Goal: Contribute content: Add original content to the website for others to see

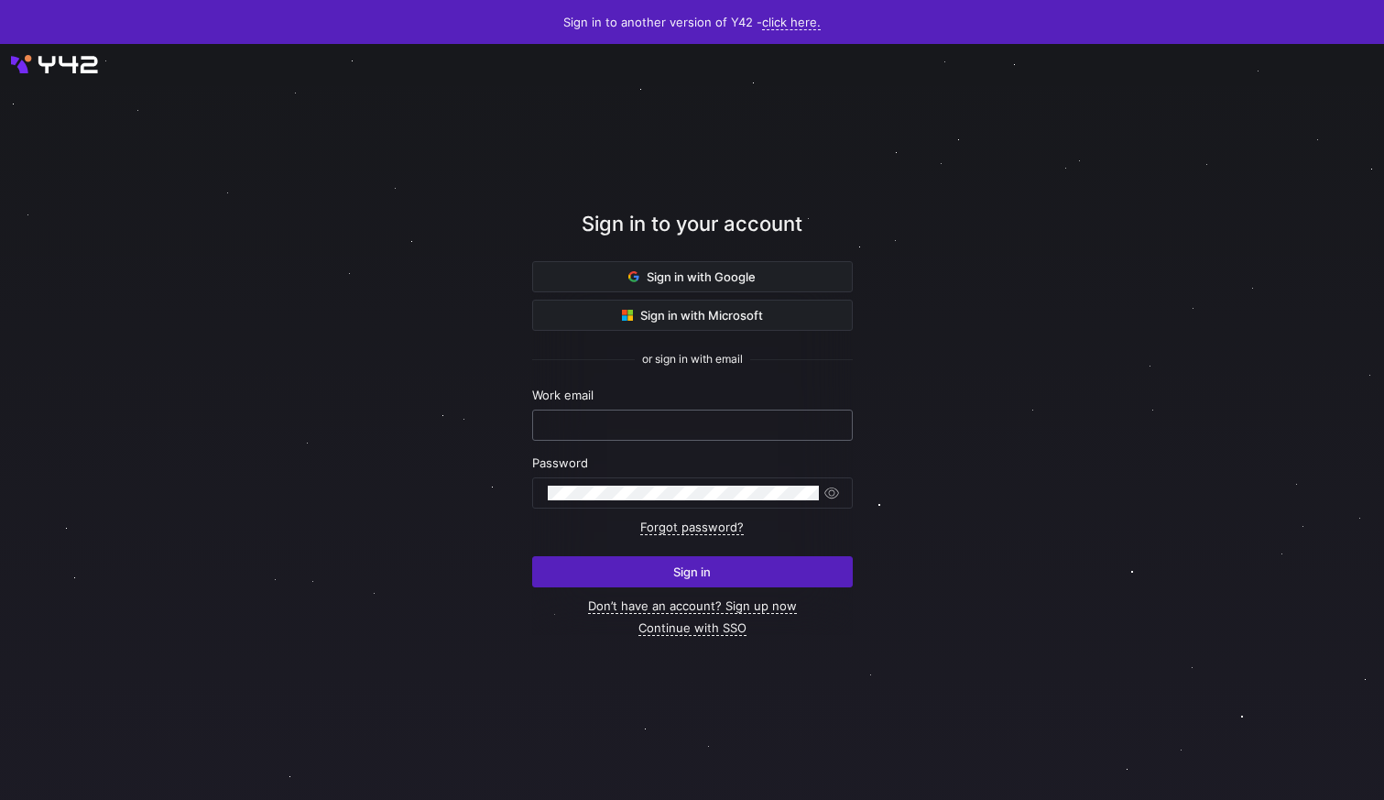
click at [586, 434] on div at bounding box center [693, 424] width 290 height 29
click at [607, 428] on input "text" at bounding box center [693, 425] width 290 height 15
type input "[PERSON_NAME][EMAIL_ADDRESS][DOMAIN_NAME]"
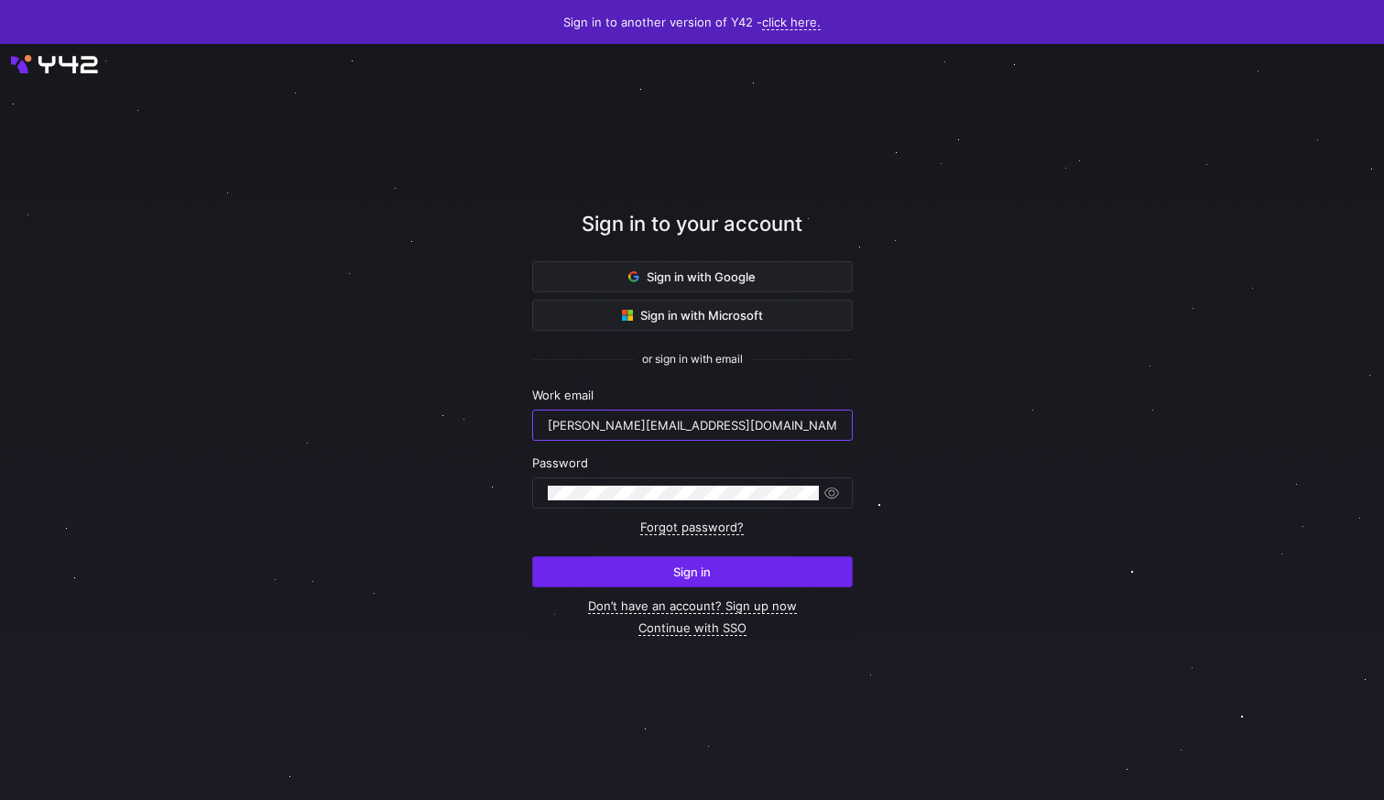
click at [710, 580] on span "submit" at bounding box center [692, 571] width 319 height 29
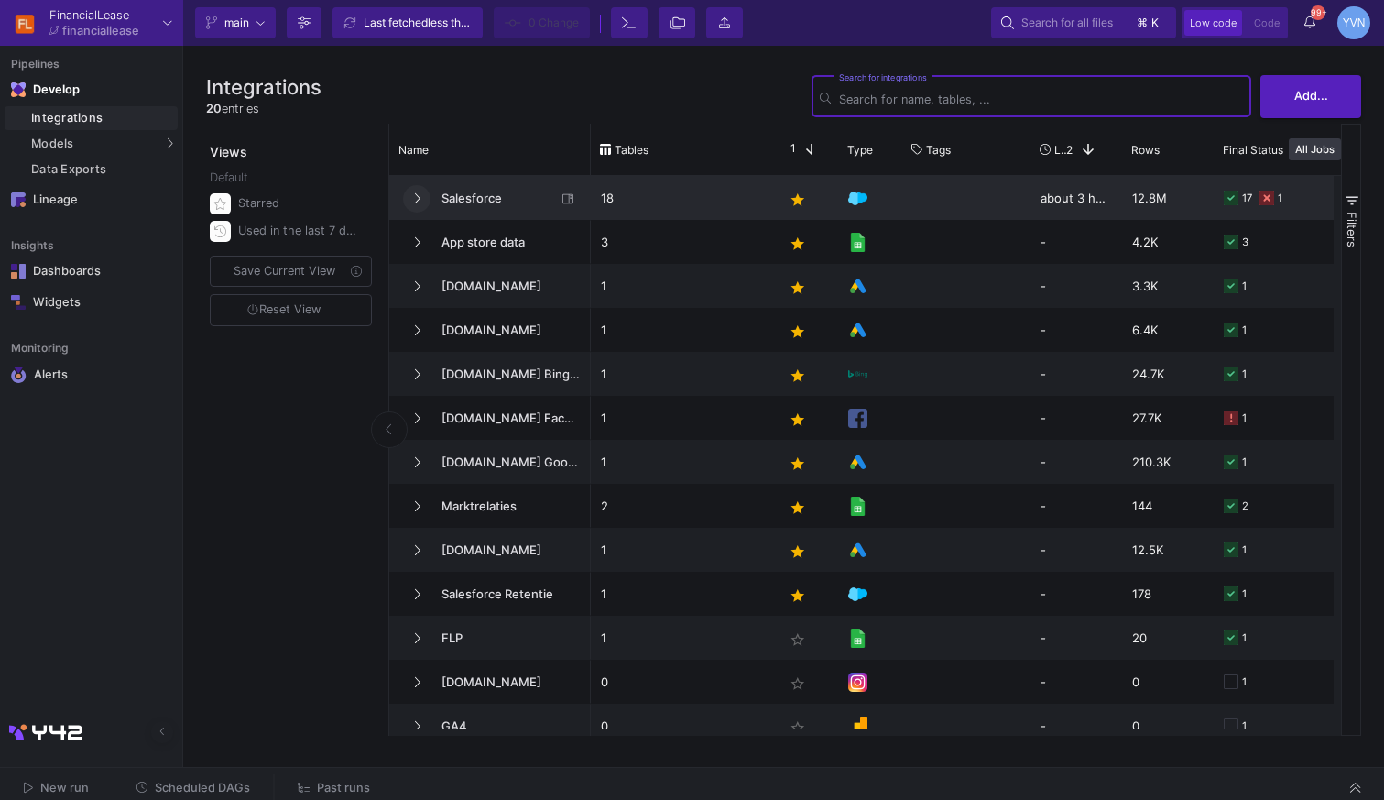
click at [418, 205] on fa-icon at bounding box center [416, 198] width 7 height 14
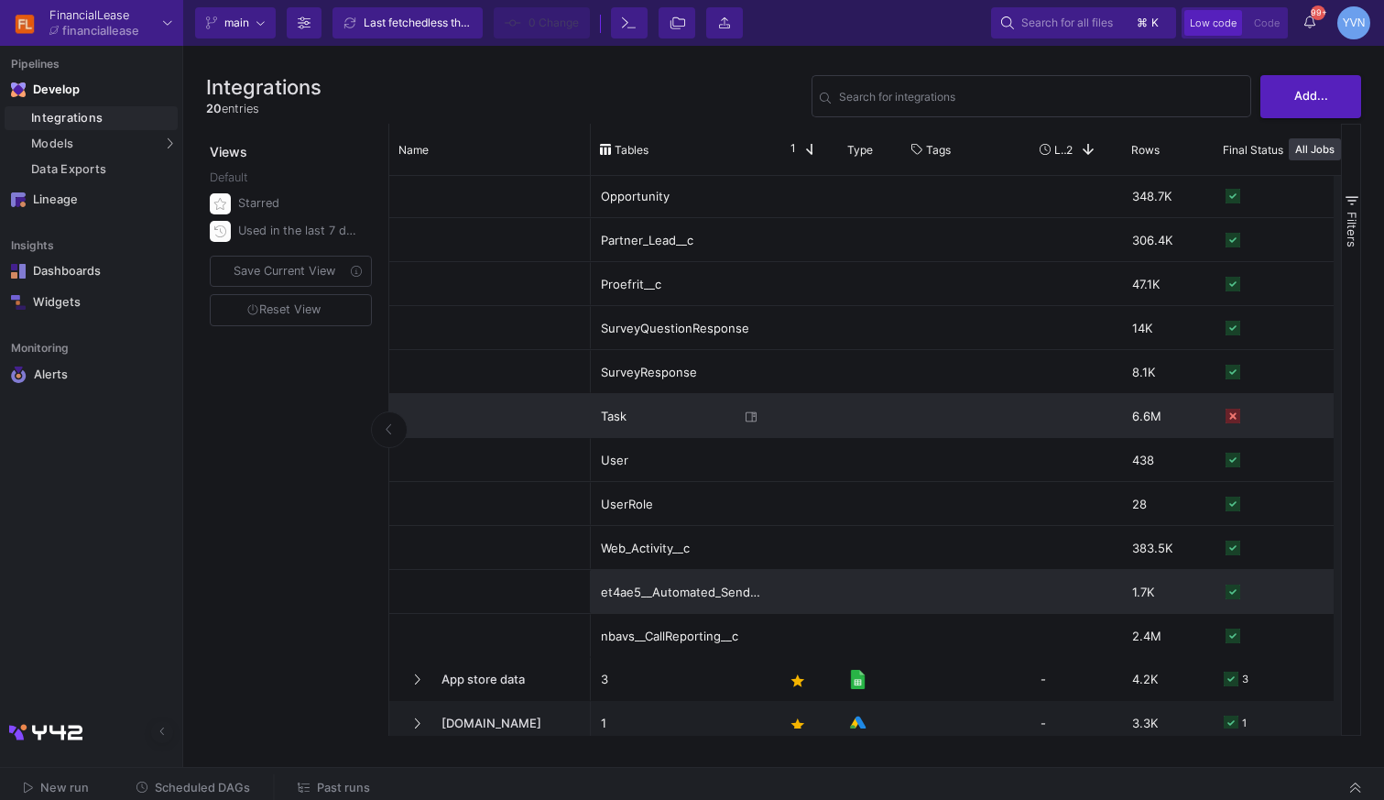
scroll to position [354, 0]
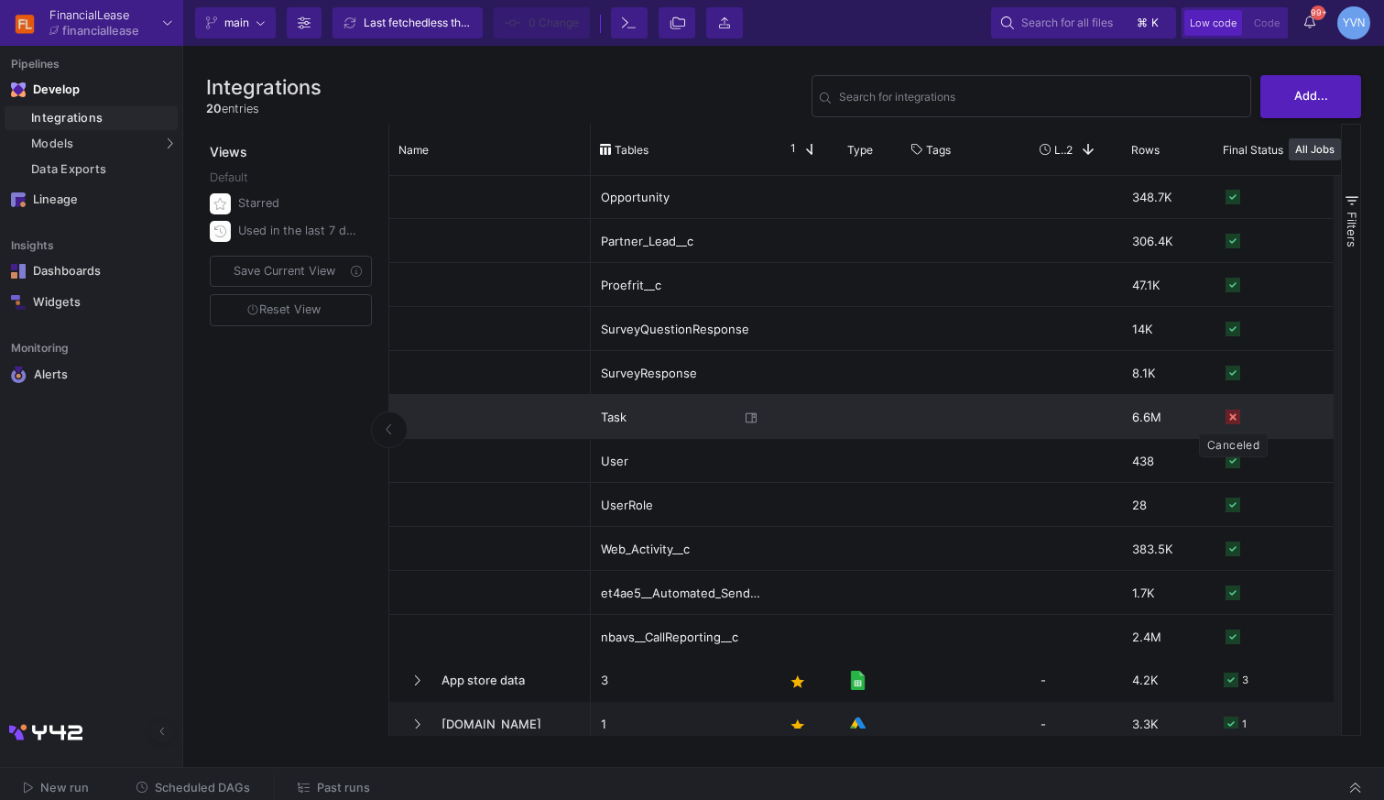
click at [1236, 418] on icon "Press SPACE to select this row." at bounding box center [1233, 417] width 15 height 15
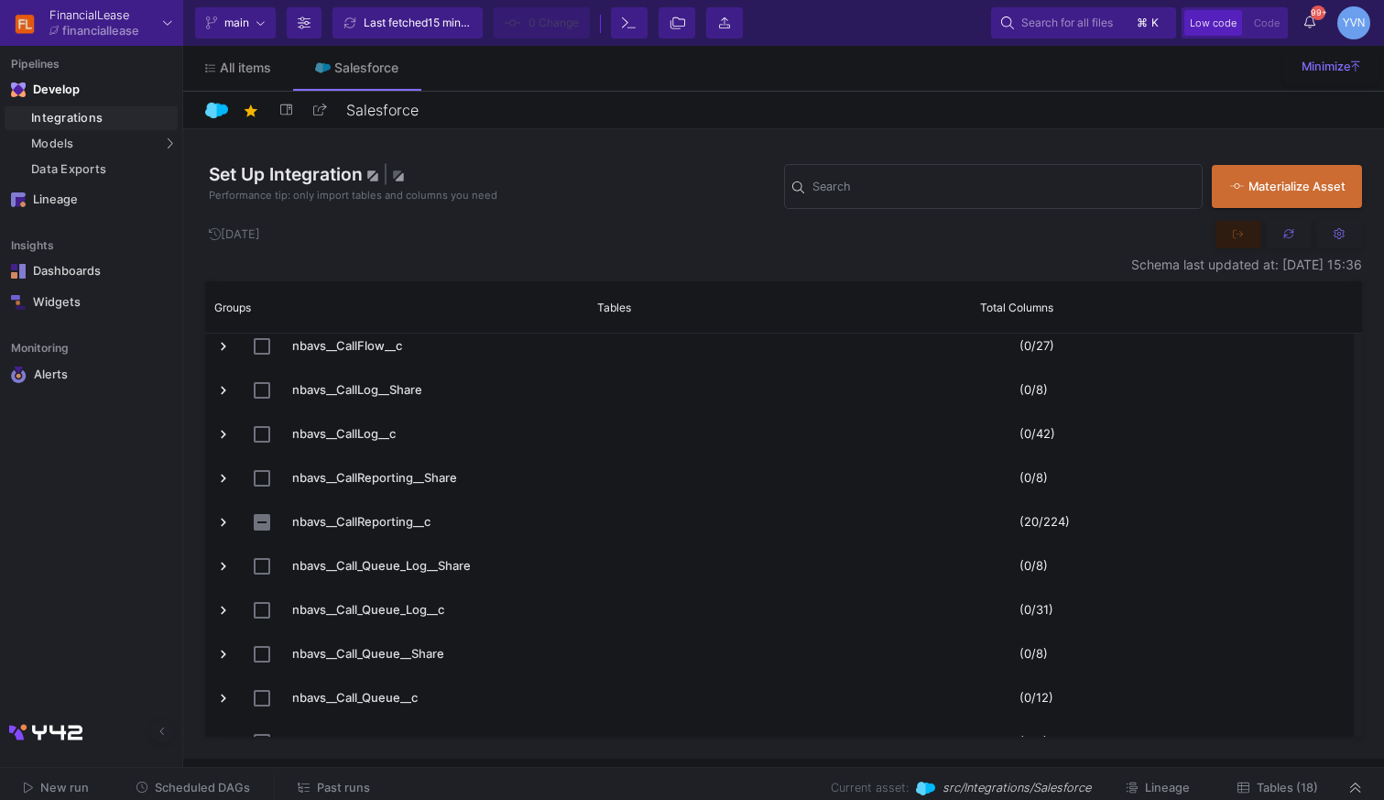
scroll to position [17118, 0]
click at [870, 179] on div "Search" at bounding box center [1004, 185] width 382 height 48
click at [24, 782] on icon at bounding box center [28, 787] width 9 height 10
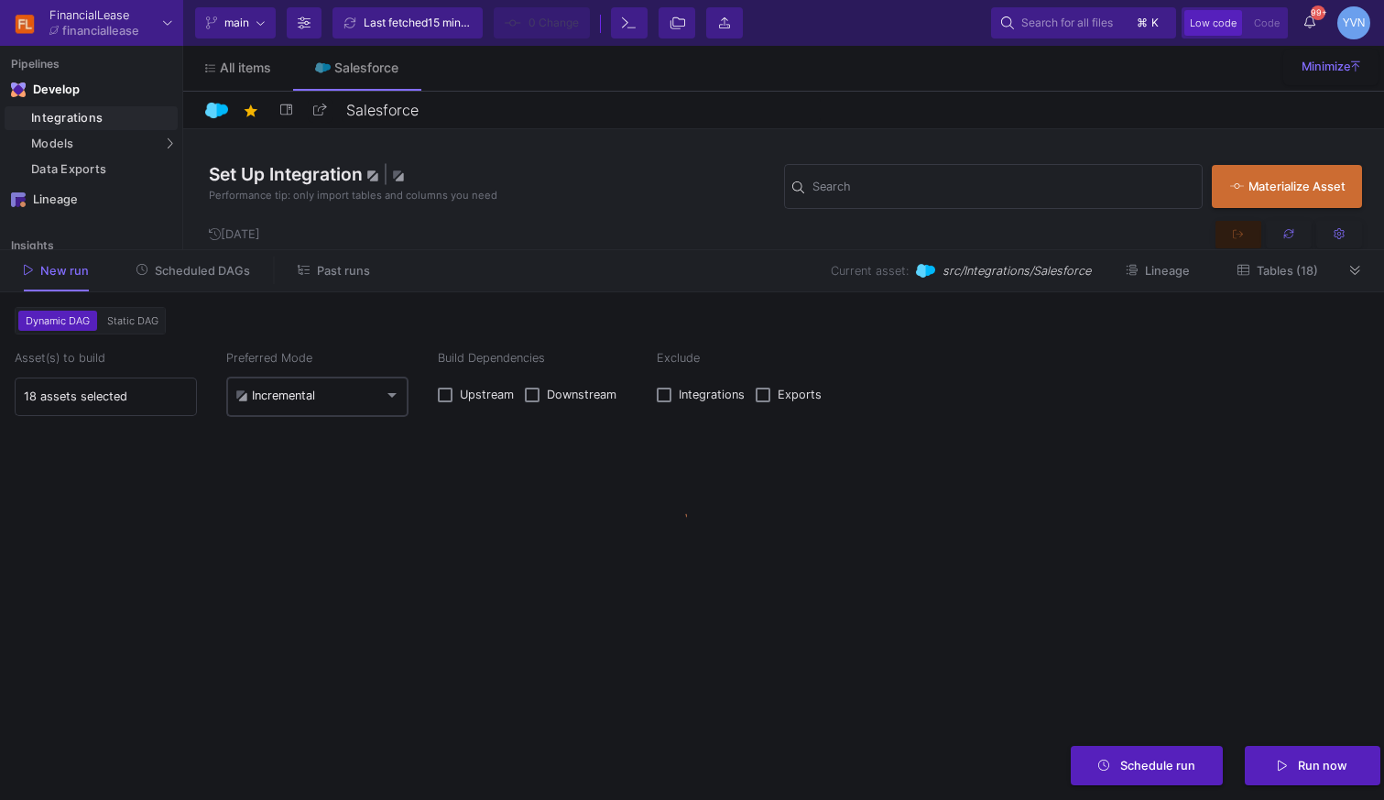
click at [327, 397] on mat-select-trigger "Incremental" at bounding box center [309, 395] width 148 height 15
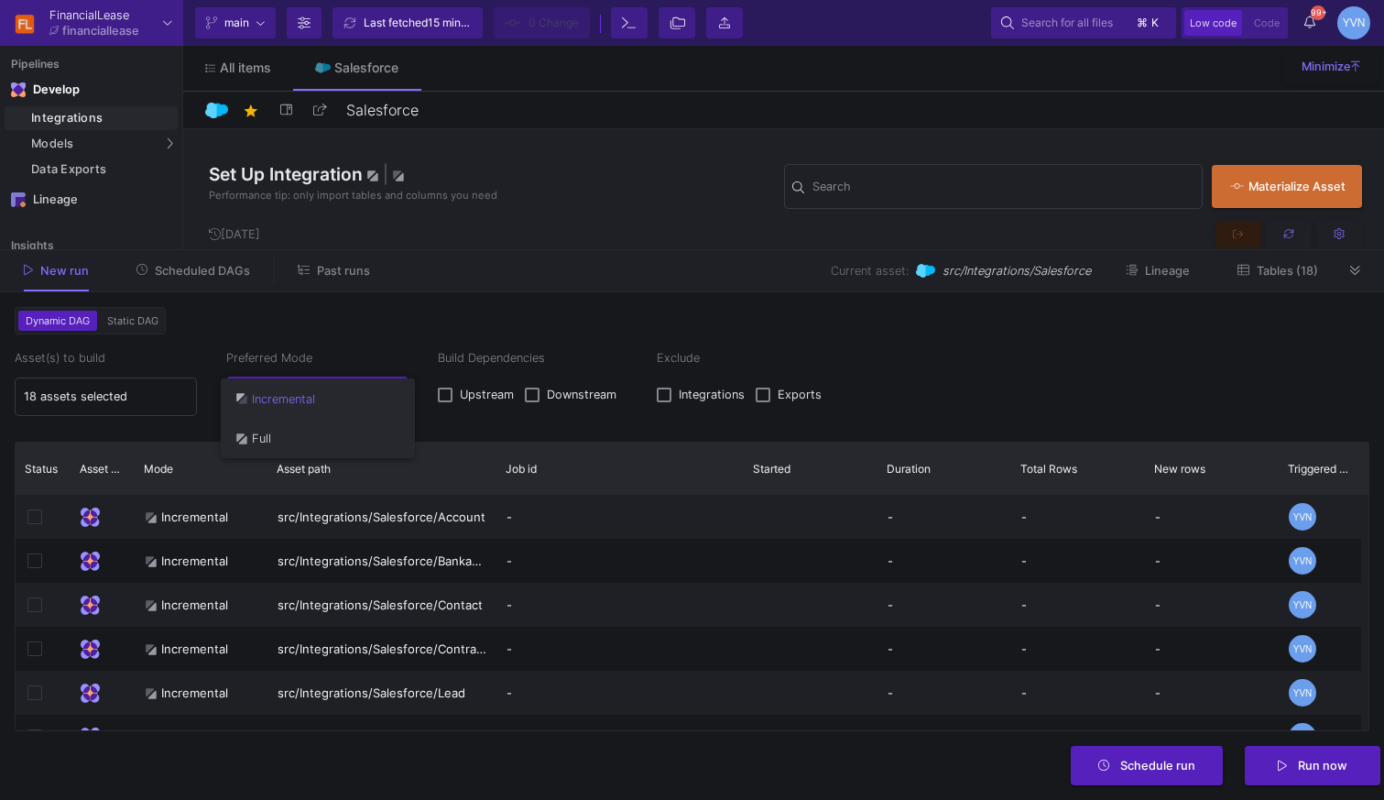
click at [303, 429] on span "Full" at bounding box center [317, 438] width 165 height 40
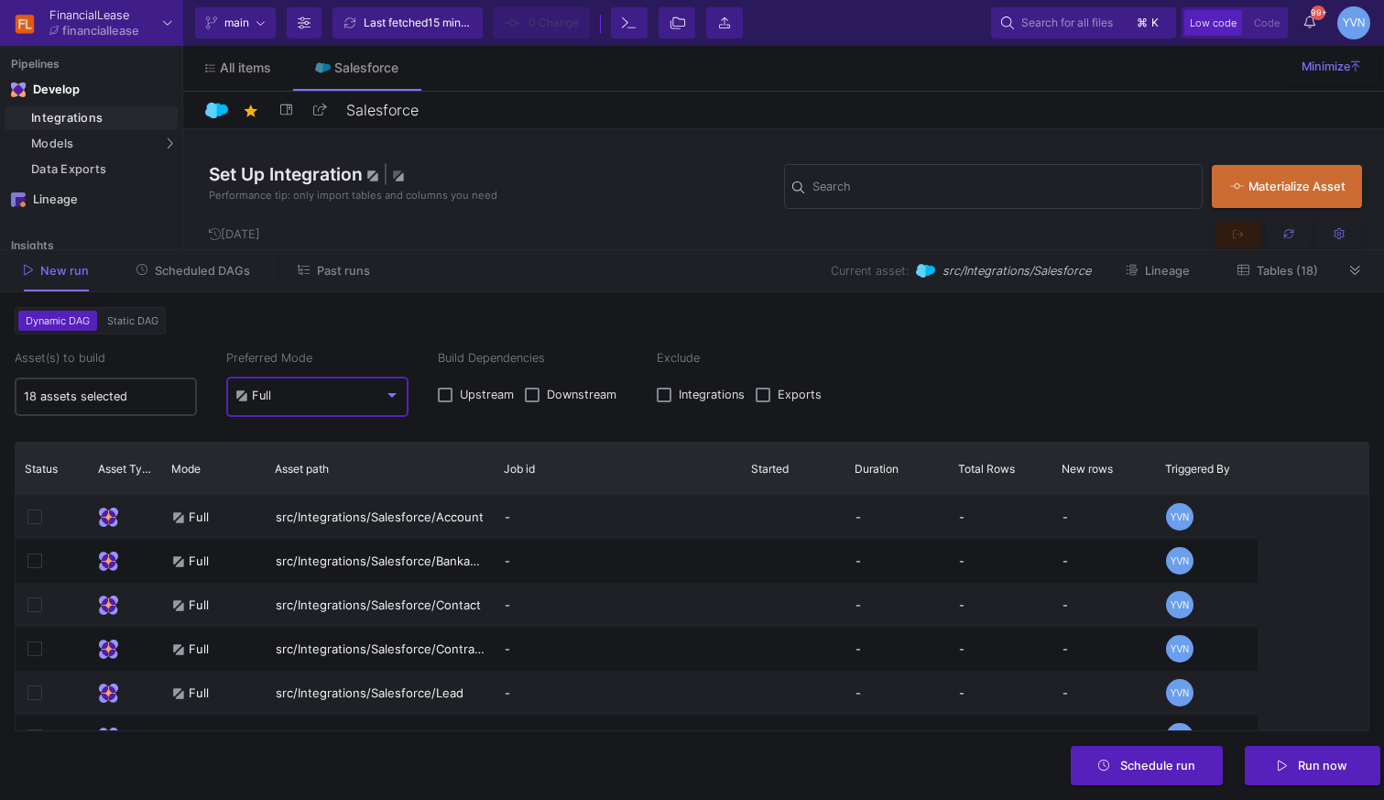
click at [108, 389] on input "18 assets selected" at bounding box center [106, 396] width 165 height 15
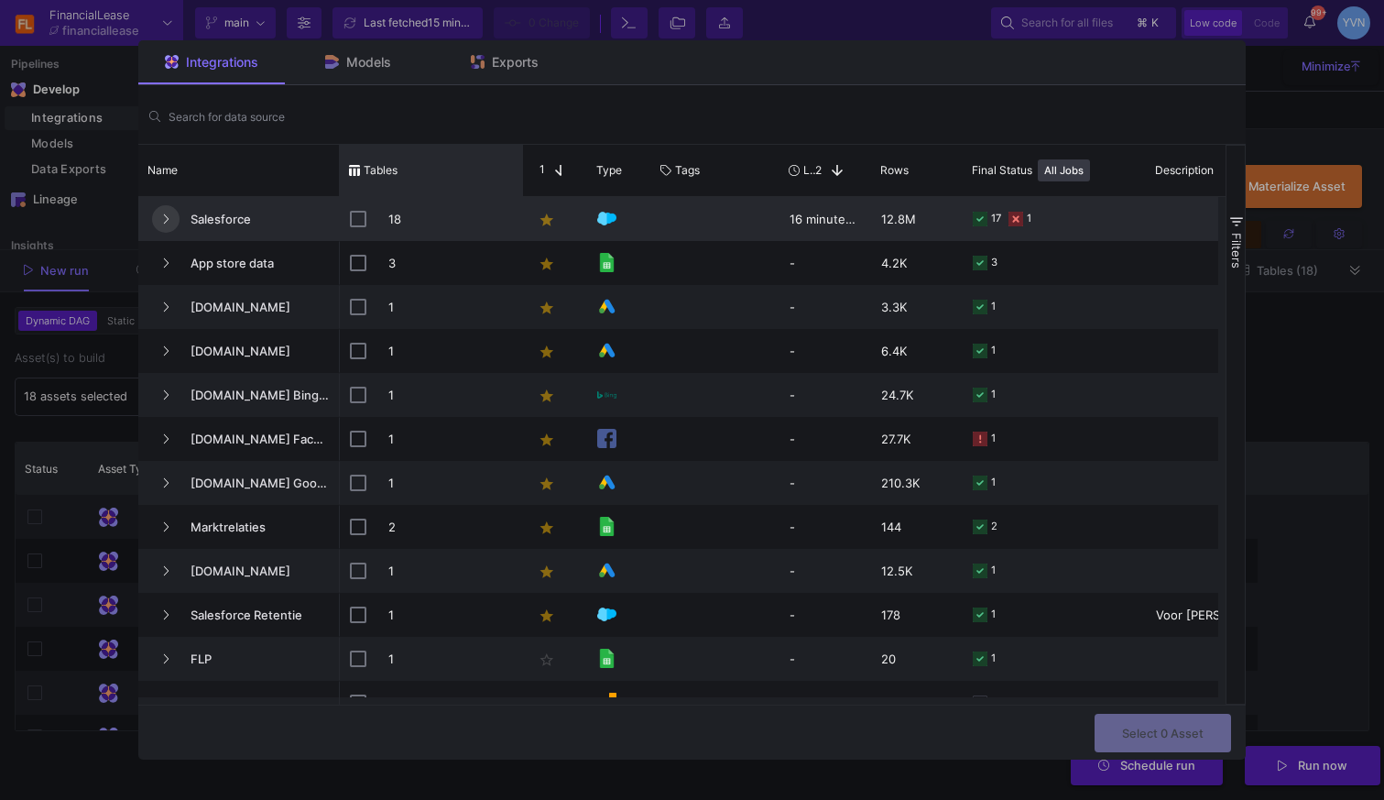
drag, startPoint x: 170, startPoint y: 218, endPoint x: 399, endPoint y: 195, distance: 230.2
click at [168, 218] on button "Press SPACE to select this row." at bounding box center [165, 218] width 27 height 27
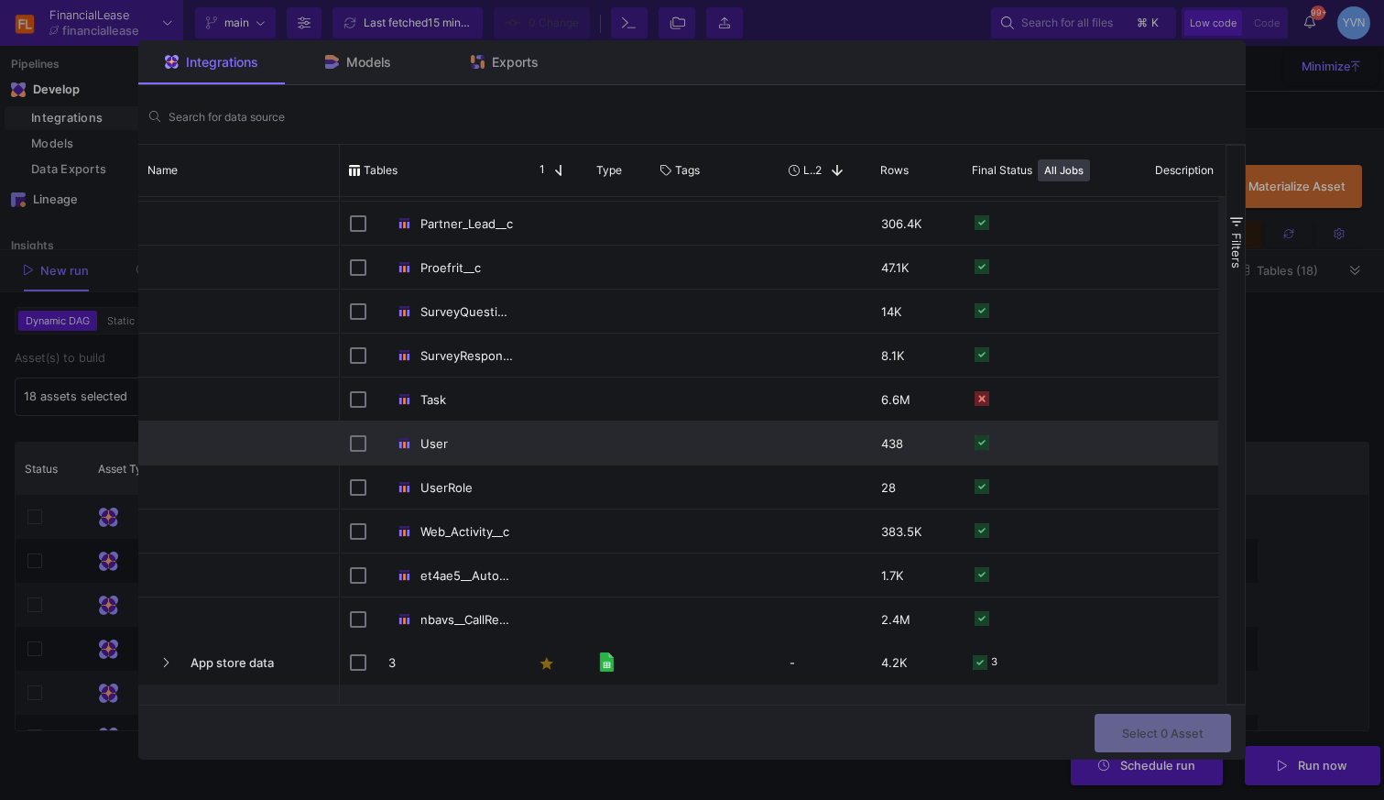
scroll to position [390, 0]
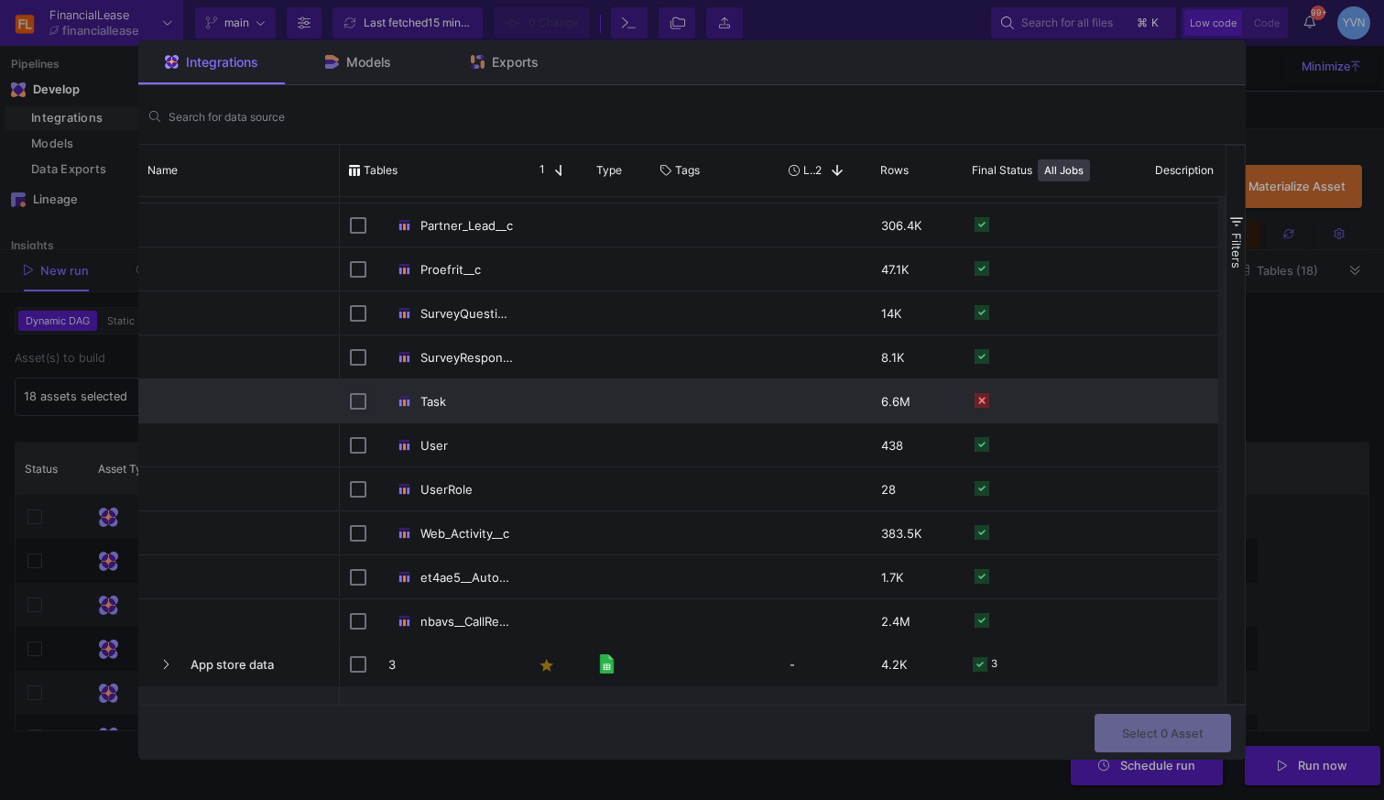
click at [357, 400] on input "Press Space to toggle row selection (unchecked)" at bounding box center [358, 401] width 16 height 16
checkbox input "true"
checkbox input "false"
click at [1161, 738] on span "Select 1 Asset" at bounding box center [1164, 731] width 80 height 14
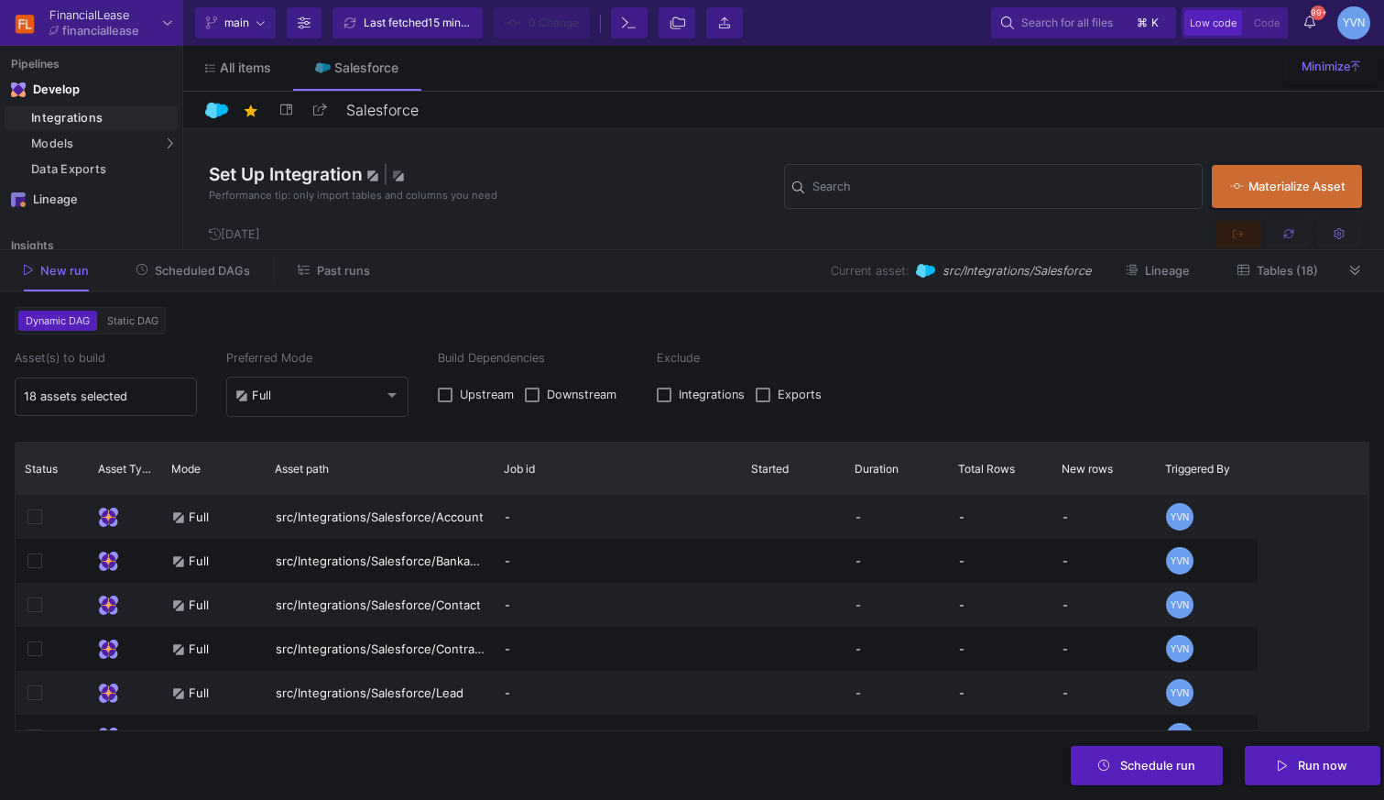
type input "1 asset selected"
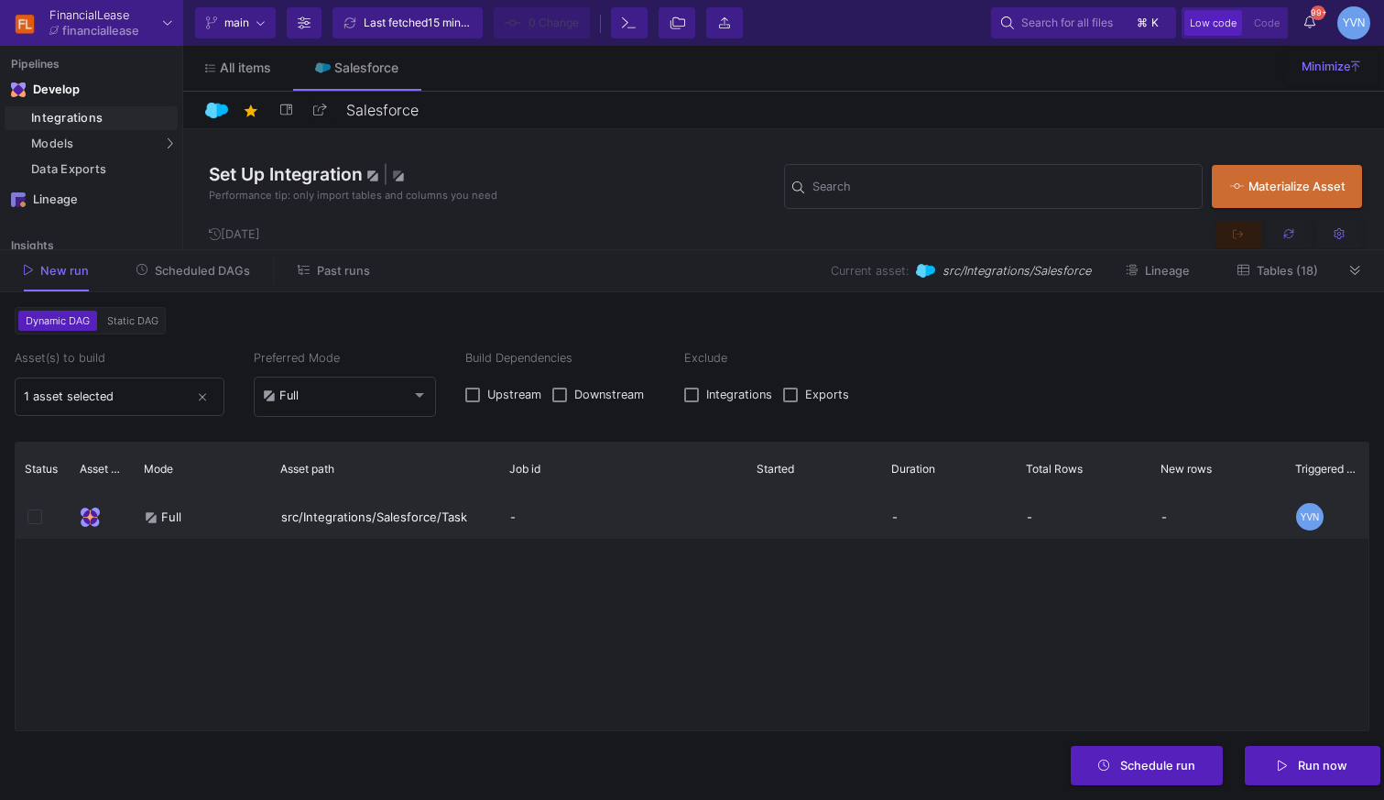
click at [539, 516] on div "-" at bounding box center [623, 517] width 247 height 44
click at [910, 516] on div "-" at bounding box center [949, 517] width 135 height 44
click at [898, 519] on div "-" at bounding box center [949, 517] width 135 height 44
click at [423, 514] on div "src/Integrations/Salesforce/Task" at bounding box center [385, 517] width 229 height 44
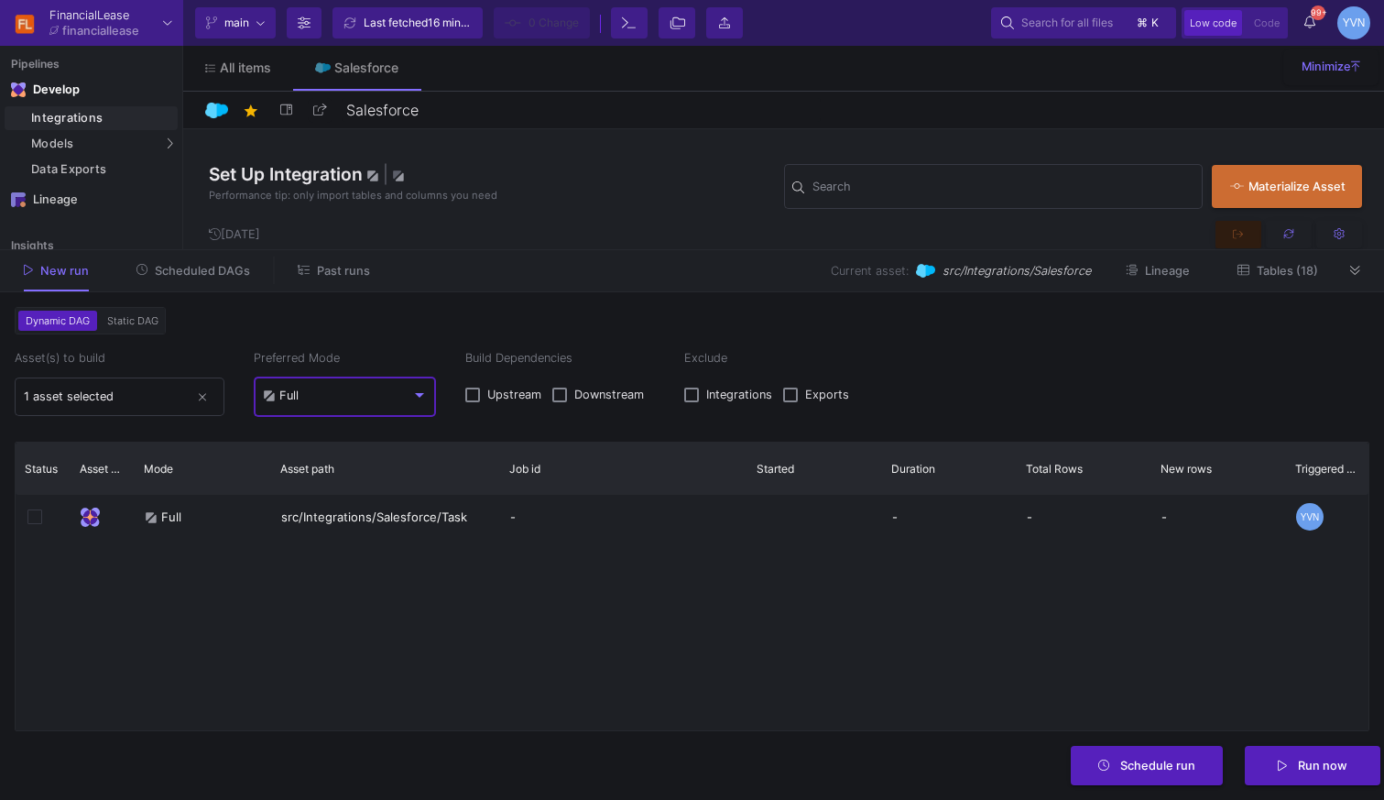
click at [335, 404] on mat-select "Full" at bounding box center [345, 396] width 165 height 16
click at [299, 363] on div "Incremental" at bounding box center [303, 365] width 80 height 39
click at [1353, 269] on icon at bounding box center [1356, 271] width 10 height 12
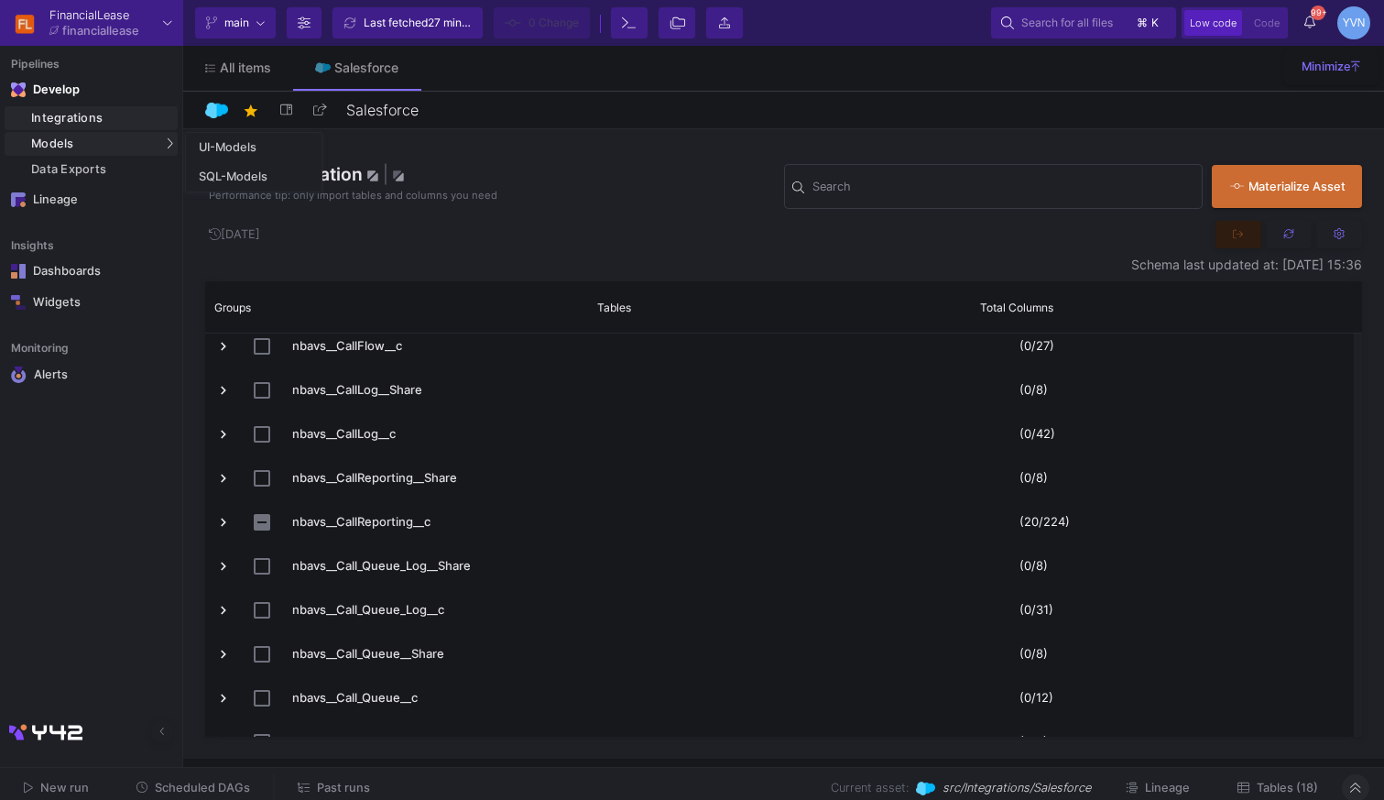
click at [29, 140] on div "Models" at bounding box center [91, 144] width 173 height 24
click at [270, 154] on link "UI-Models" at bounding box center [254, 147] width 136 height 29
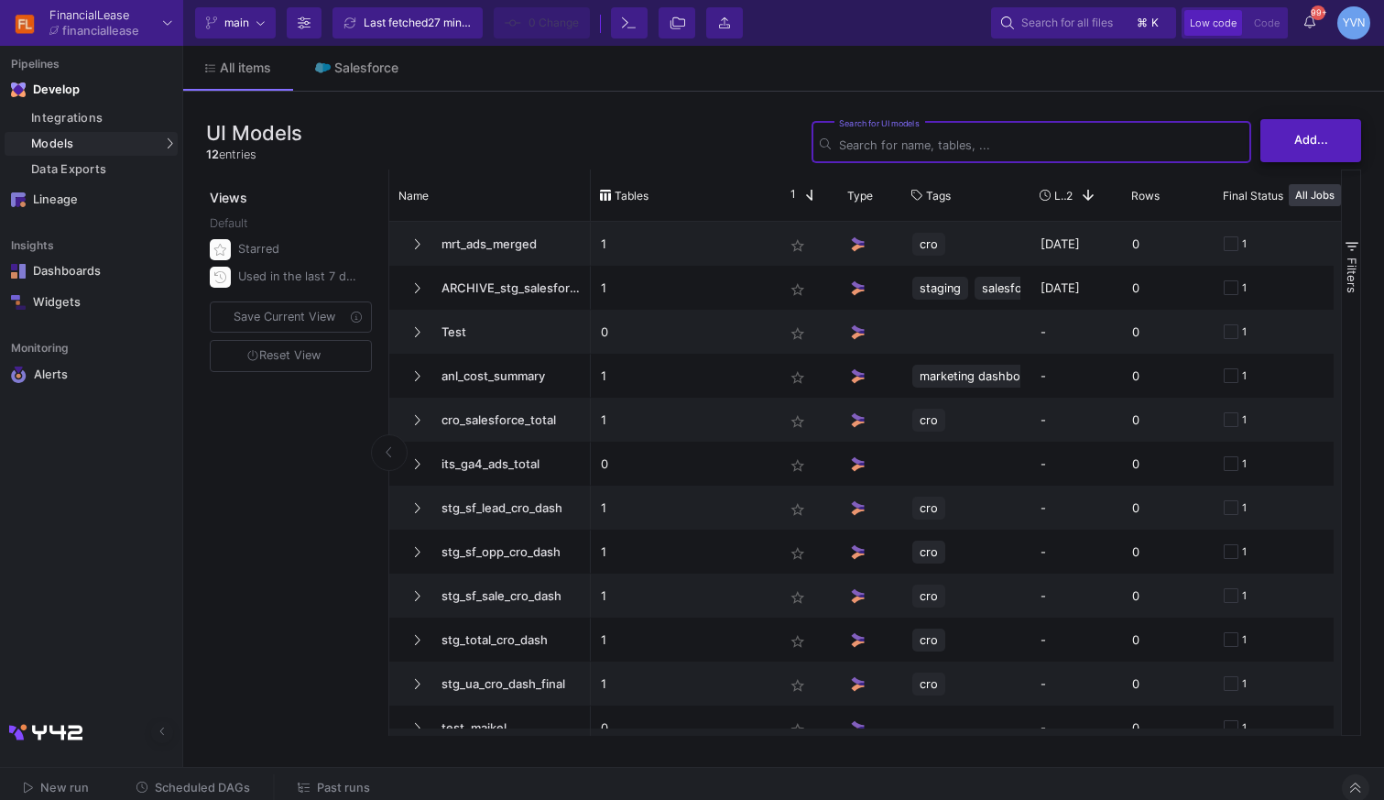
click at [1304, 137] on span "Add..." at bounding box center [1312, 140] width 34 height 14
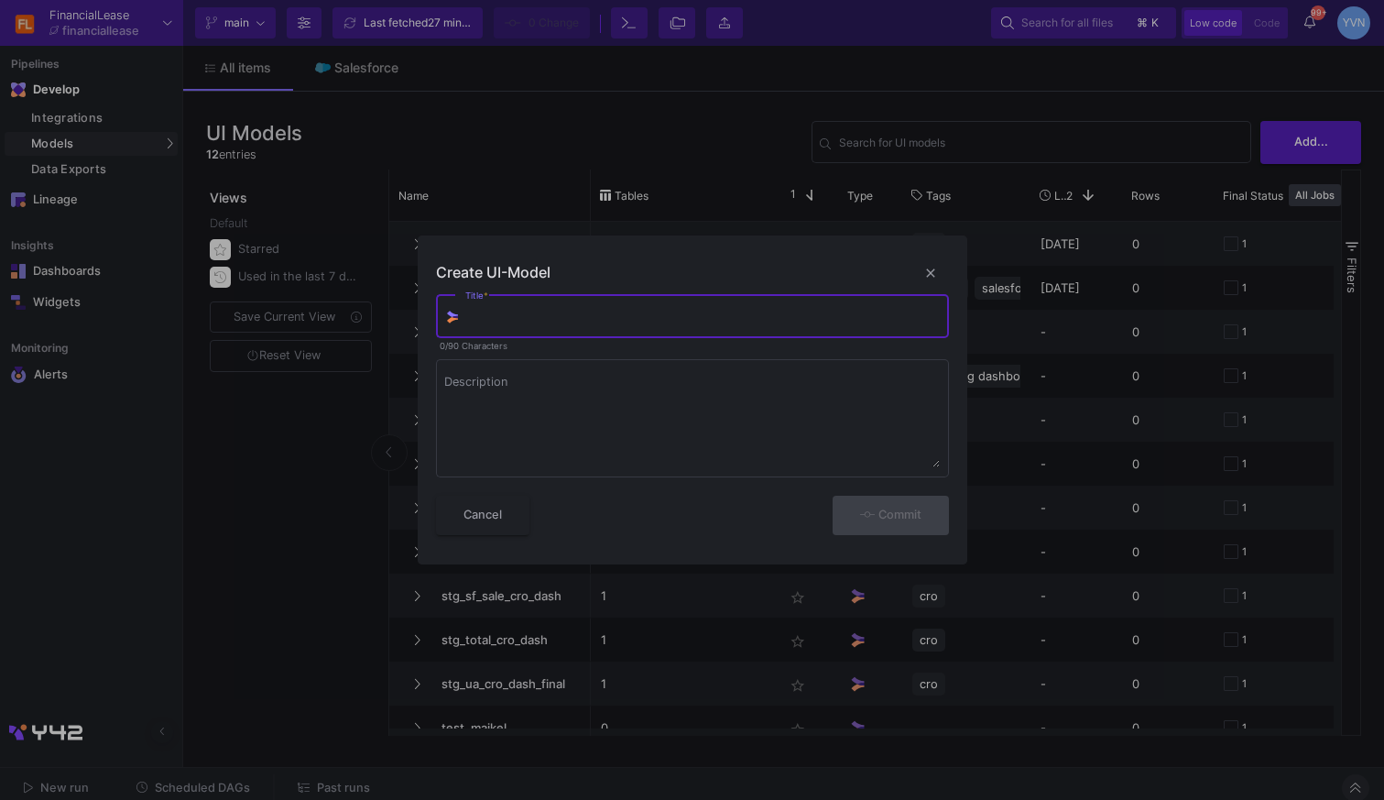
click at [753, 313] on input "Title *" at bounding box center [702, 319] width 475 height 15
type input "test2"
click at [924, 534] on form "test2 Title * 5/90 Characters Description Cancel Commit" at bounding box center [692, 417] width 513 height 255
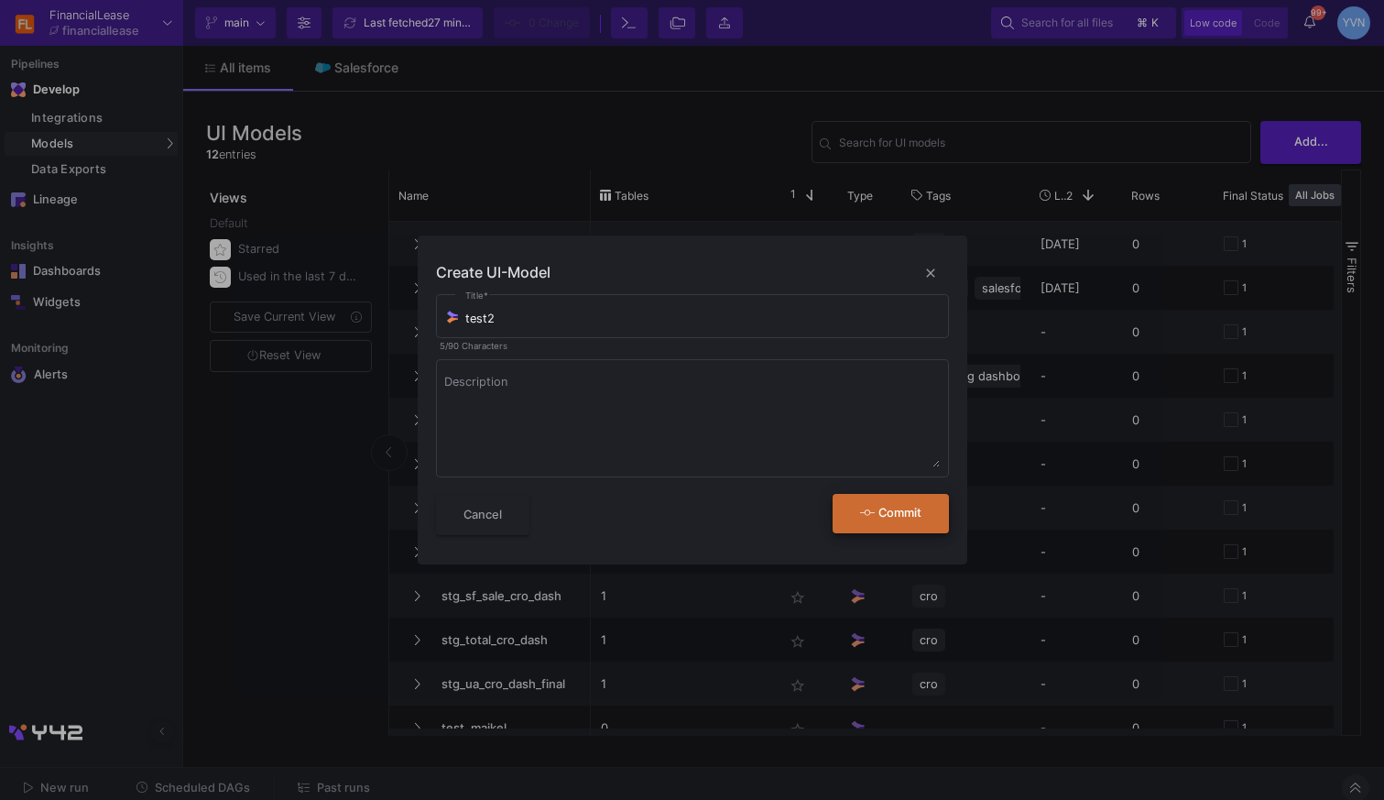
click at [905, 524] on button "Commit" at bounding box center [891, 513] width 116 height 39
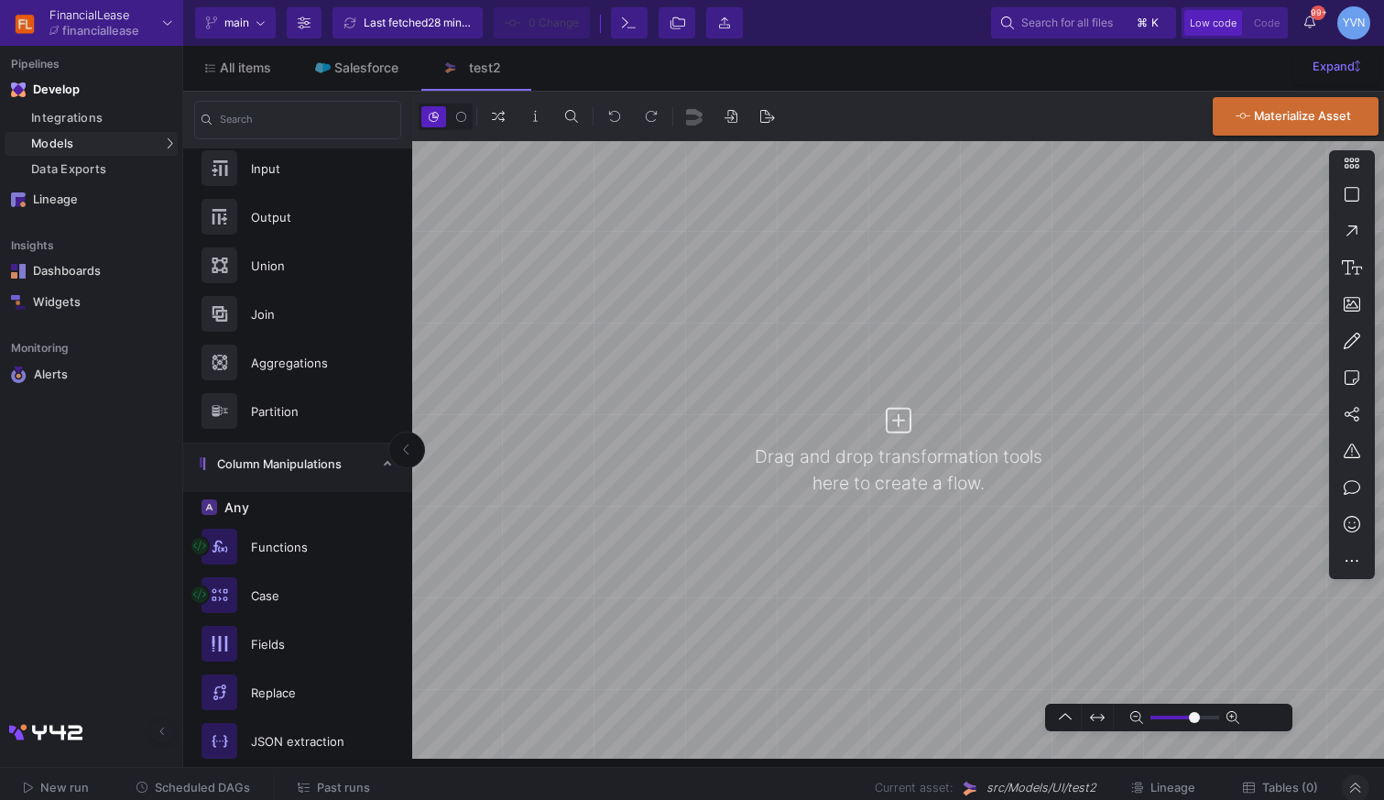
type input "0"
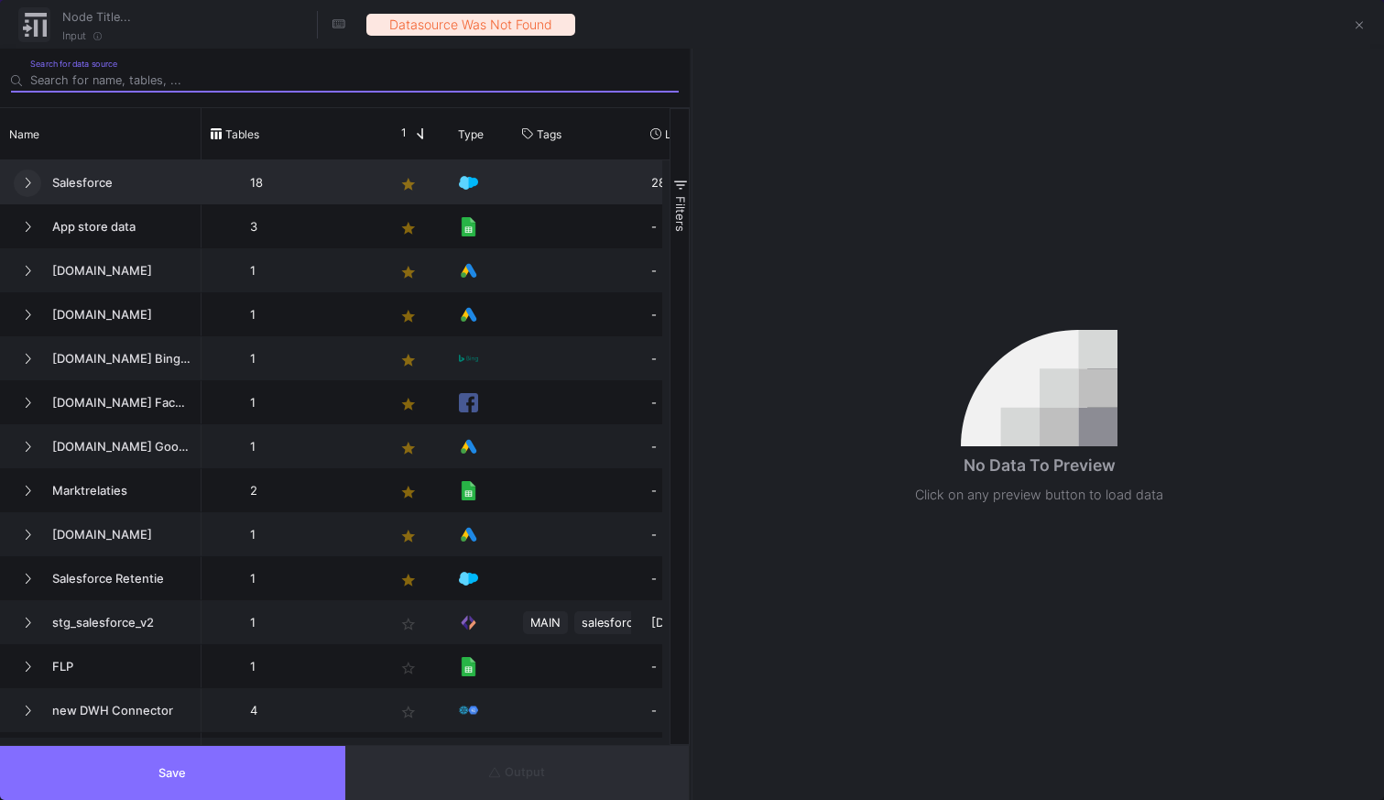
click at [33, 181] on button at bounding box center [27, 183] width 27 height 27
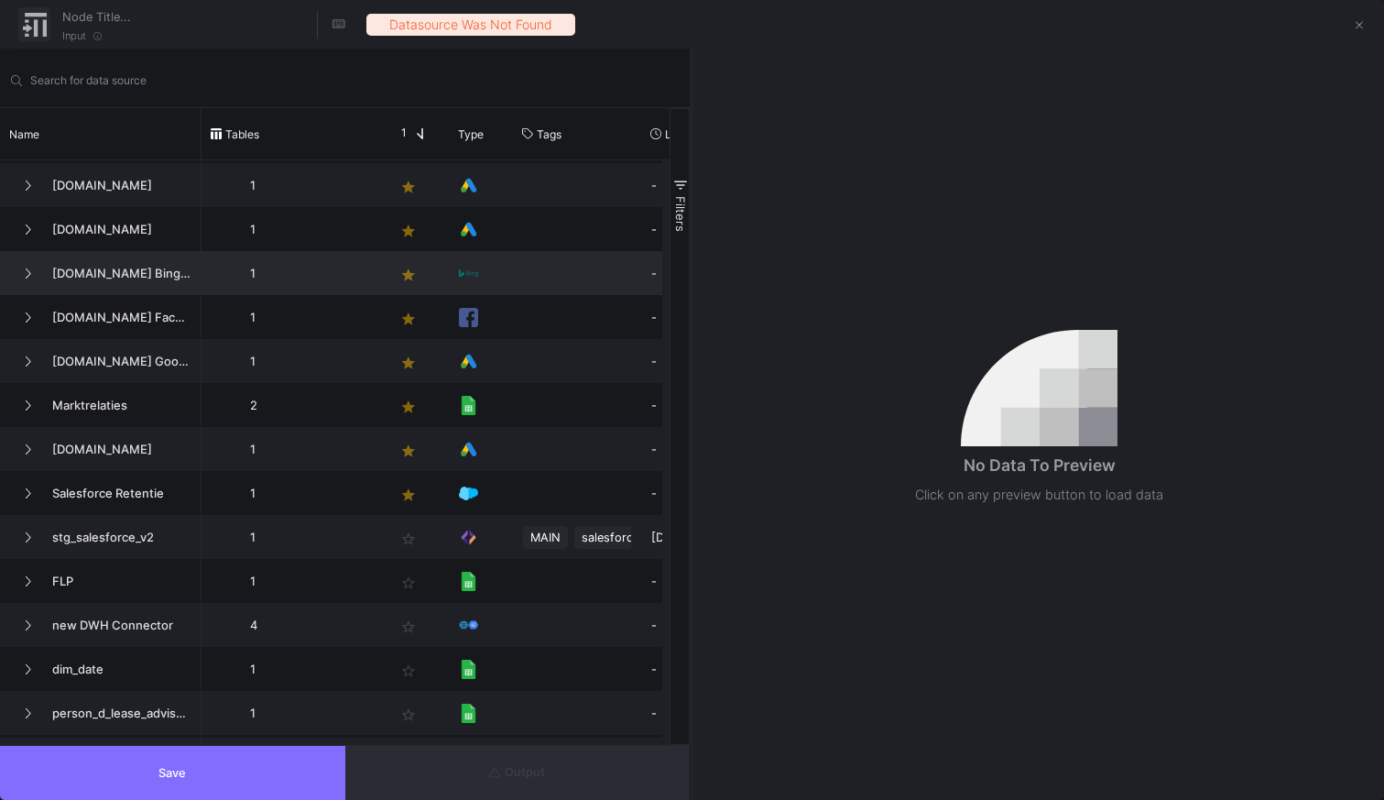
scroll to position [451, 0]
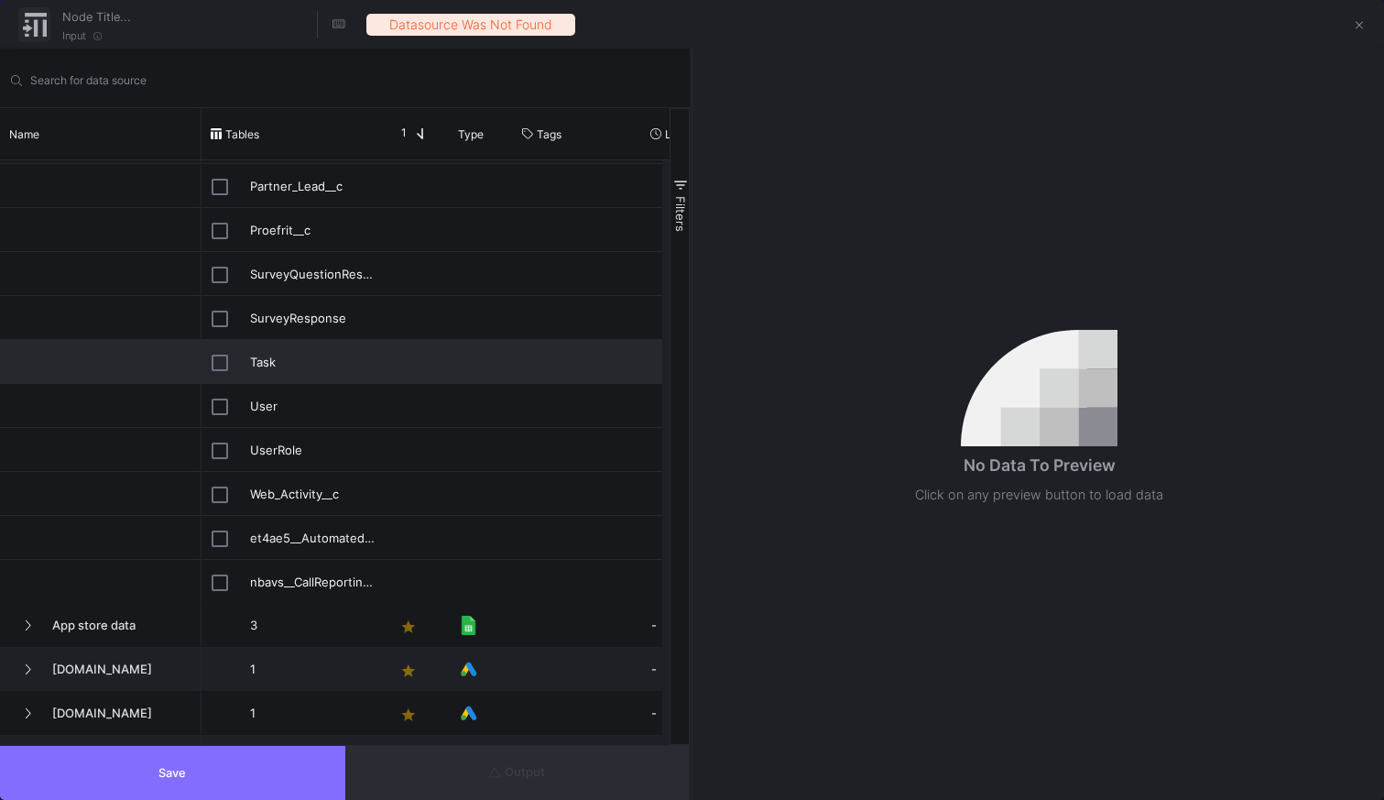
drag, startPoint x: 218, startPoint y: 363, endPoint x: 275, endPoint y: 478, distance: 128.7
click at [219, 363] on input "Press Space to toggle row selection (unchecked)" at bounding box center [220, 363] width 16 height 16
checkbox input "true"
type input "Task"
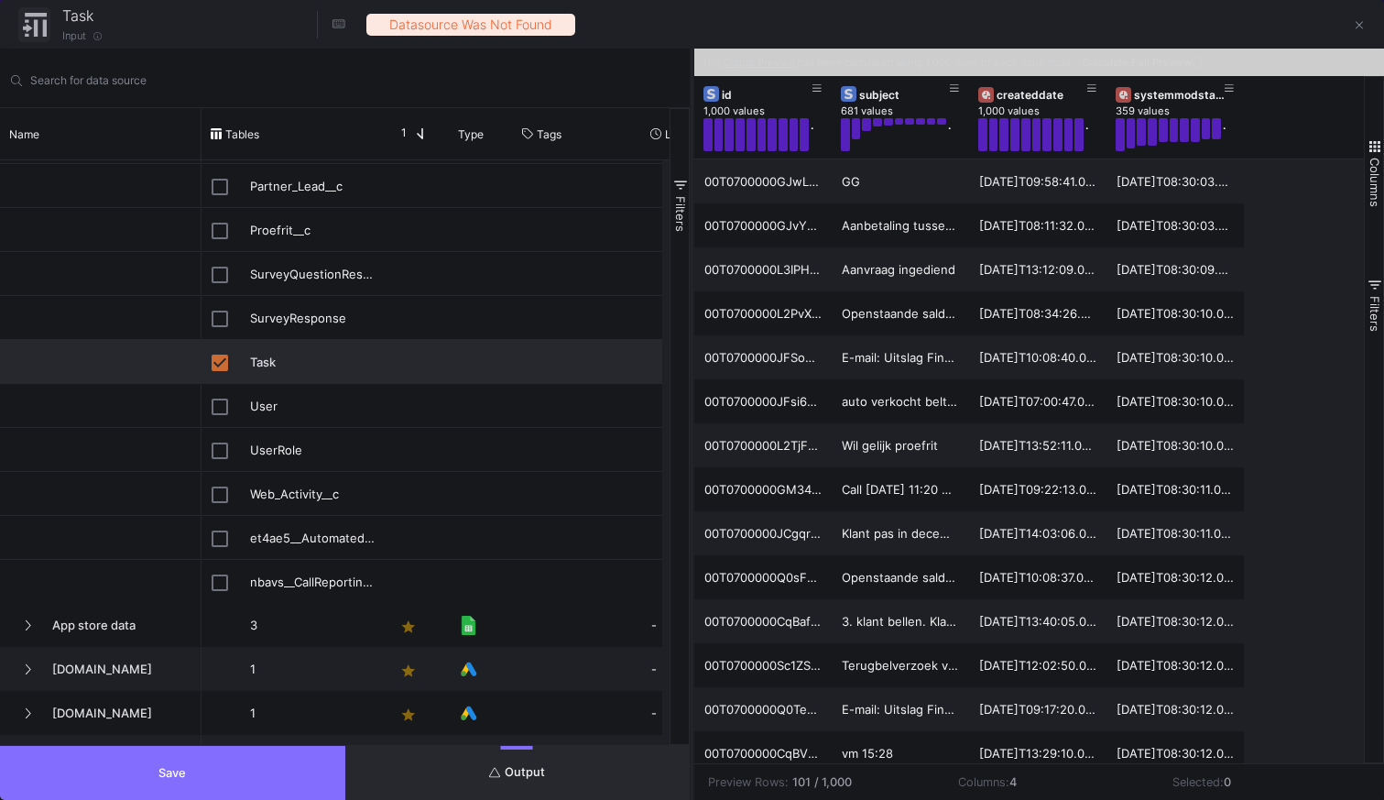
click at [250, 763] on button "Save" at bounding box center [172, 773] width 345 height 54
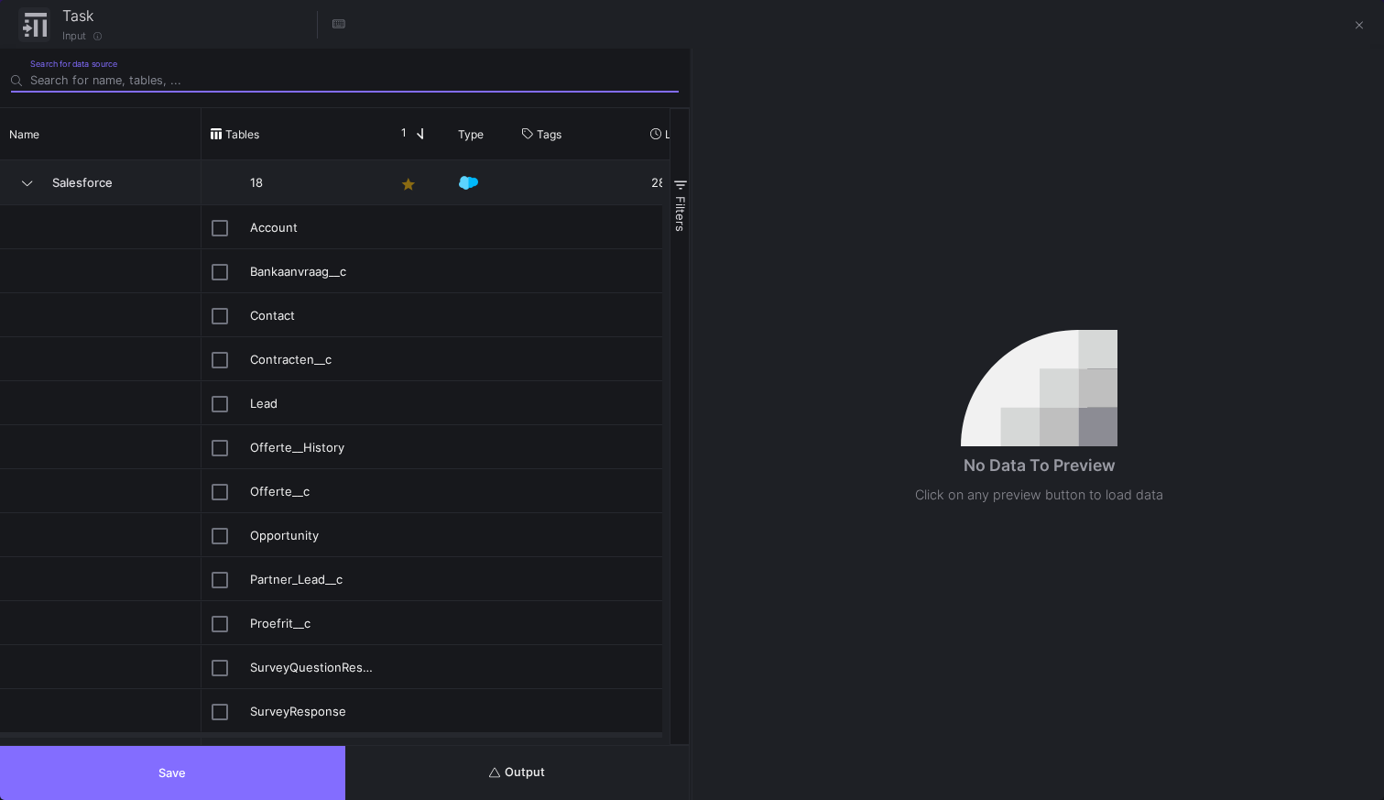
click at [544, 774] on span "Output" at bounding box center [517, 772] width 56 height 14
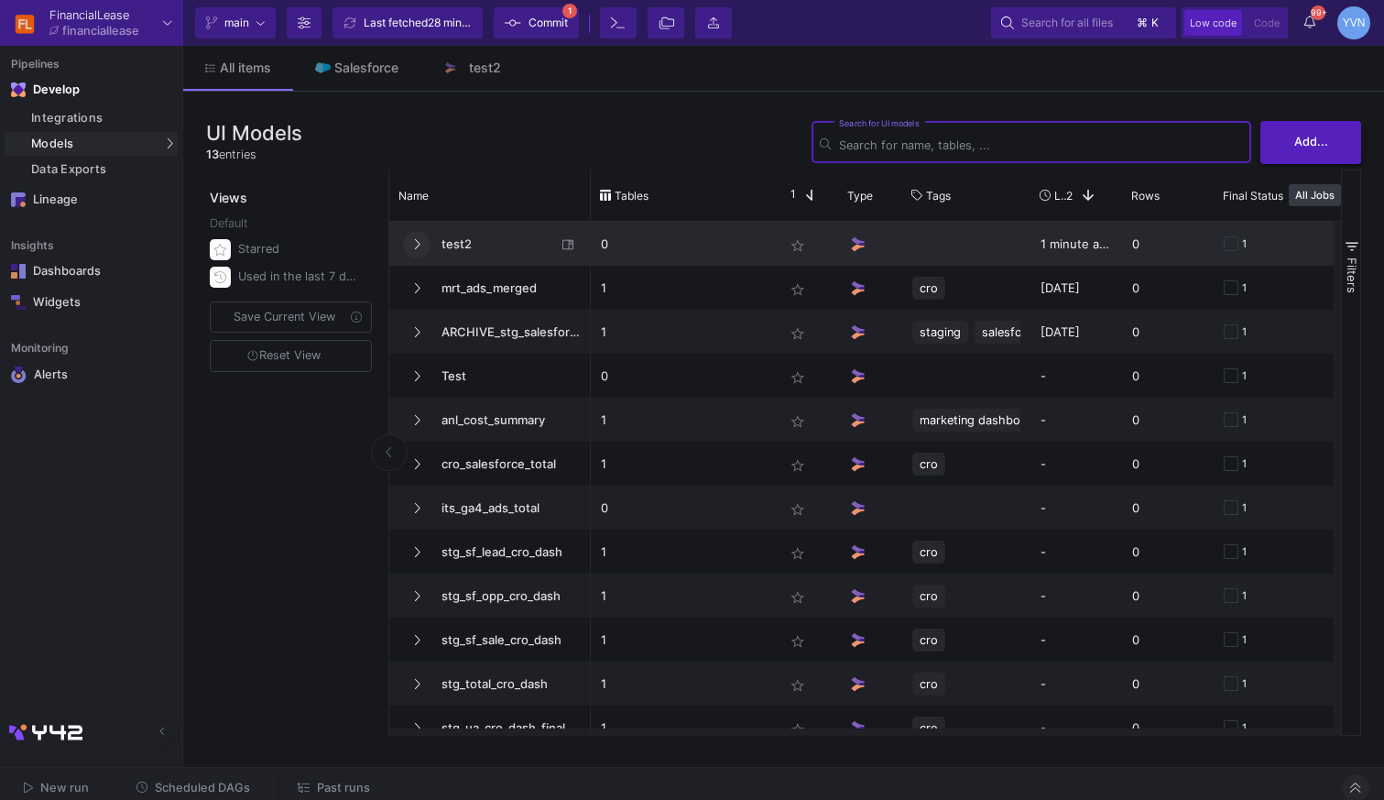
click at [417, 240] on icon at bounding box center [417, 244] width 5 height 10
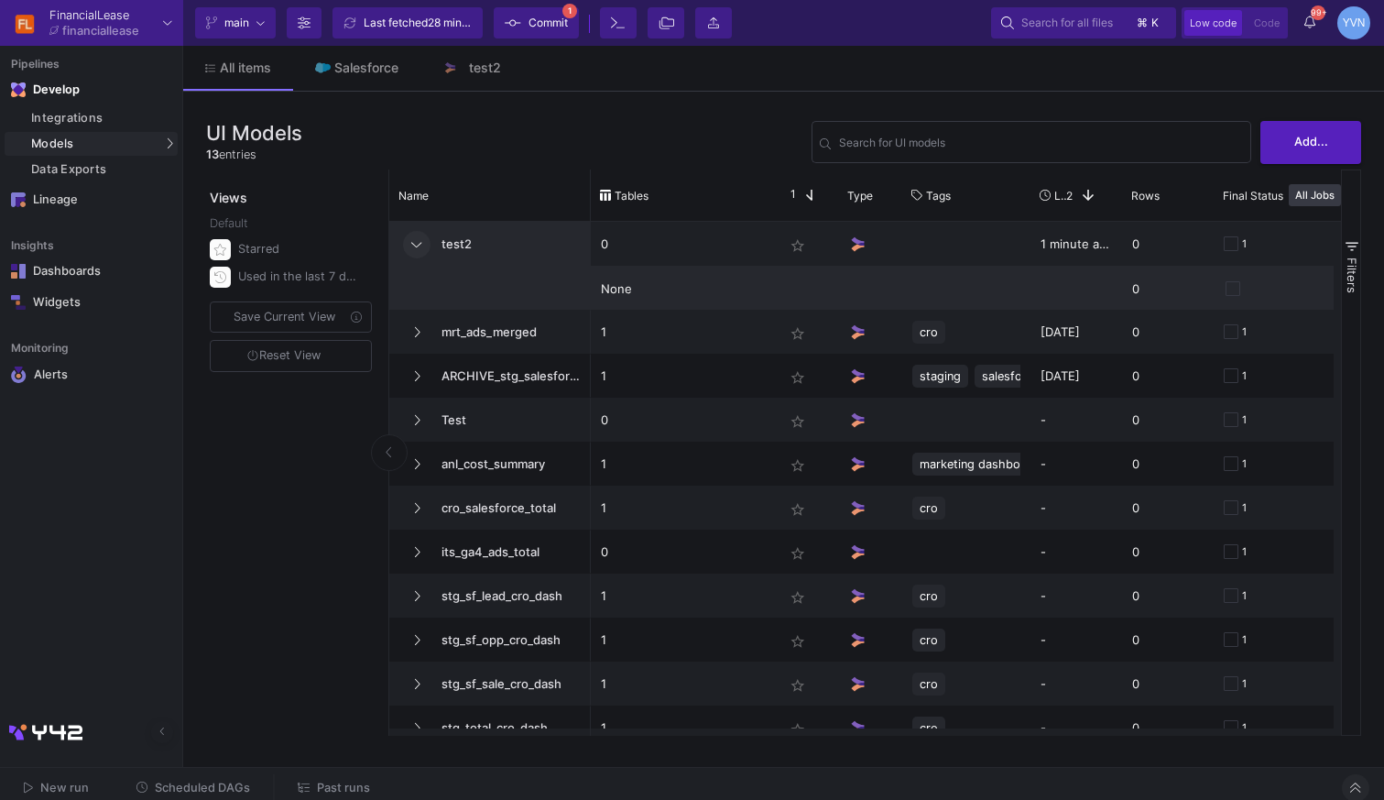
click at [632, 286] on div "None" at bounding box center [682, 289] width 163 height 43
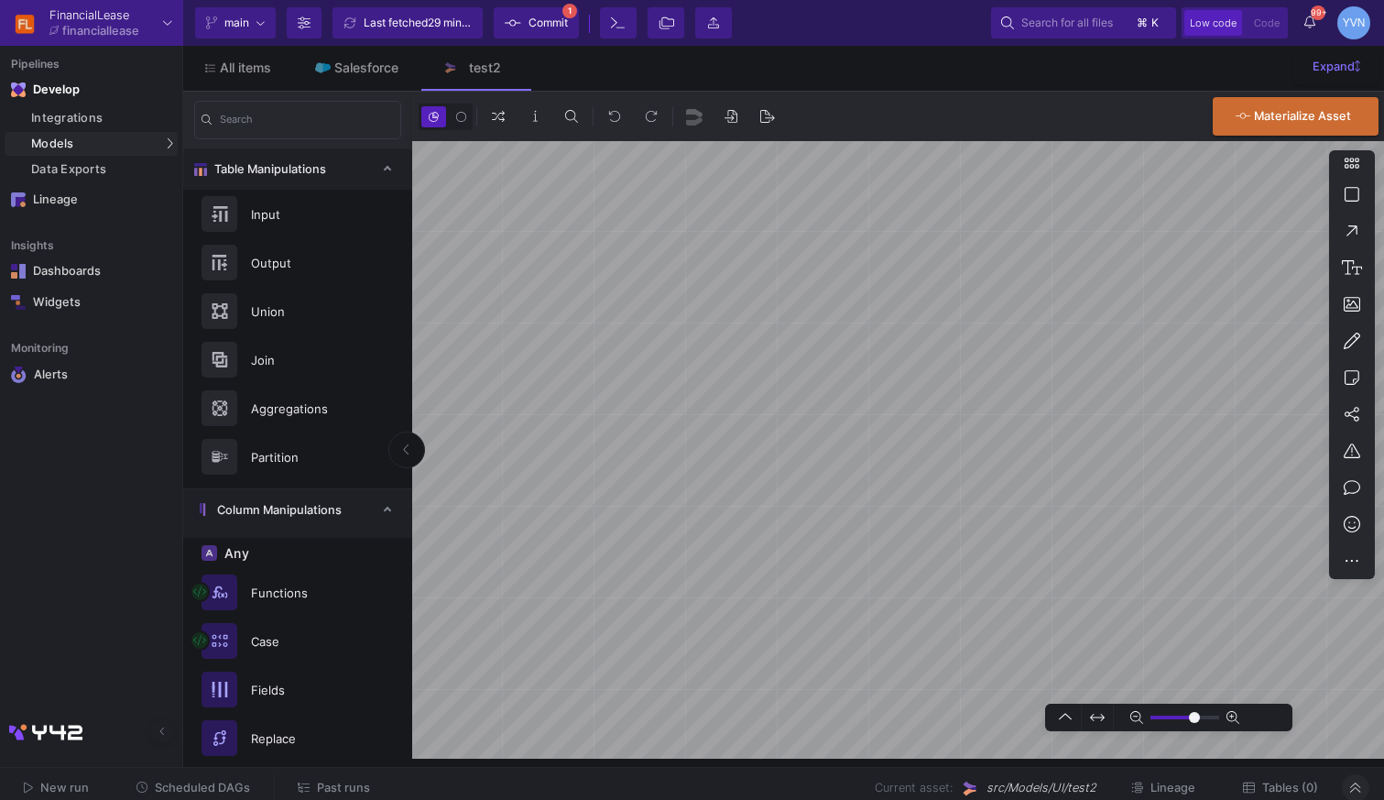
type input "0"
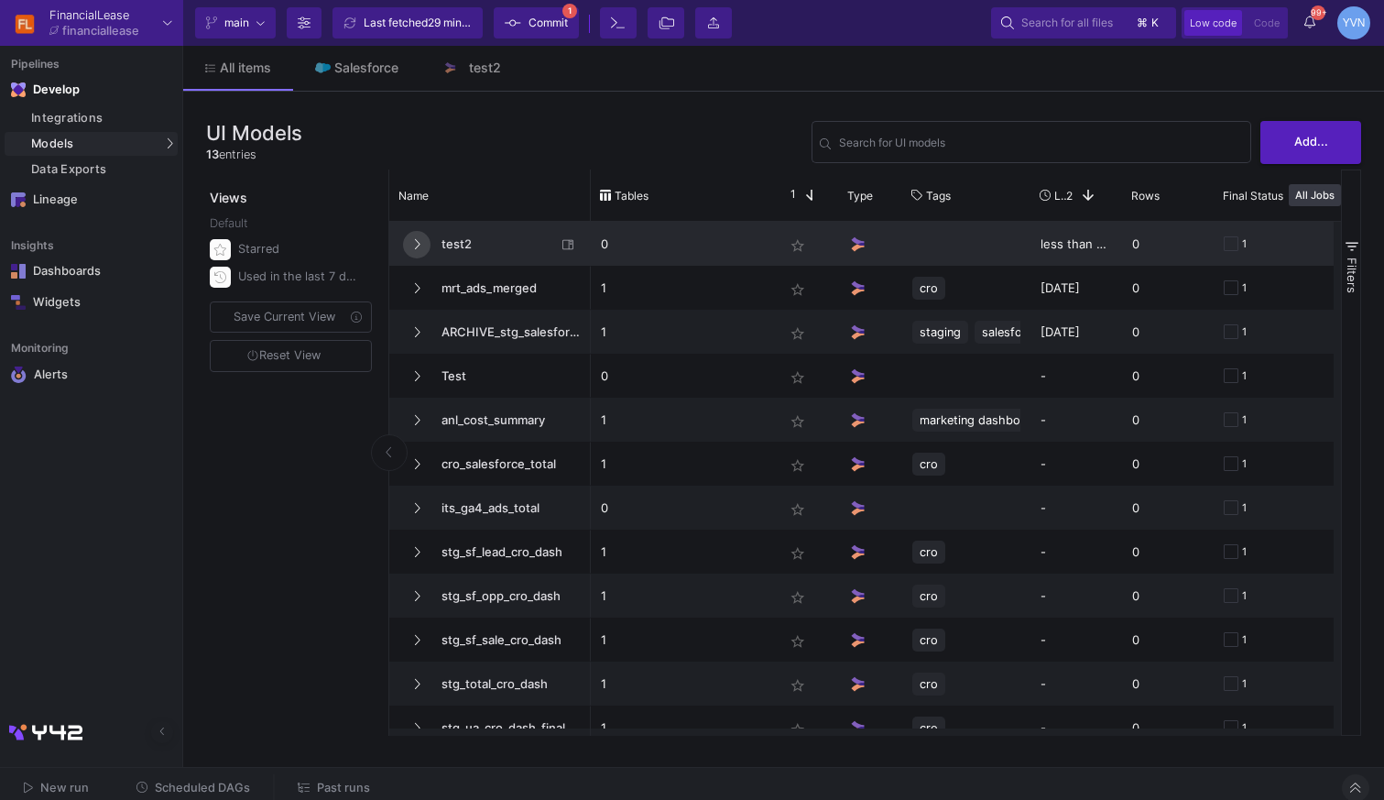
click at [427, 241] on button at bounding box center [416, 244] width 27 height 27
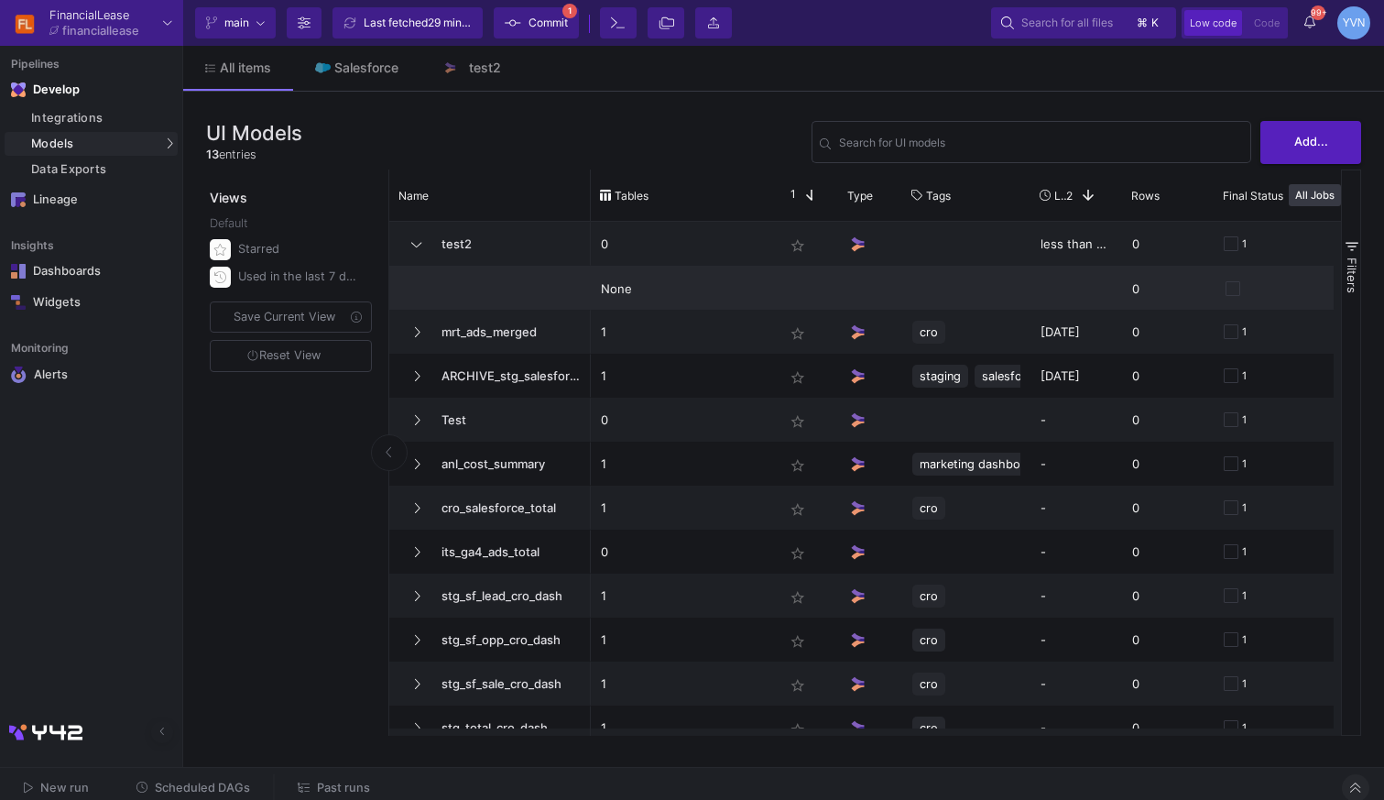
click at [677, 293] on div "None" at bounding box center [682, 289] width 163 height 43
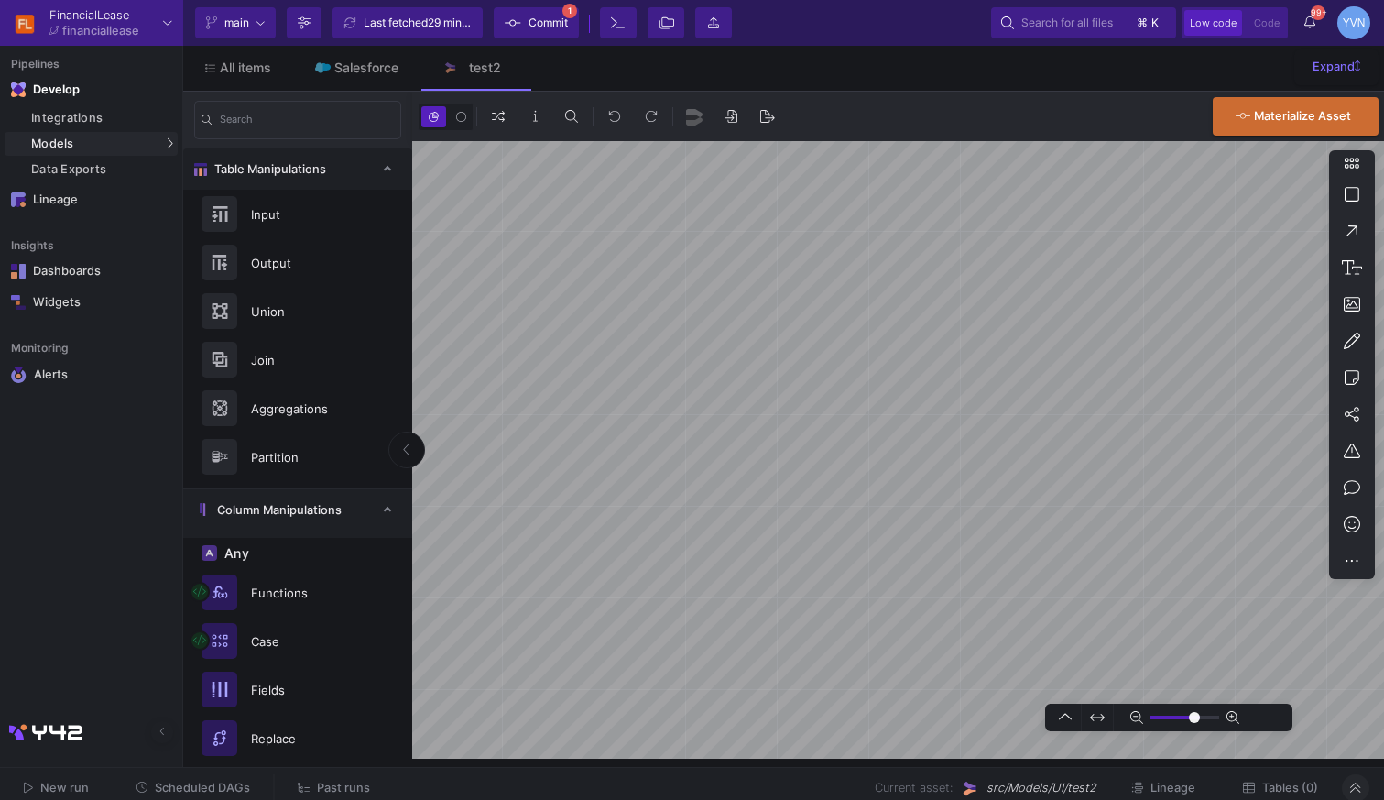
type input "0"
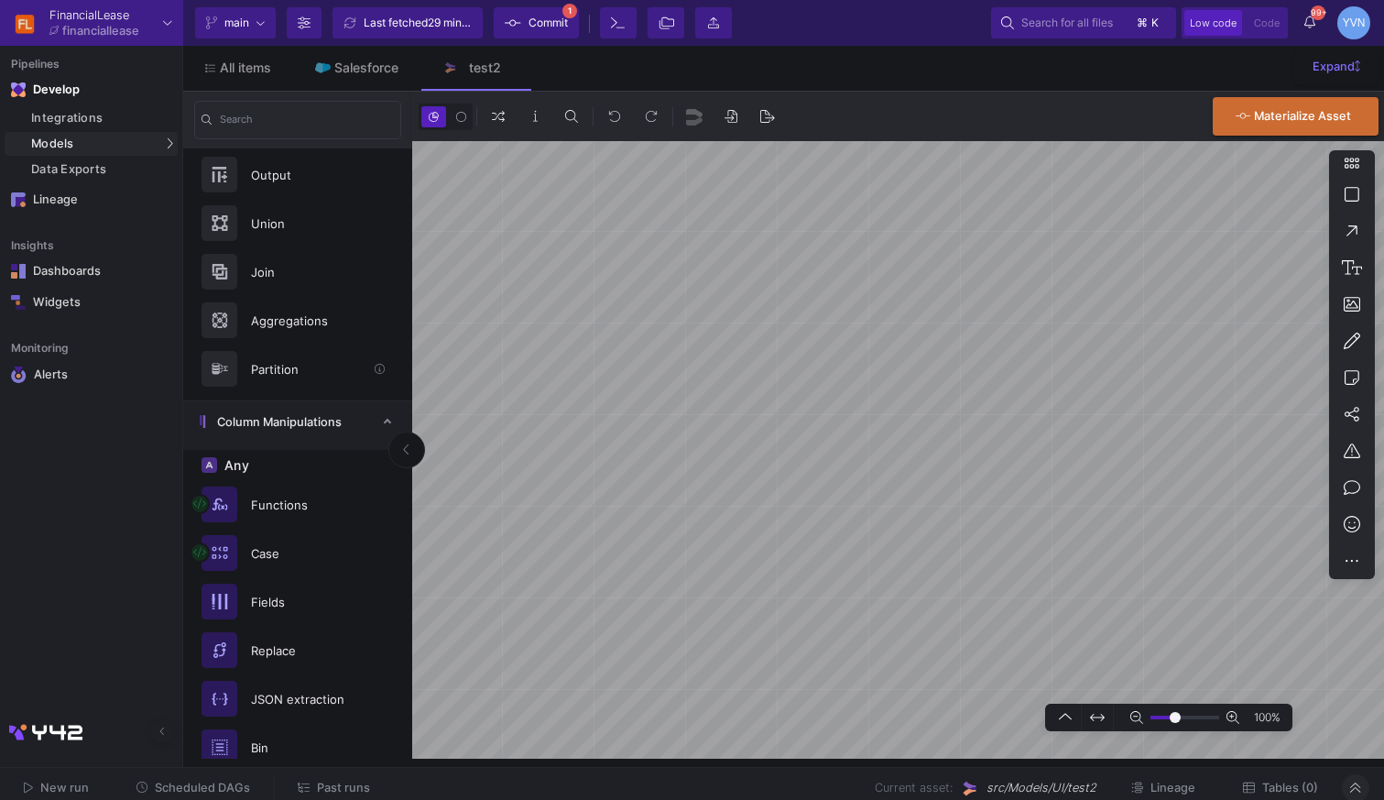
scroll to position [86, 0]
click at [280, 378] on div "Partition" at bounding box center [303, 370] width 126 height 27
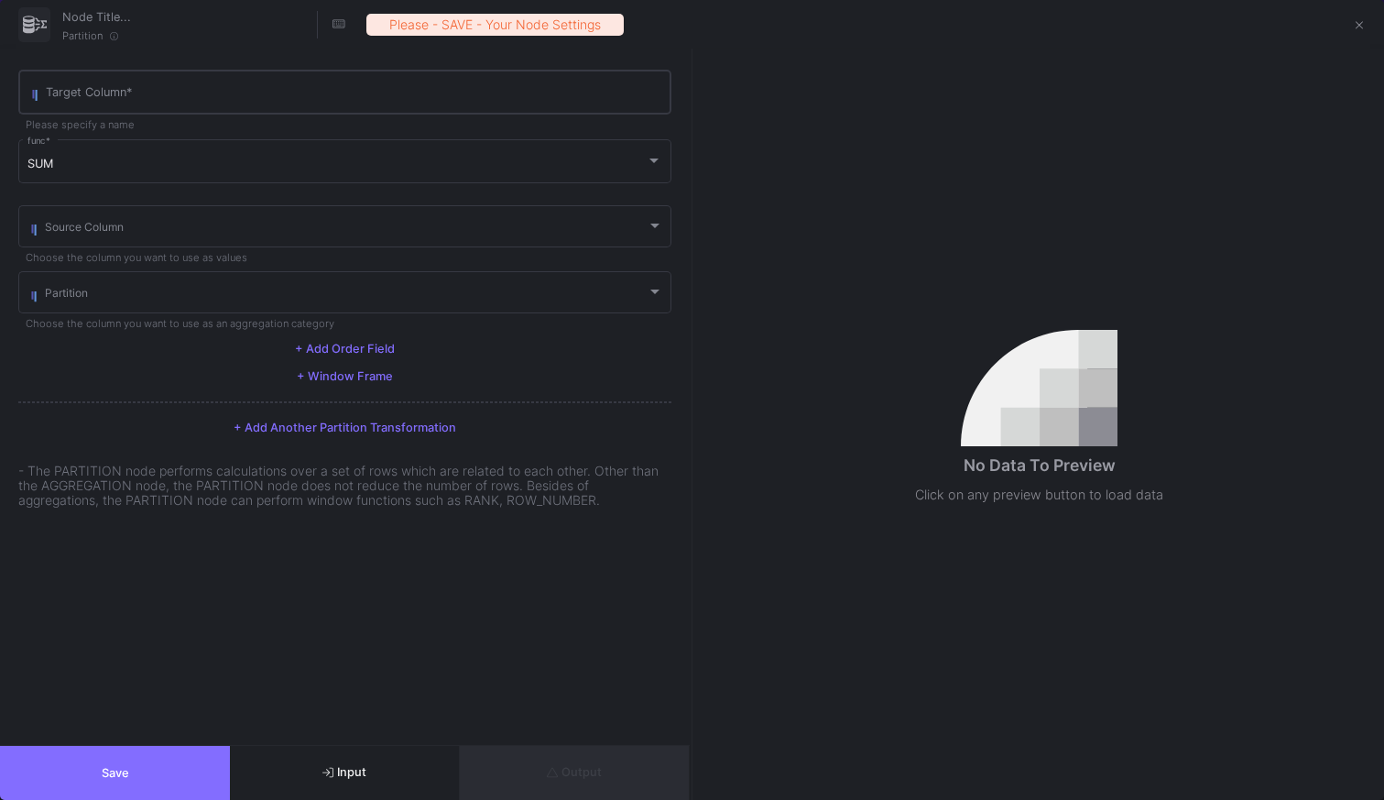
click at [172, 67] on div "Target Column *" at bounding box center [355, 91] width 618 height 48
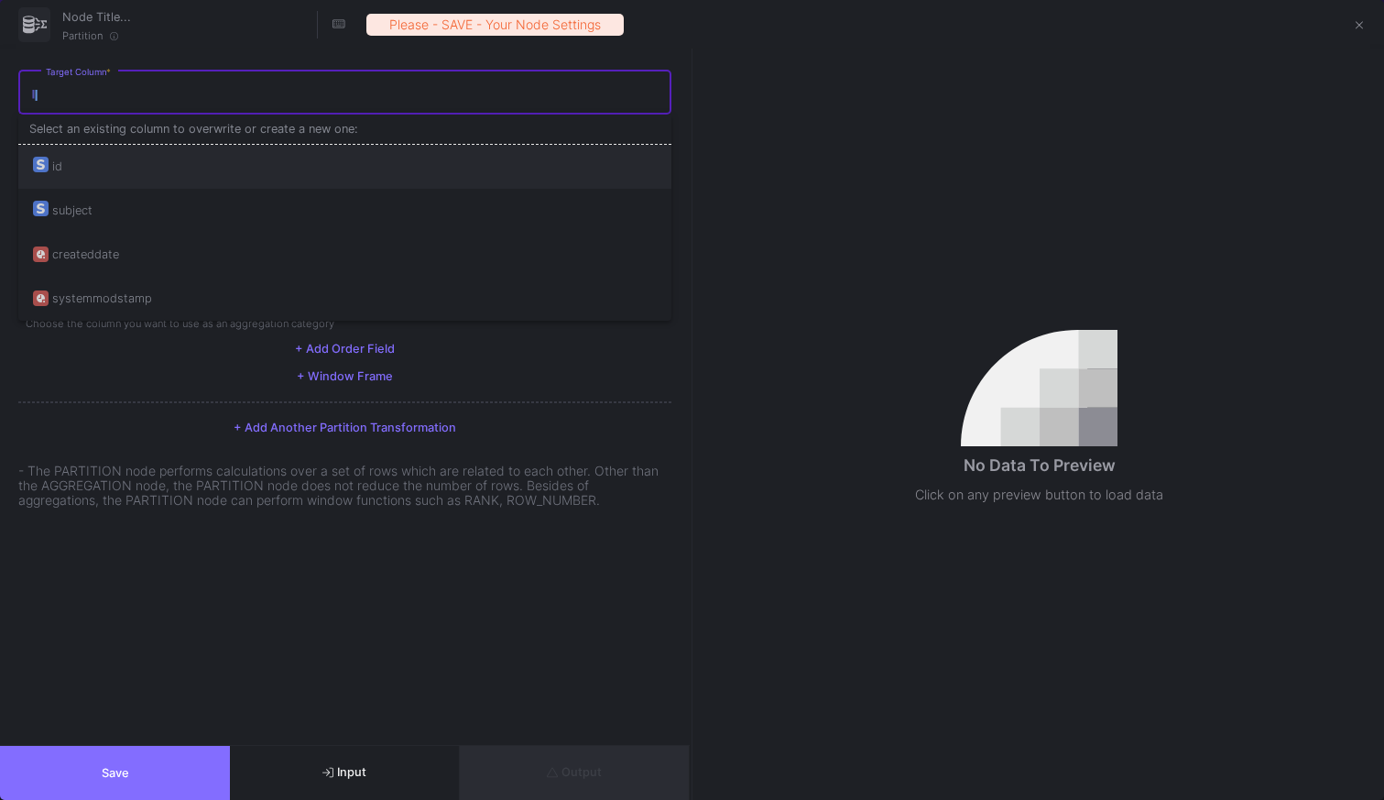
click at [122, 180] on div "id" at bounding box center [345, 167] width 624 height 44
type input "id"
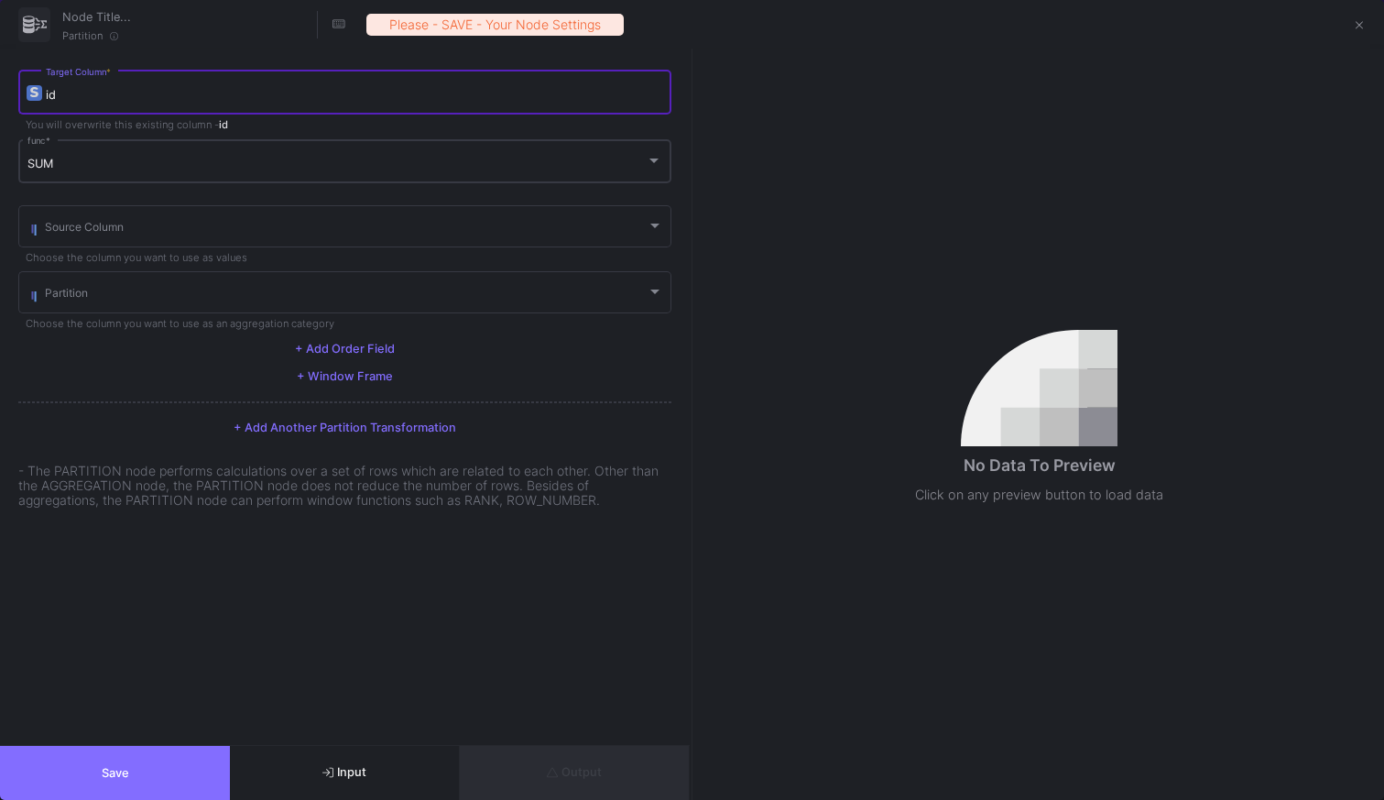
click at [176, 167] on div "SUM" at bounding box center [336, 164] width 619 height 15
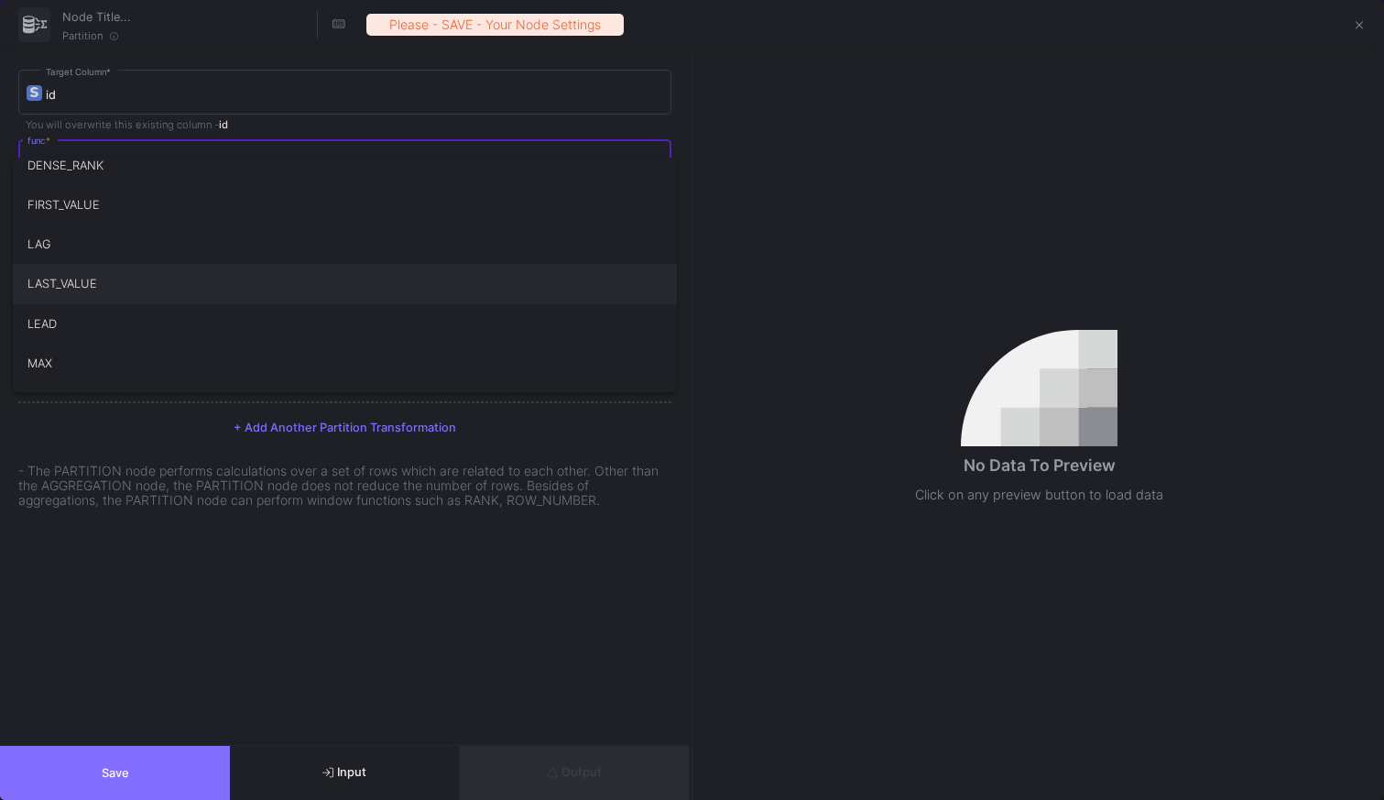
scroll to position [260, 0]
drag, startPoint x: 72, startPoint y: 301, endPoint x: 126, endPoint y: 304, distance: 54.1
click at [72, 303] on span "MIN" at bounding box center [345, 312] width 636 height 39
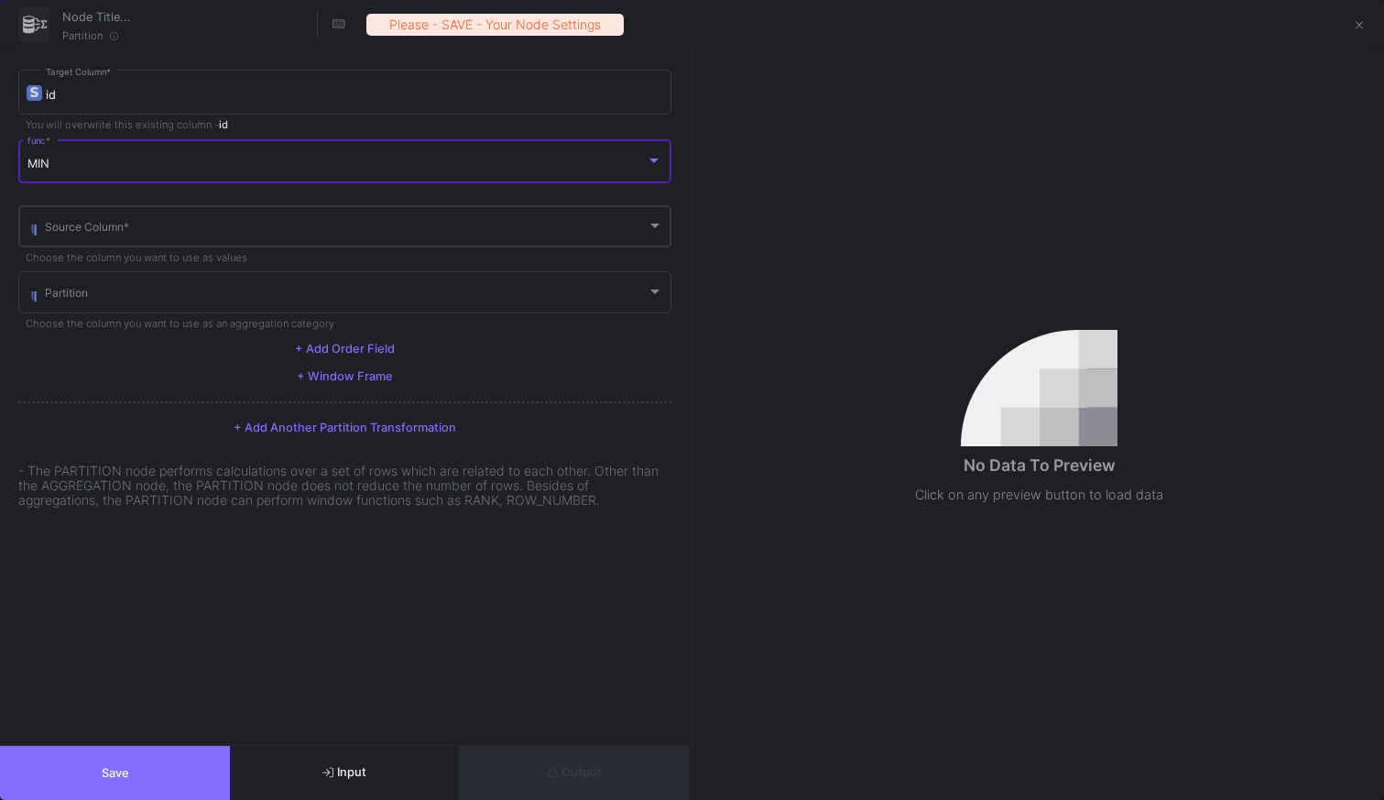
click at [261, 224] on span at bounding box center [346, 230] width 602 height 14
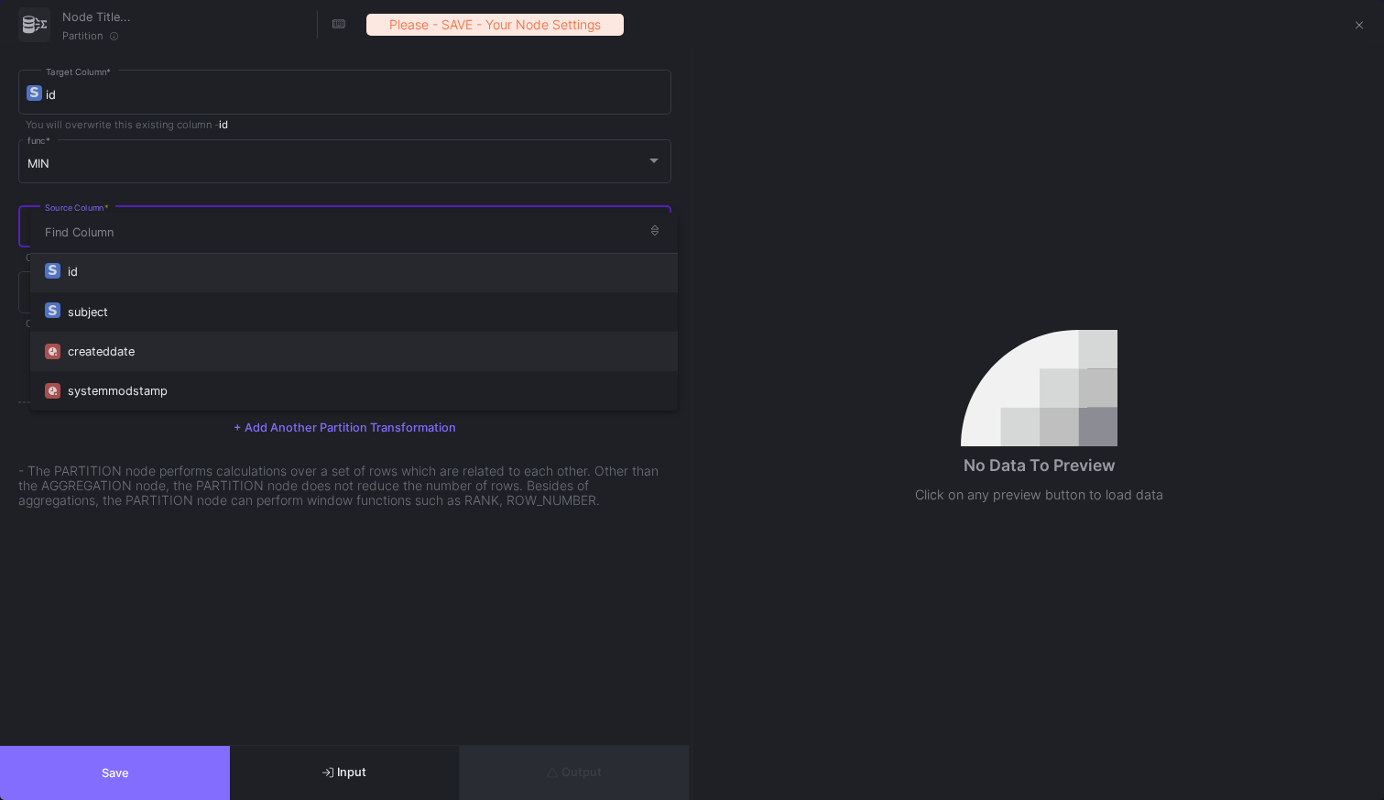
click at [145, 357] on div "createddate" at bounding box center [366, 351] width 596 height 39
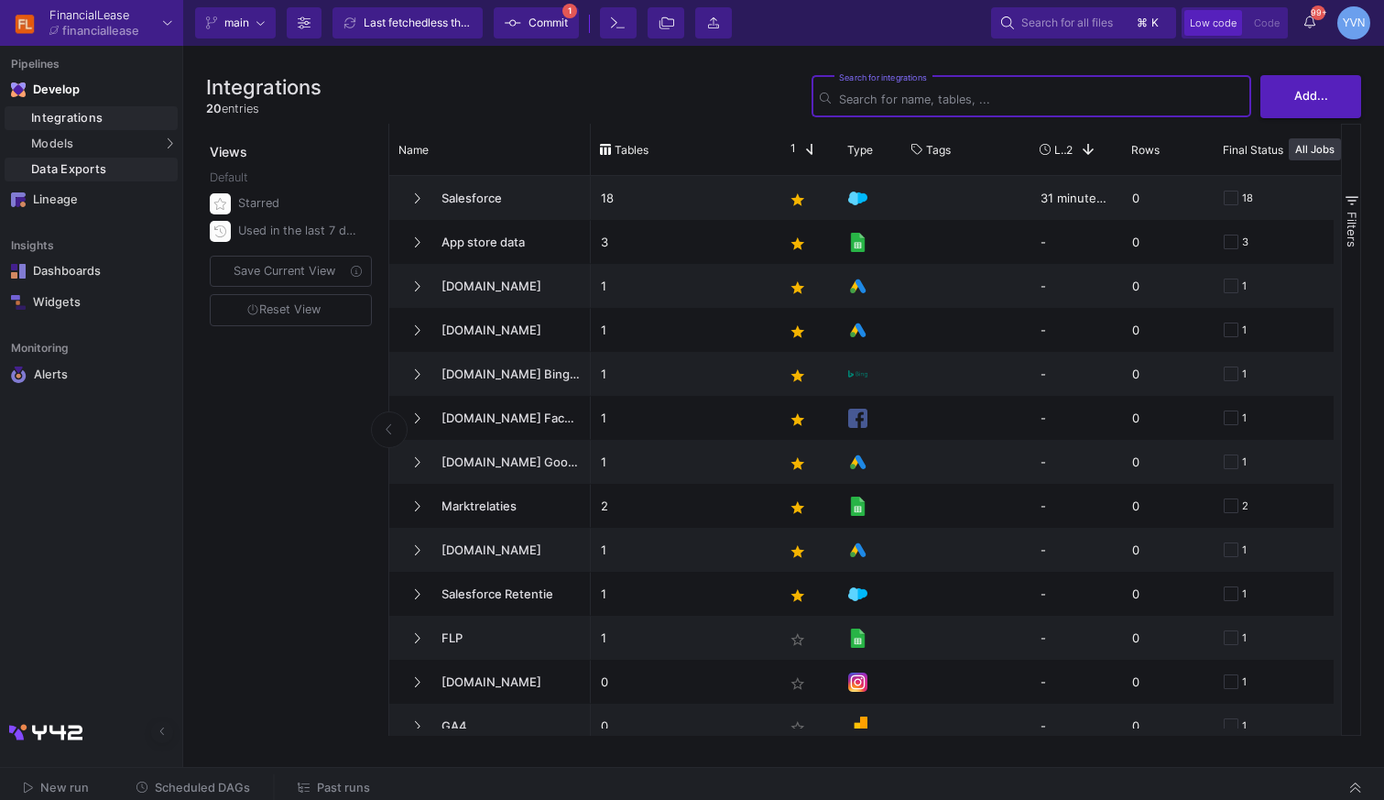
click at [118, 169] on div "Data Exports" at bounding box center [102, 169] width 142 height 15
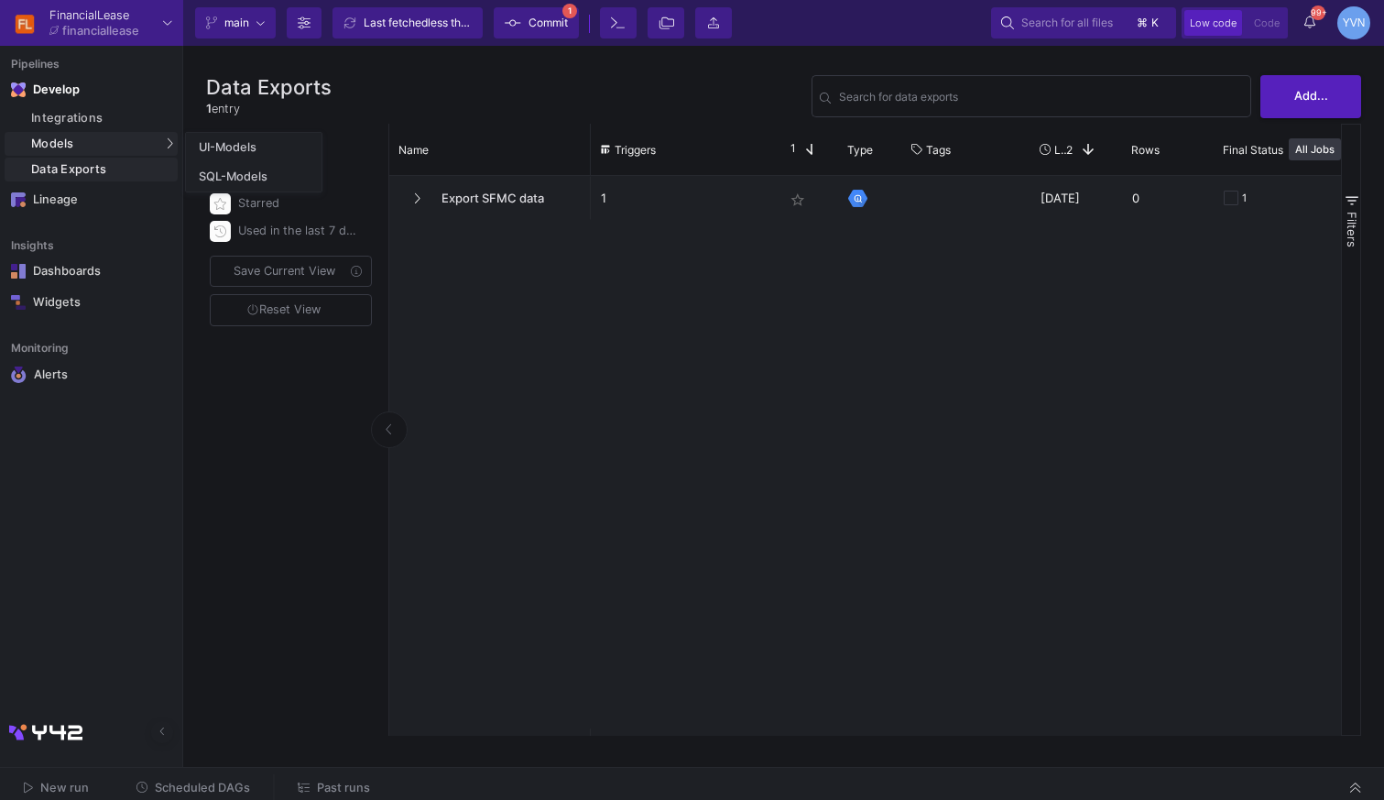
click at [105, 140] on div "Models" at bounding box center [91, 144] width 173 height 24
click at [229, 173] on div "SQL-Models" at bounding box center [234, 177] width 70 height 15
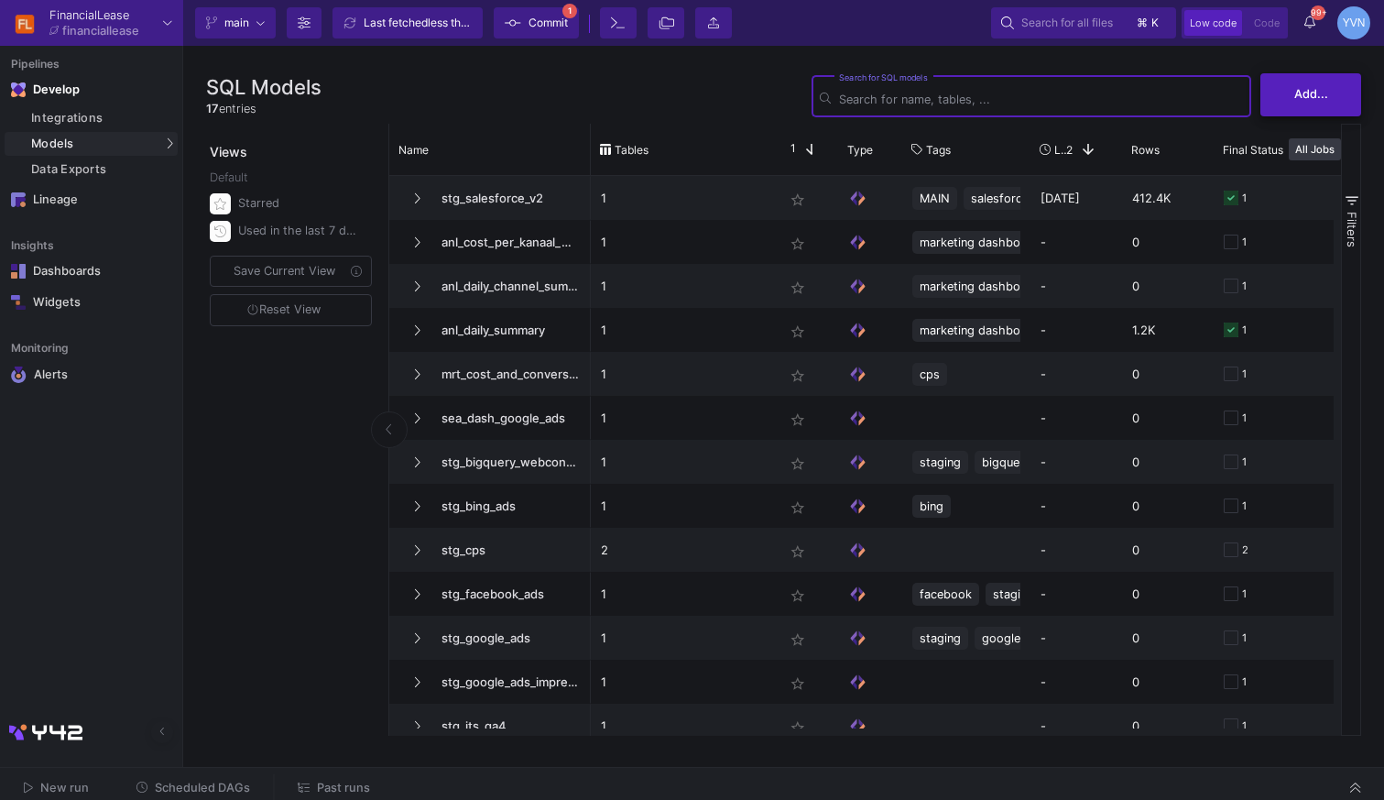
click at [1323, 106] on button "Add..." at bounding box center [1311, 94] width 101 height 43
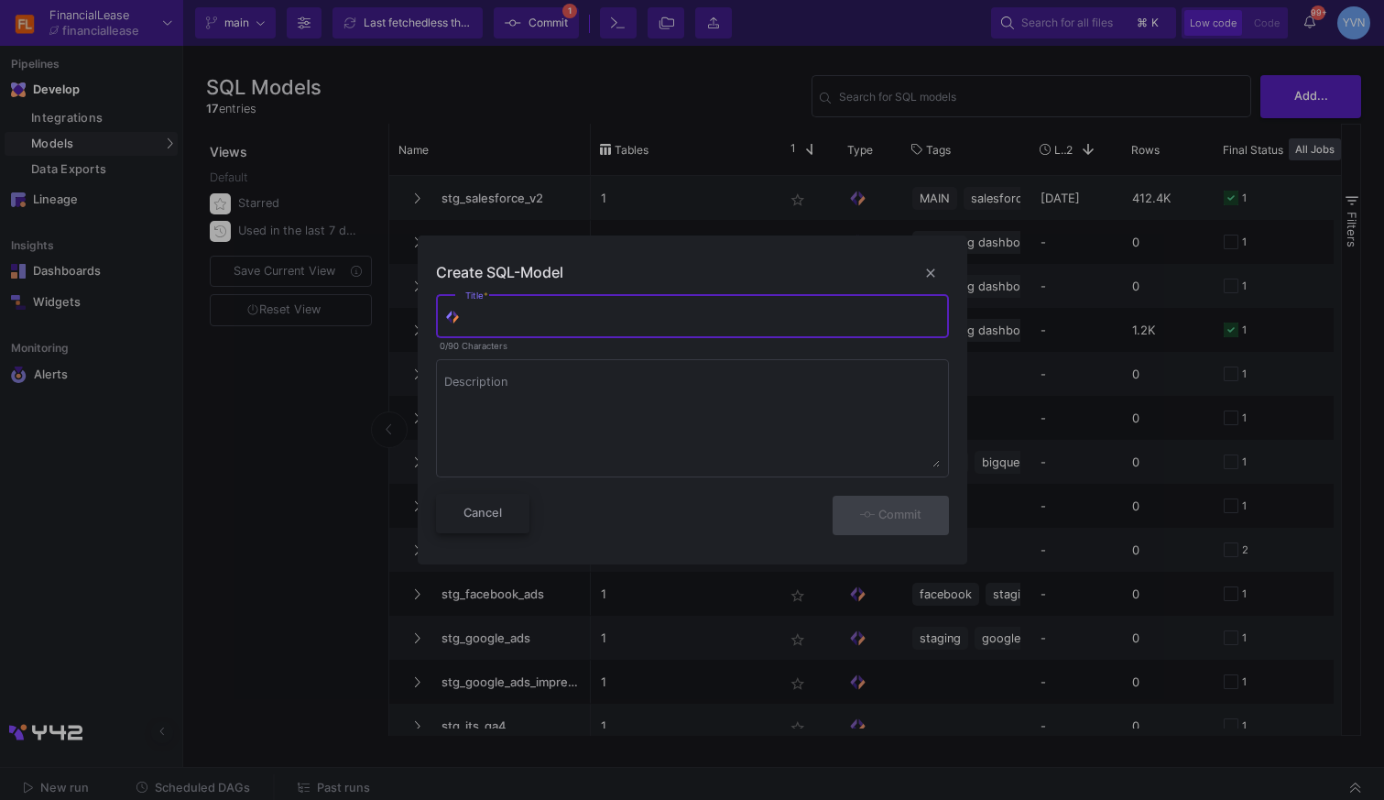
click at [488, 502] on button "Cancel" at bounding box center [482, 513] width 93 height 39
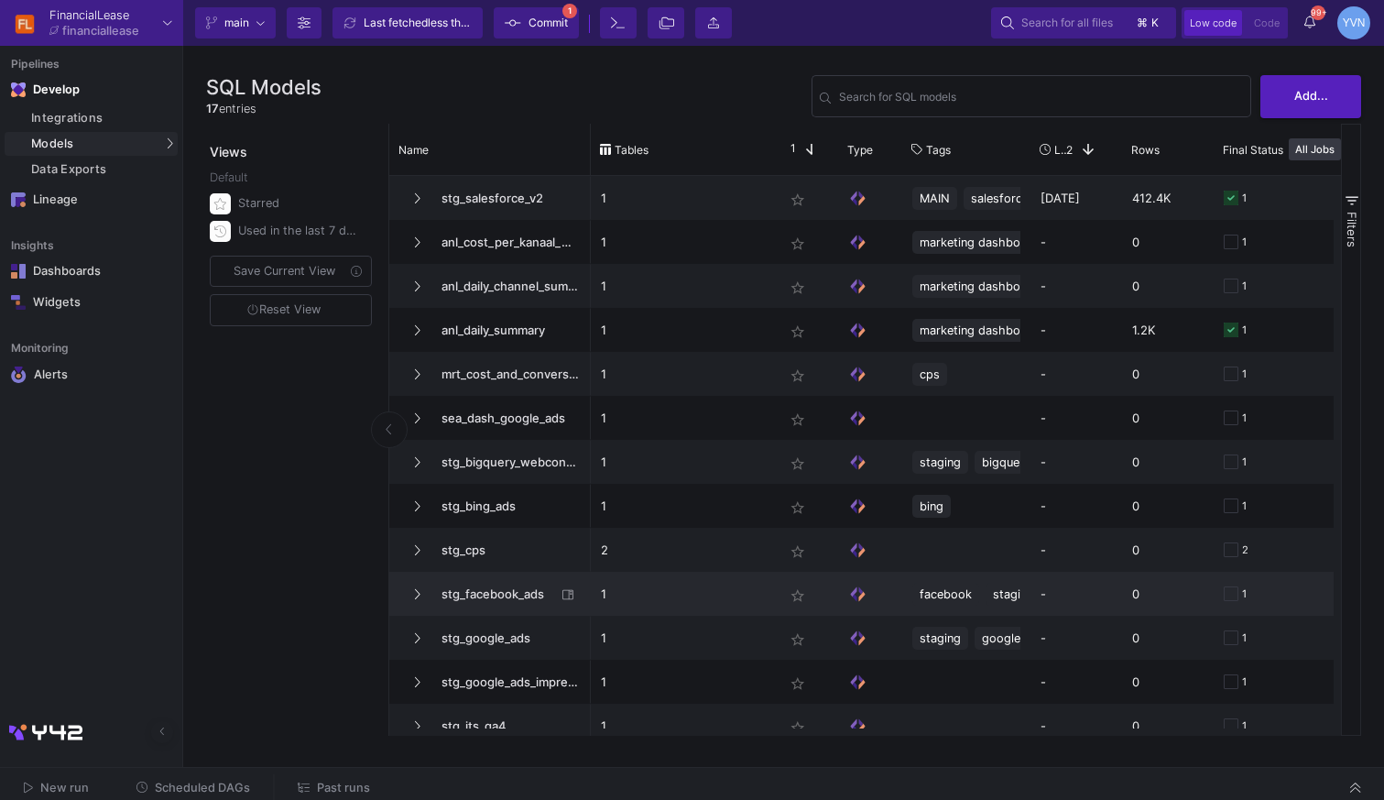
click at [479, 585] on span "stg_facebook_ads" at bounding box center [494, 594] width 126 height 43
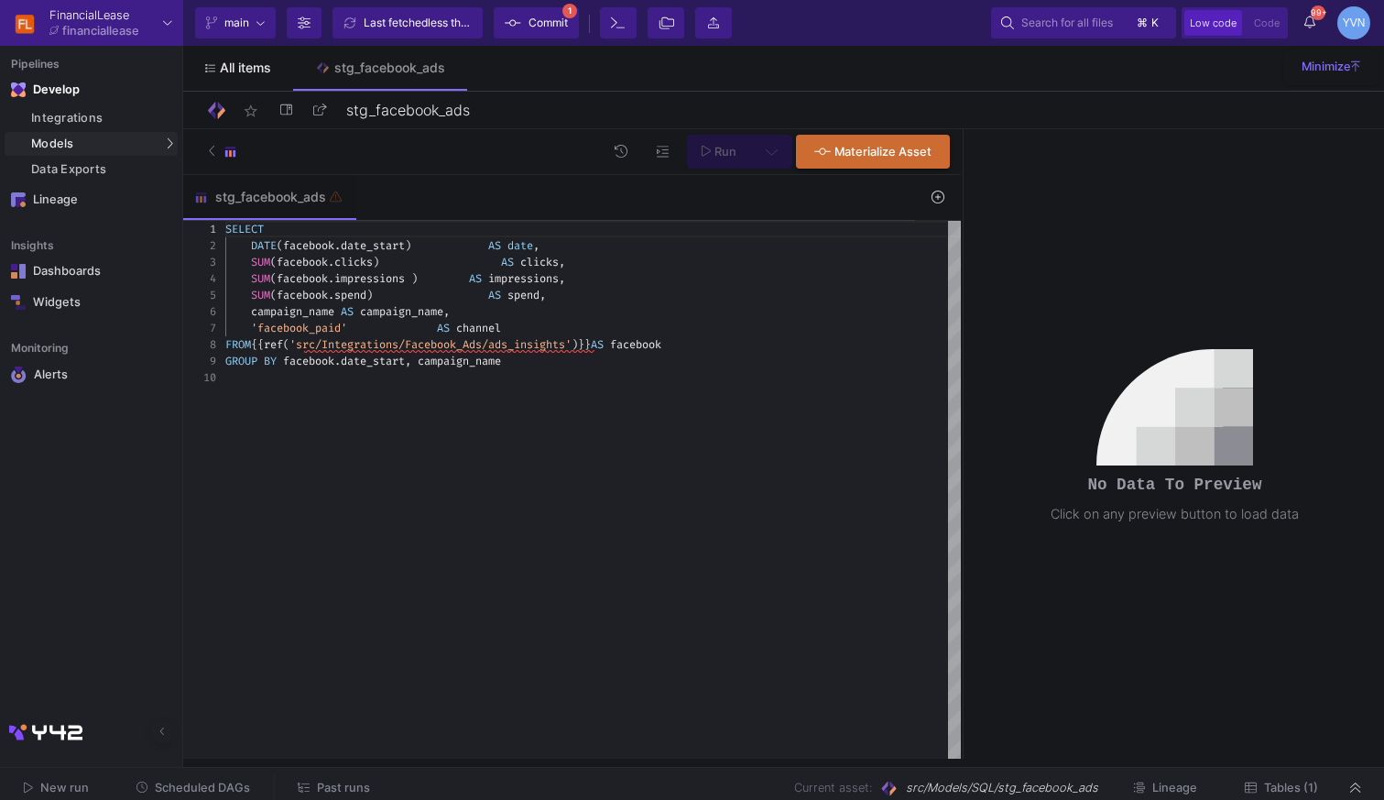
click at [236, 66] on span "All items" at bounding box center [245, 67] width 51 height 15
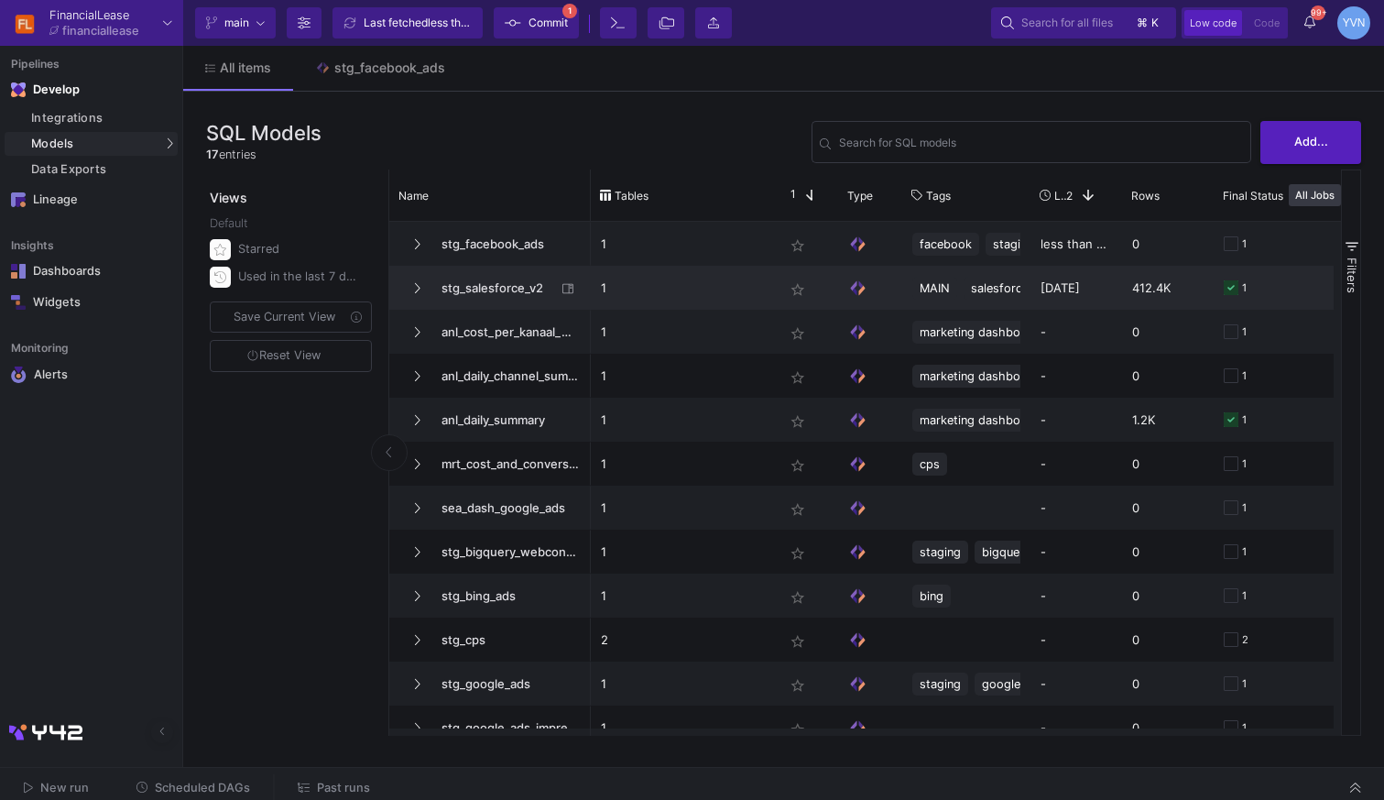
click at [493, 279] on span "stg_salesforce_v2" at bounding box center [494, 288] width 126 height 43
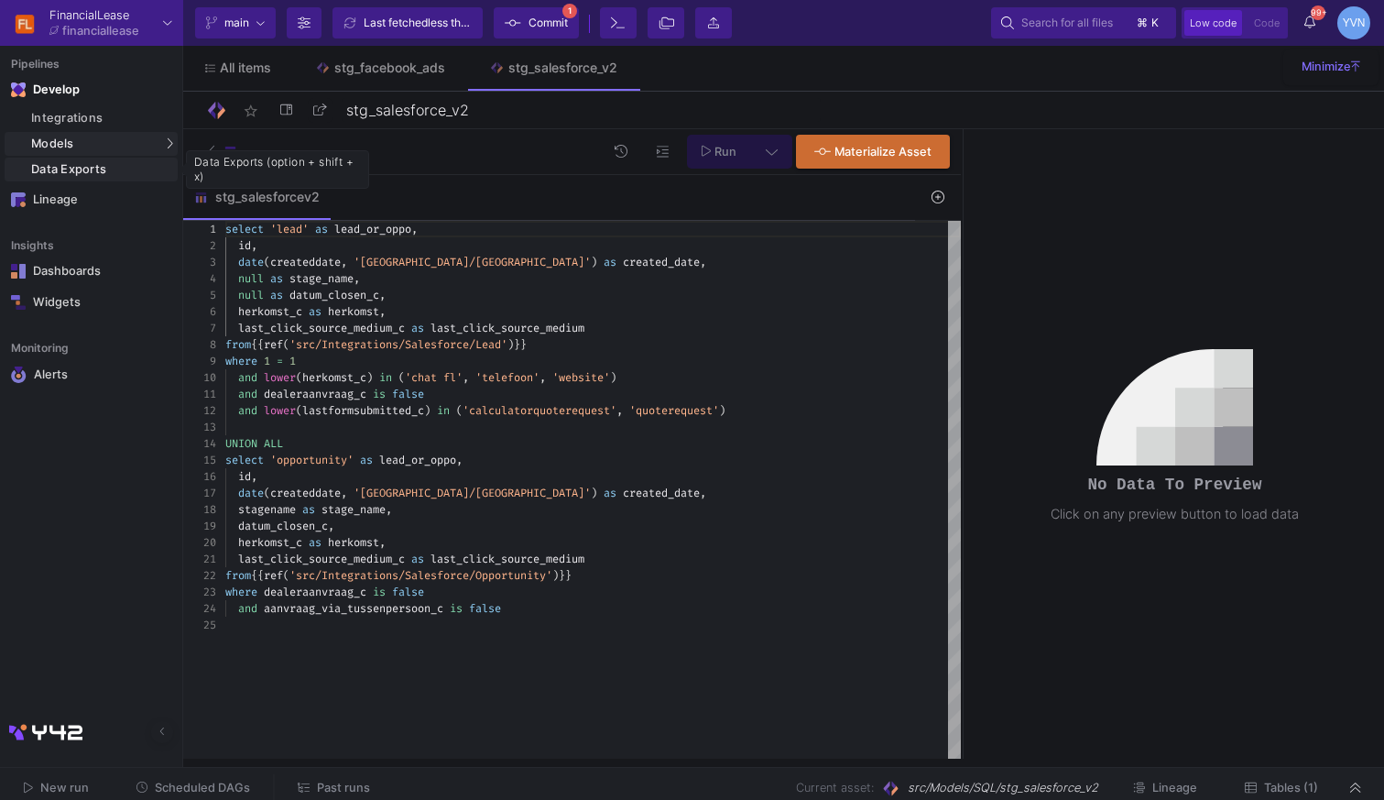
click at [104, 166] on div "Data Exports" at bounding box center [102, 169] width 142 height 15
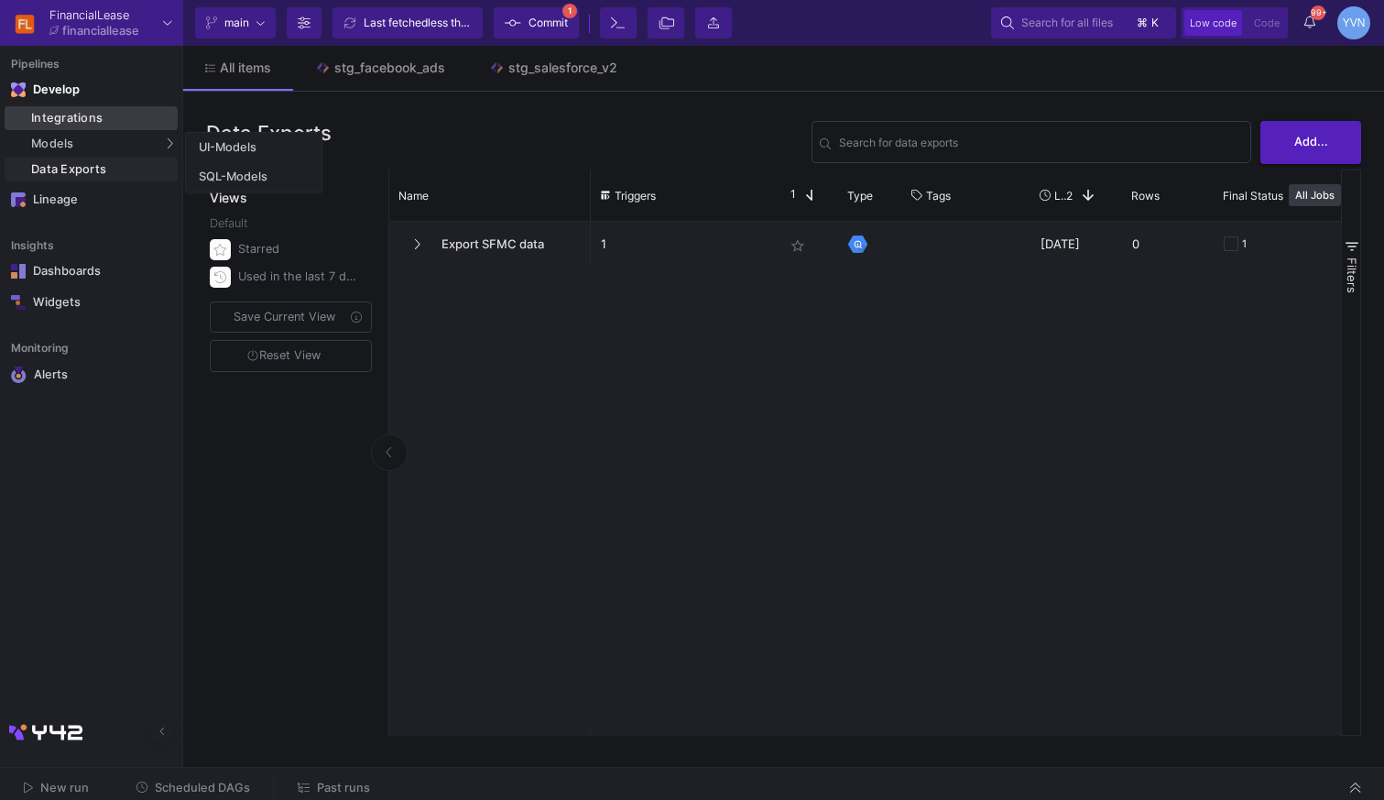
click at [96, 121] on div "Integrations" at bounding box center [102, 118] width 142 height 15
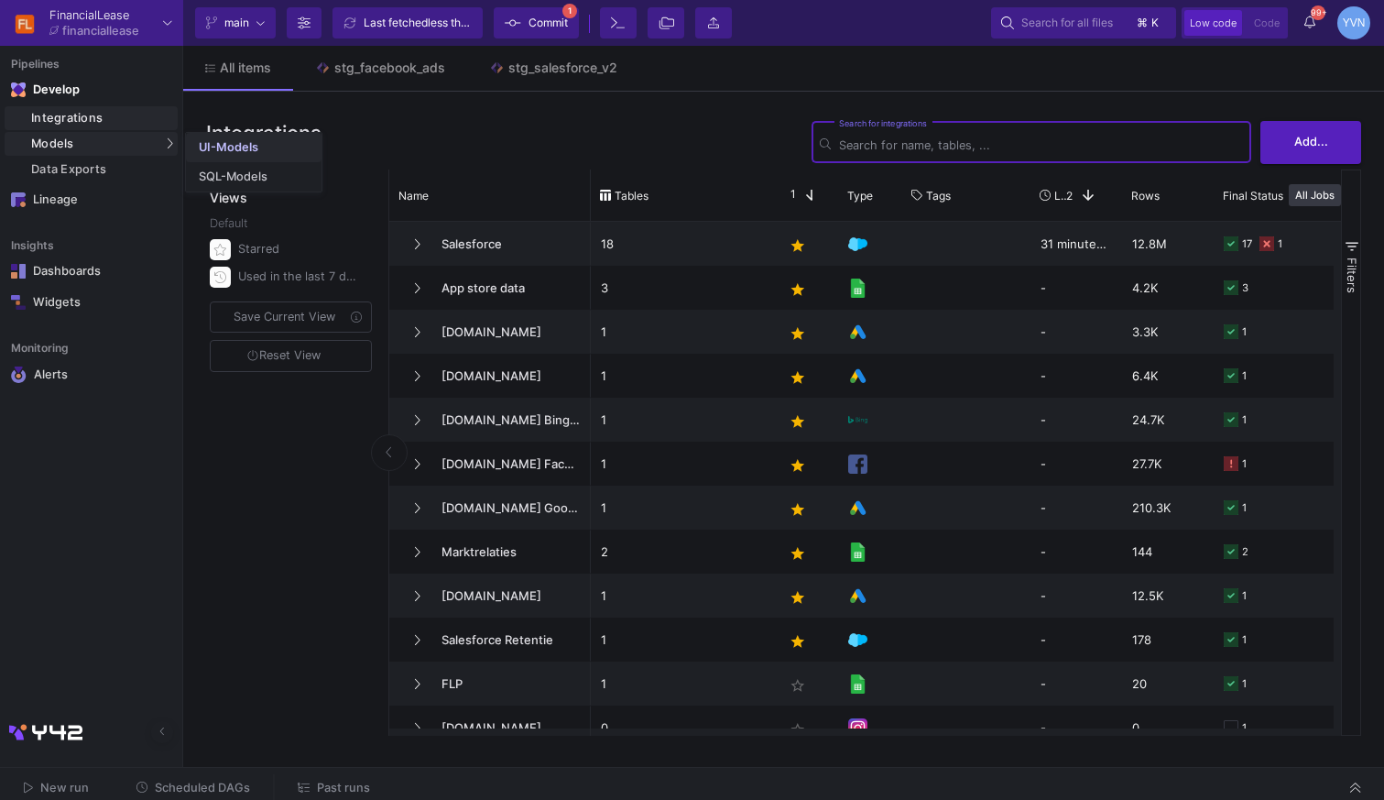
click at [245, 138] on link "UI-Models" at bounding box center [254, 147] width 136 height 29
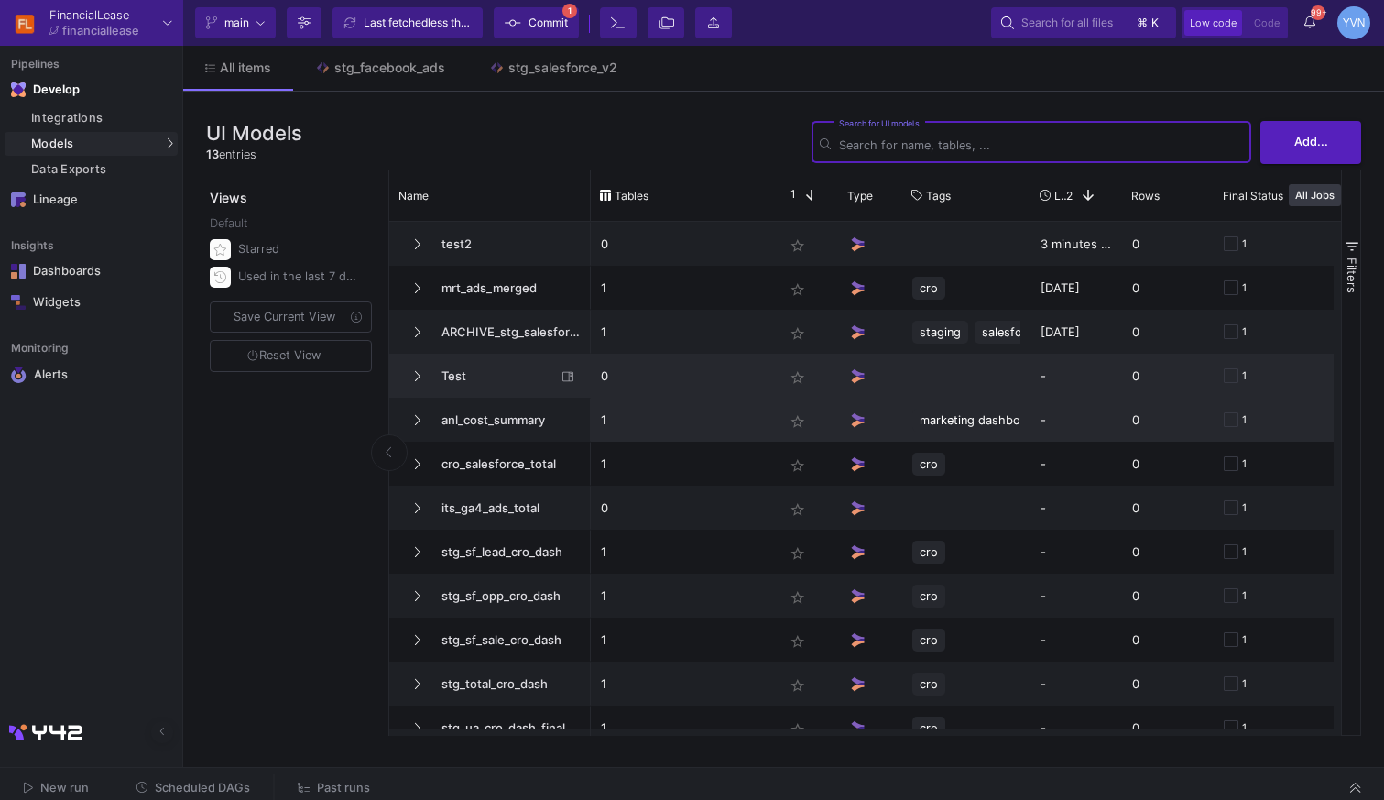
scroll to position [65, 0]
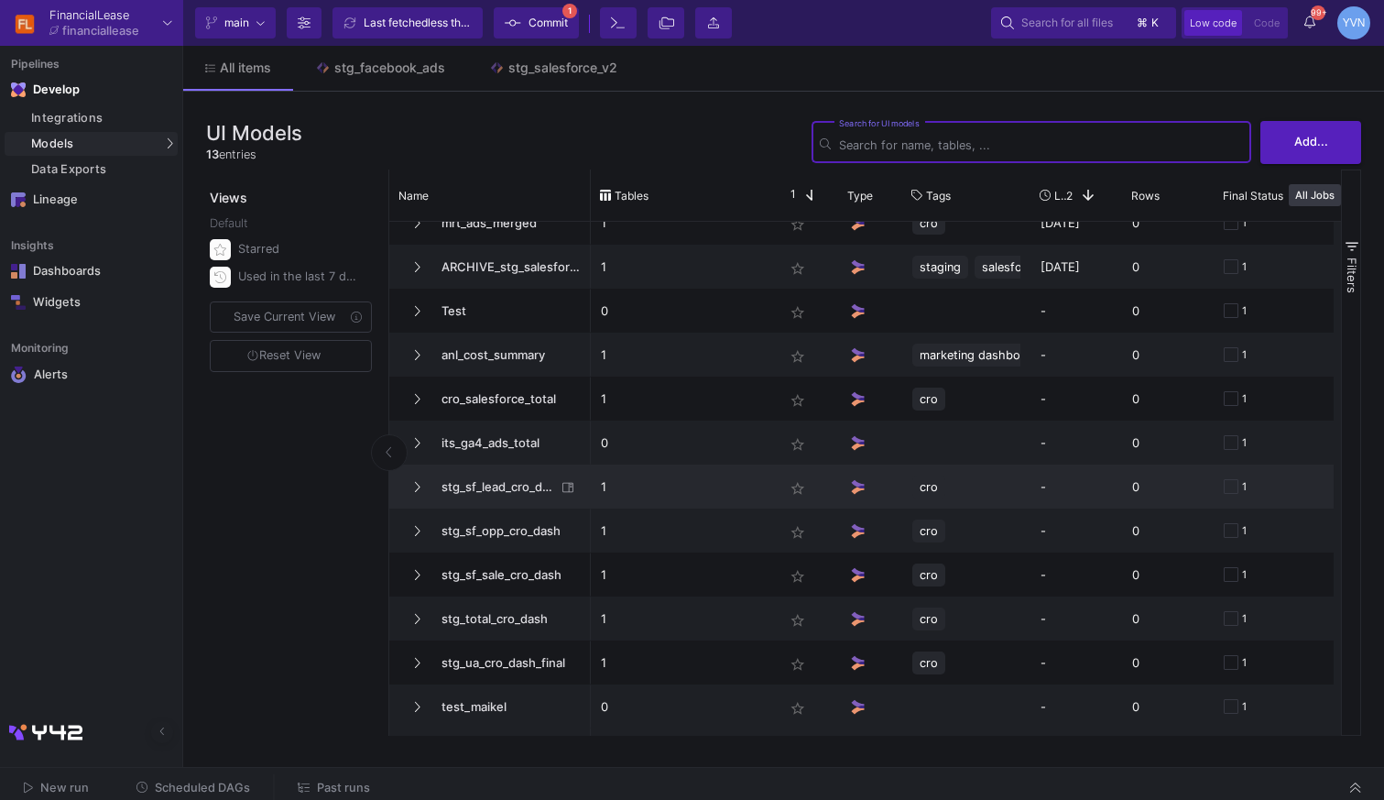
click at [649, 487] on p "1" at bounding box center [682, 486] width 163 height 43
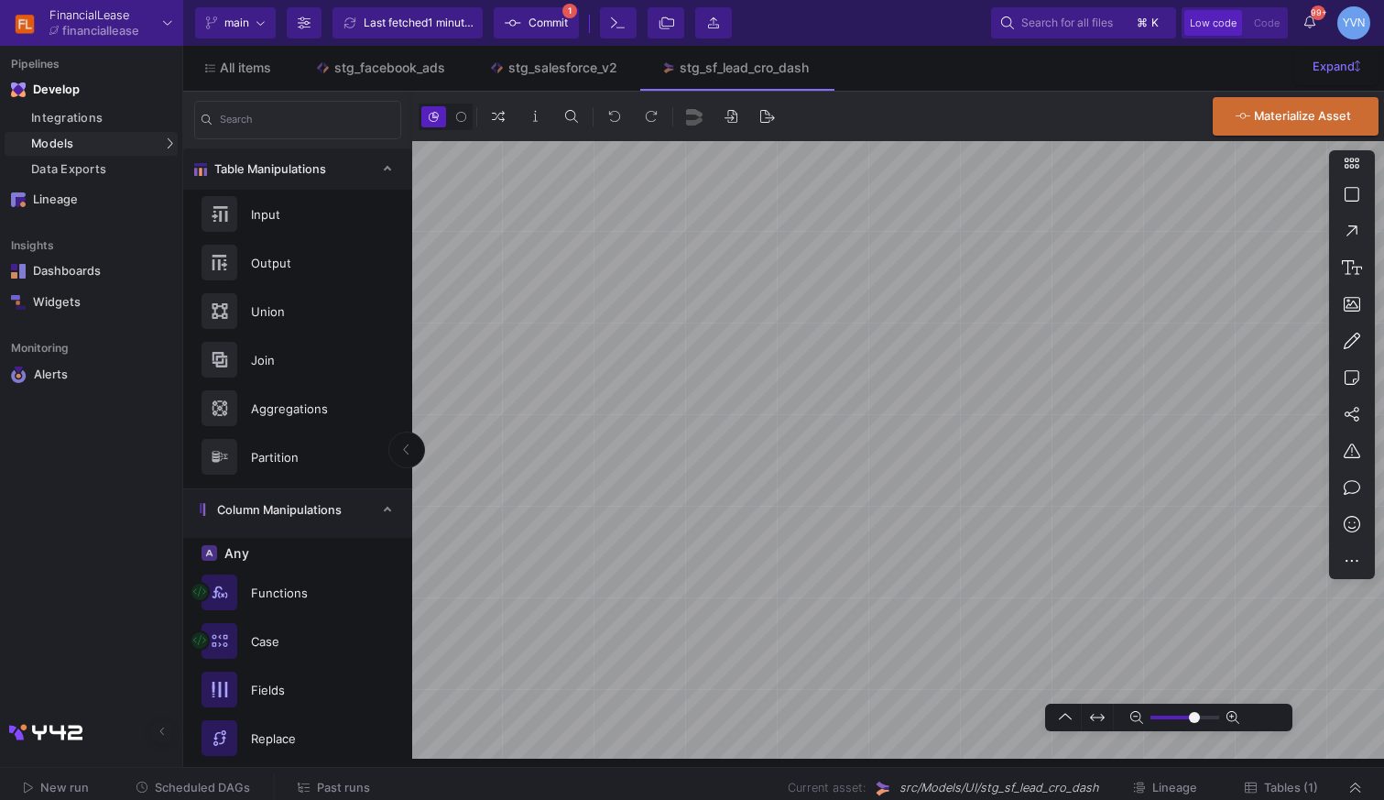
type input "-14"
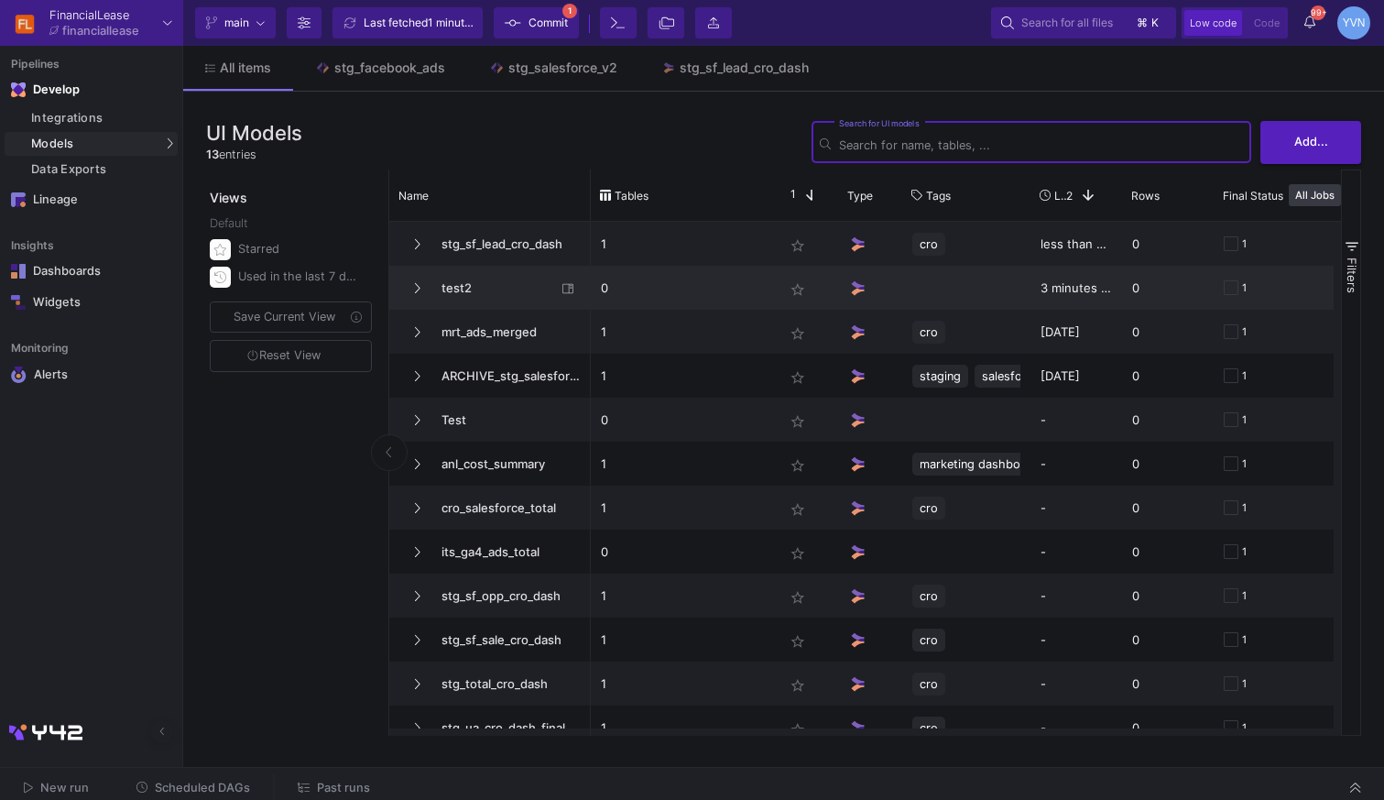
click at [452, 284] on span "test2" at bounding box center [494, 288] width 126 height 43
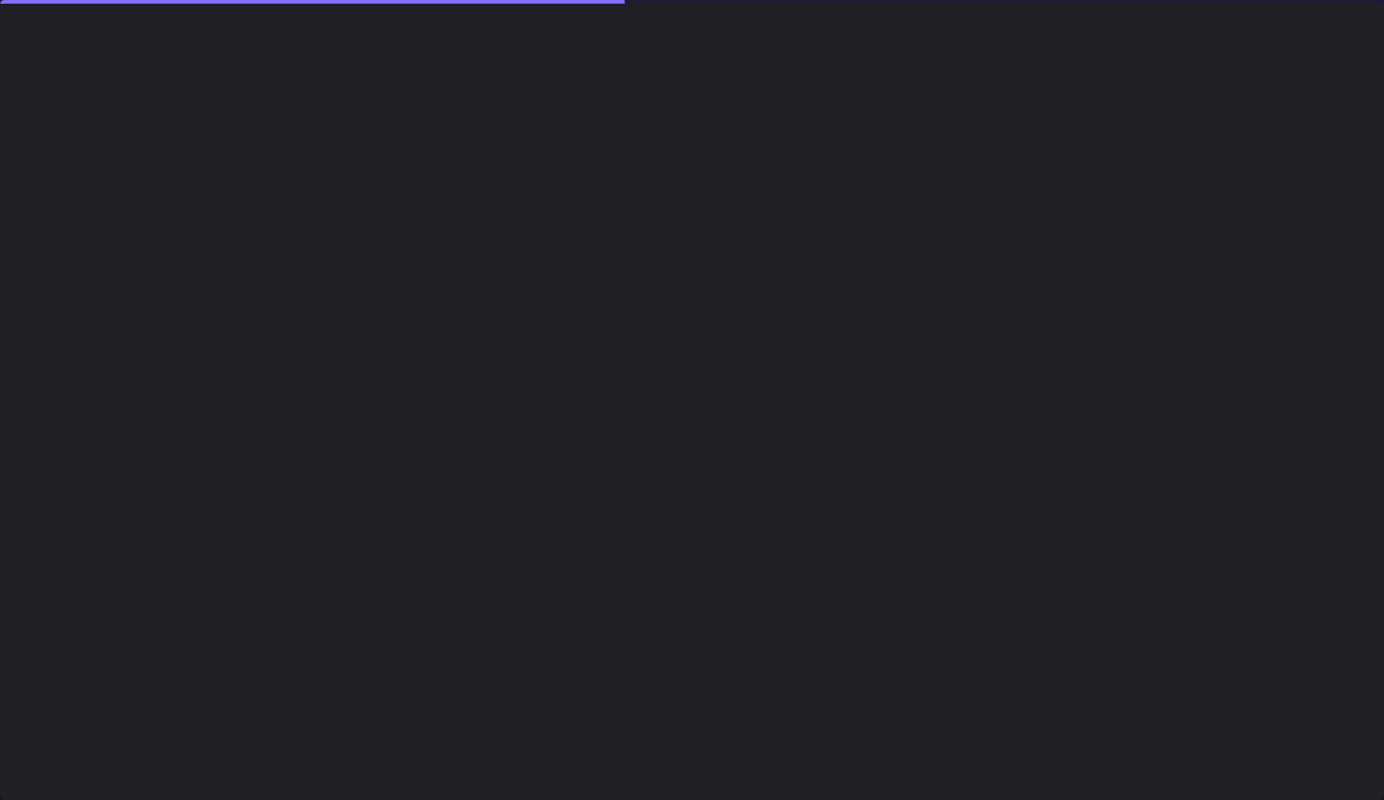
type input "0"
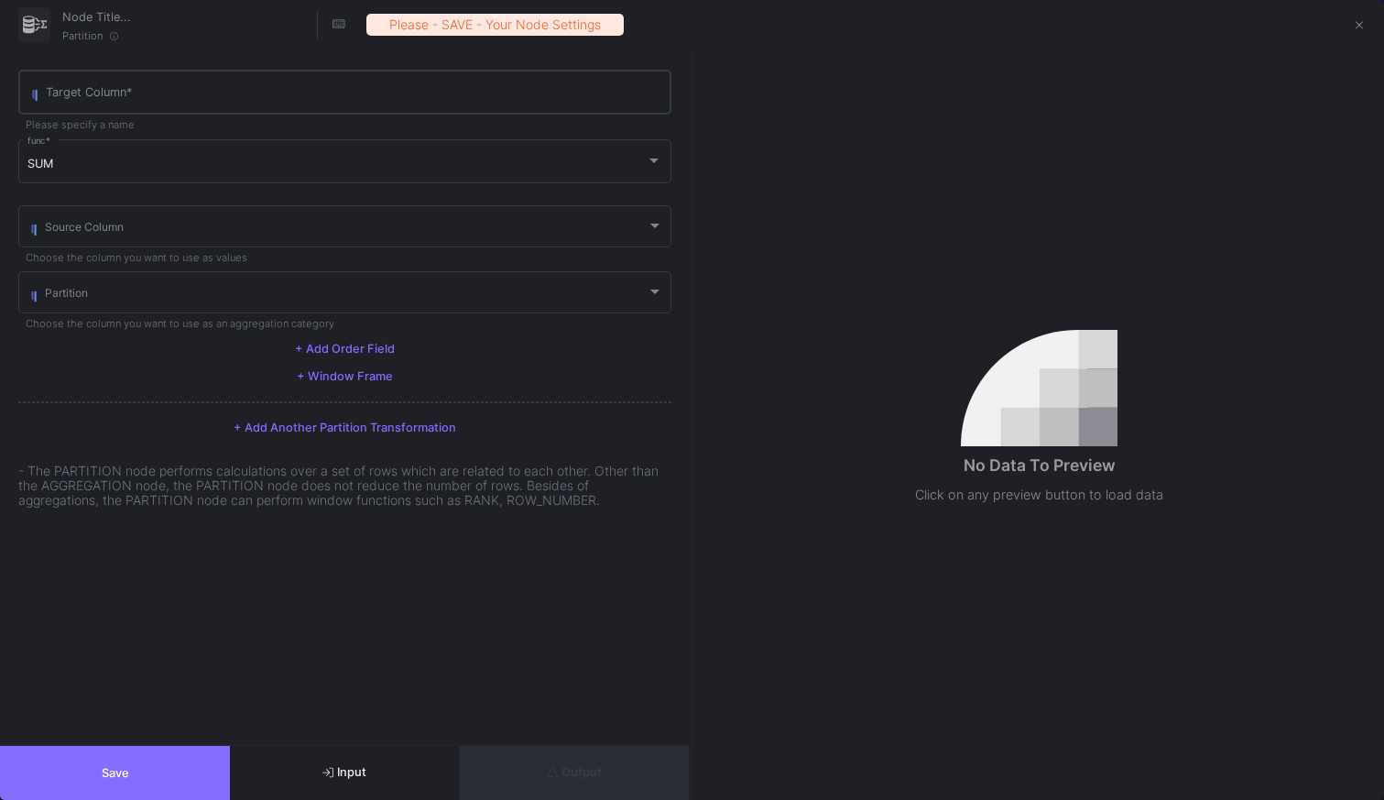
click at [160, 88] on input "Target Column *" at bounding box center [355, 95] width 618 height 15
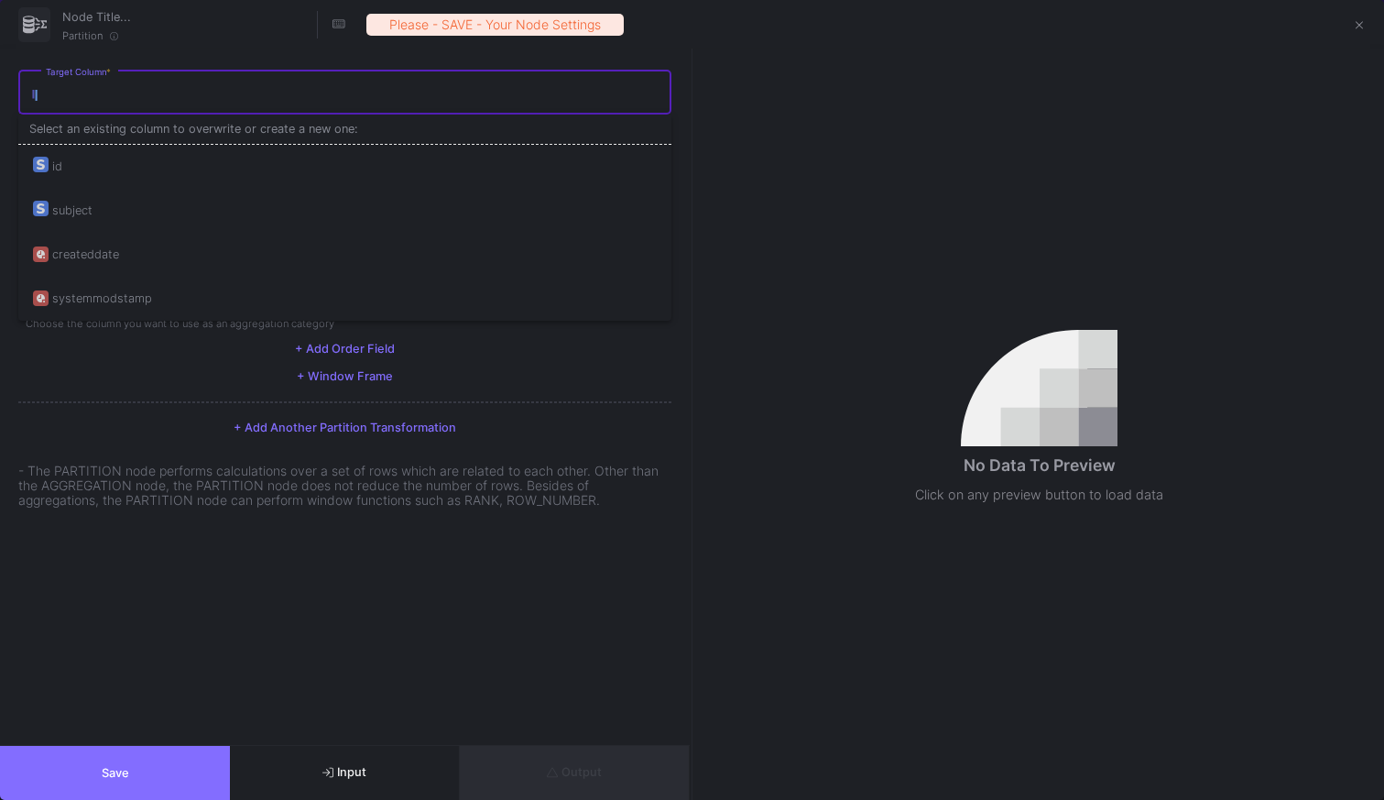
click at [161, 88] on input "Target Column *" at bounding box center [355, 95] width 618 height 15
click at [609, 691] on form "Target Column * Please specify a name SUM func * Source Column Choose the colum…" at bounding box center [345, 397] width 690 height 696
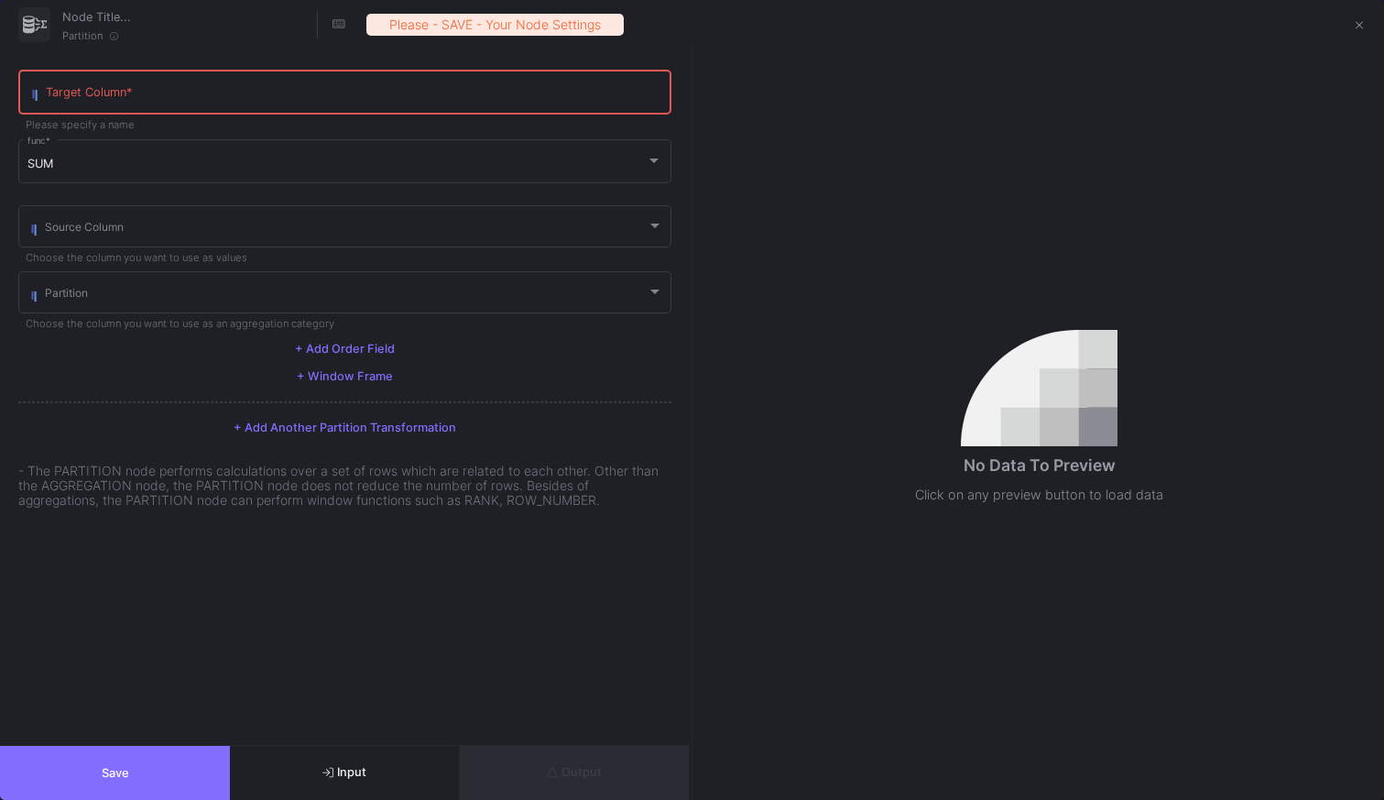
click at [111, 93] on input "Target Column *" at bounding box center [355, 95] width 618 height 15
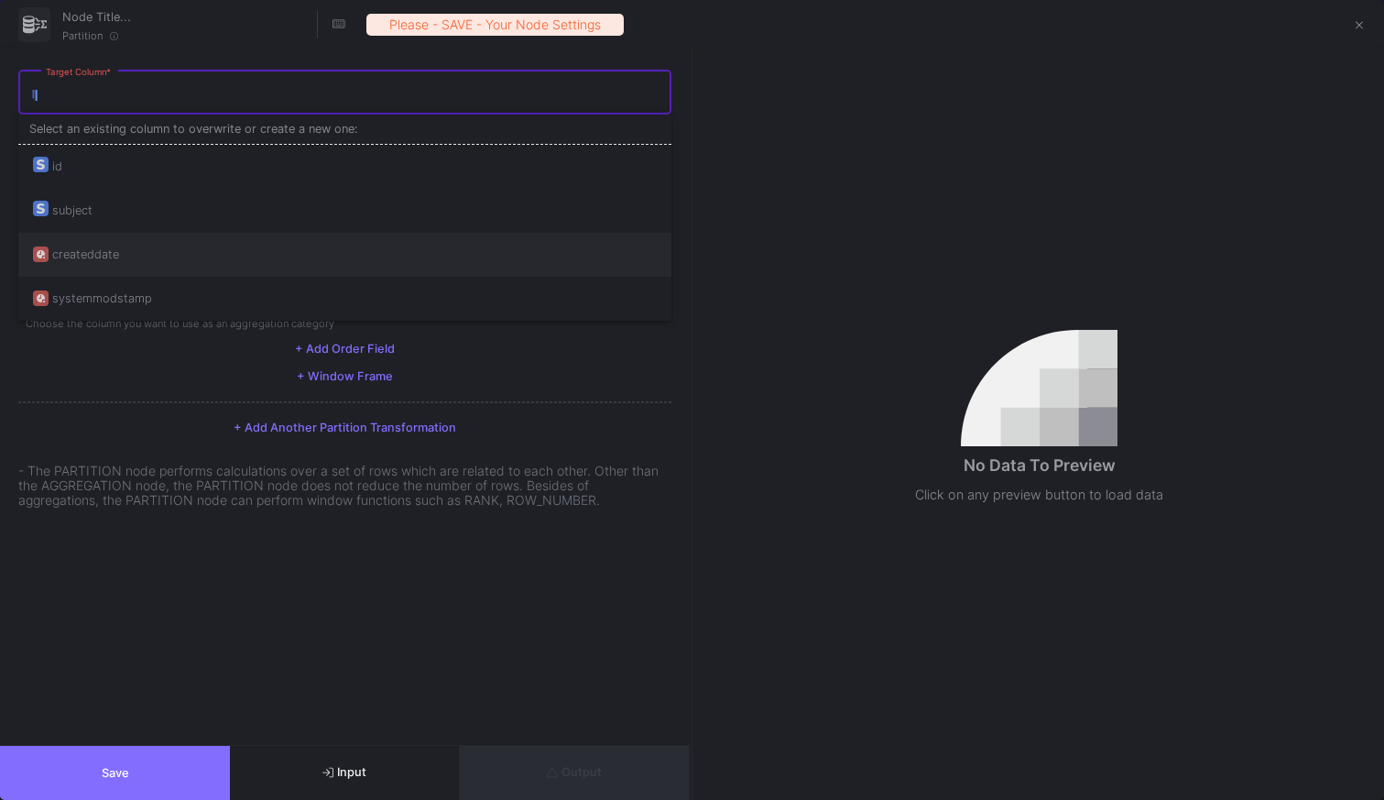
drag, startPoint x: 106, startPoint y: 255, endPoint x: 271, endPoint y: 239, distance: 165.7
click at [106, 255] on div "createddate" at bounding box center [85, 255] width 67 height 44
type input "createddate"
click at [253, 165] on div "SUM" at bounding box center [336, 164] width 619 height 15
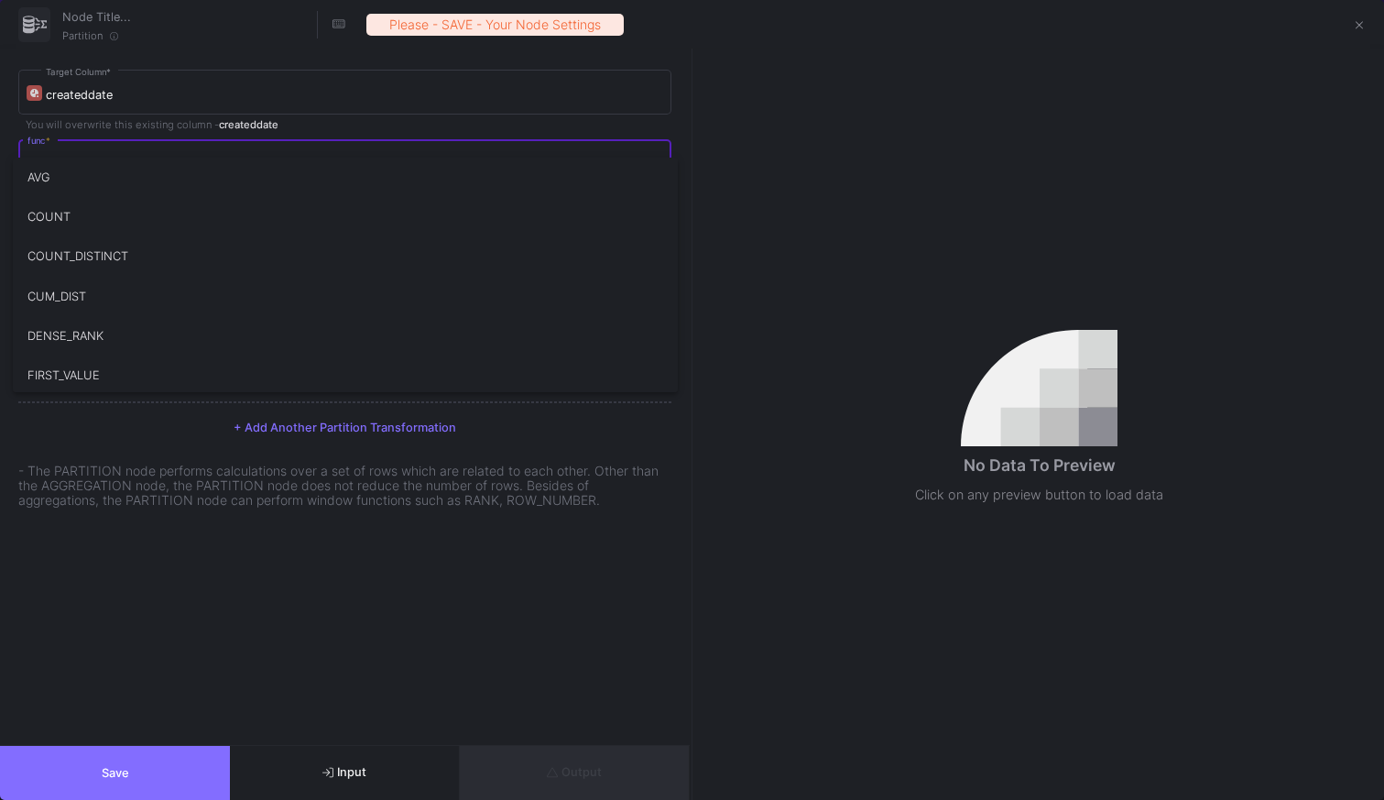
scroll to position [392, 0]
click at [73, 190] on span "MIN" at bounding box center [345, 180] width 636 height 39
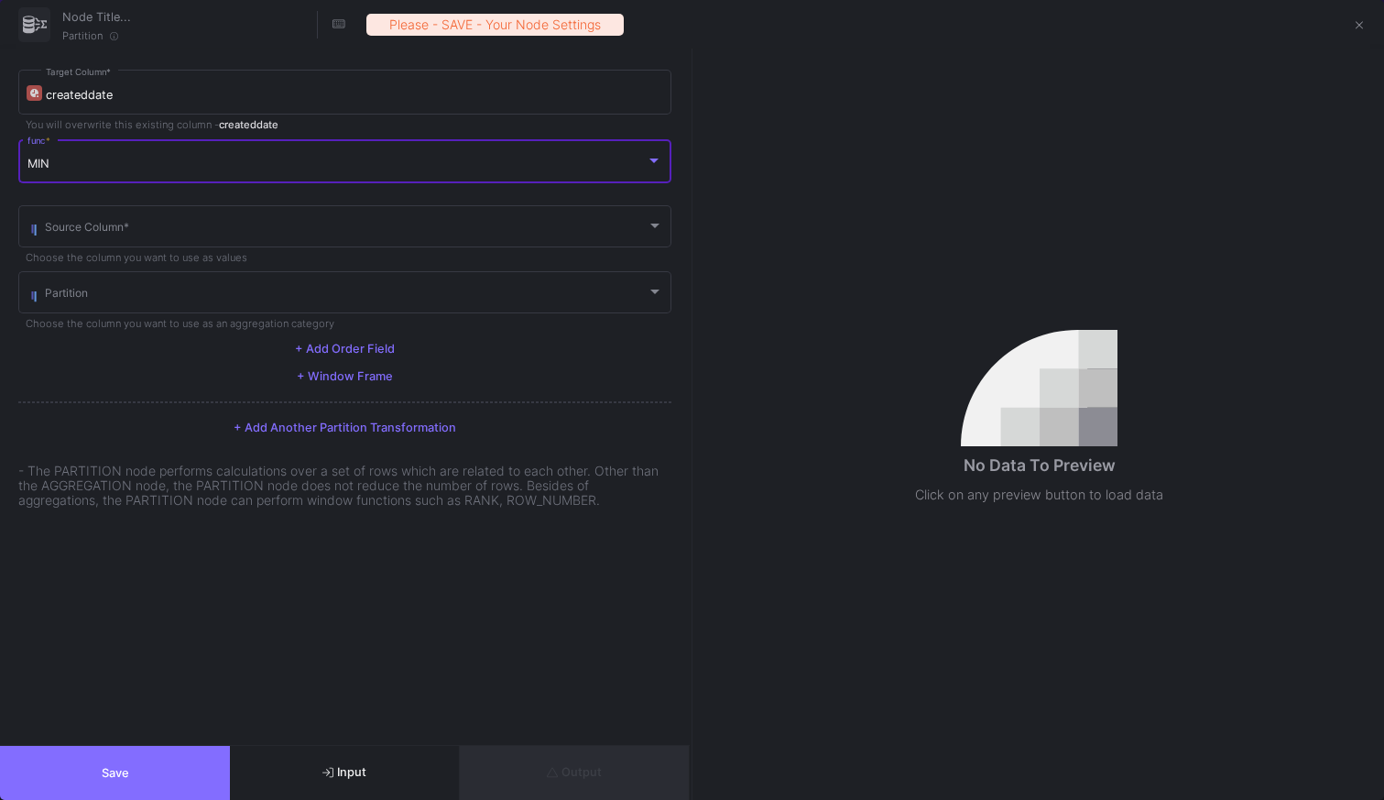
scroll to position [330, 0]
click at [217, 229] on span at bounding box center [346, 230] width 602 height 14
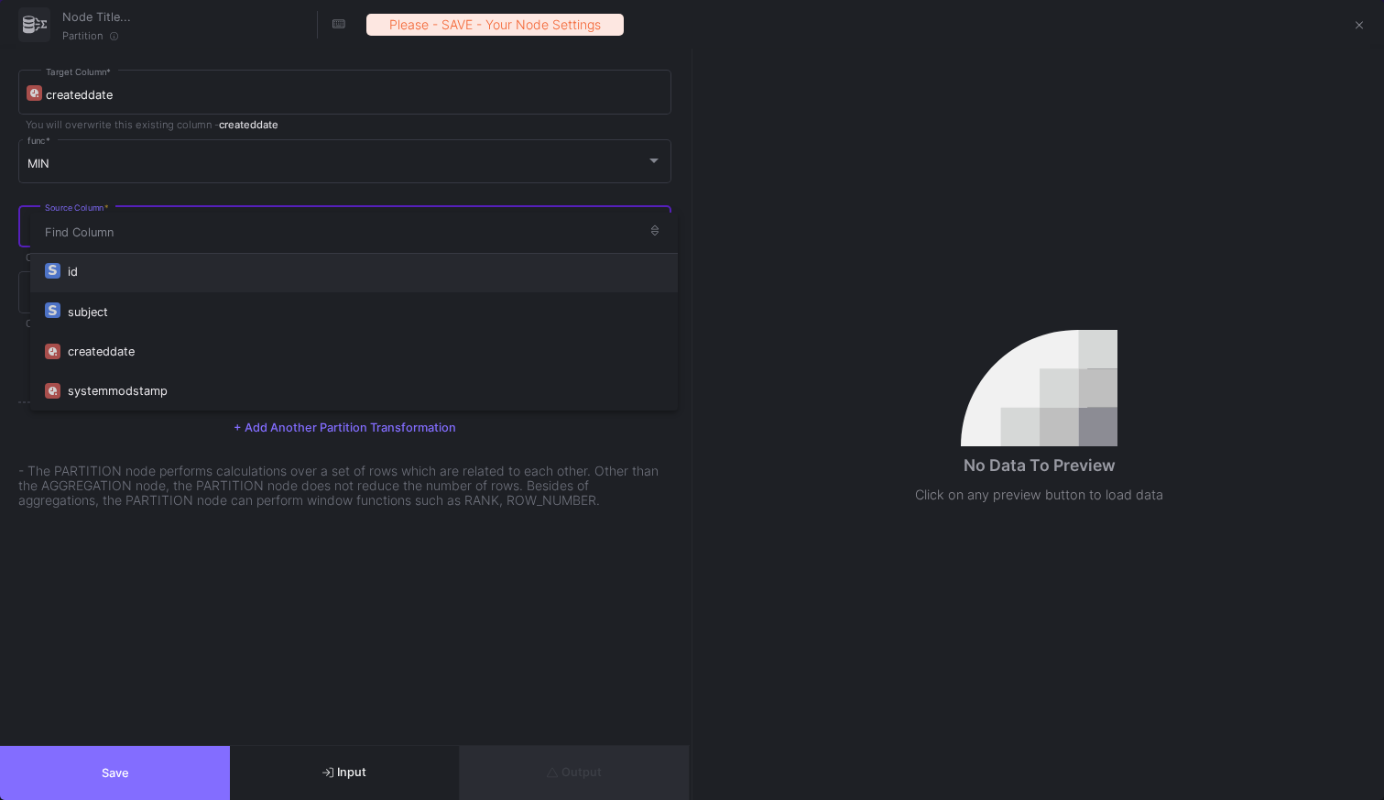
drag, startPoint x: 424, startPoint y: 645, endPoint x: 421, endPoint y: 622, distance: 23.1
click at [426, 640] on div at bounding box center [692, 400] width 1384 height 800
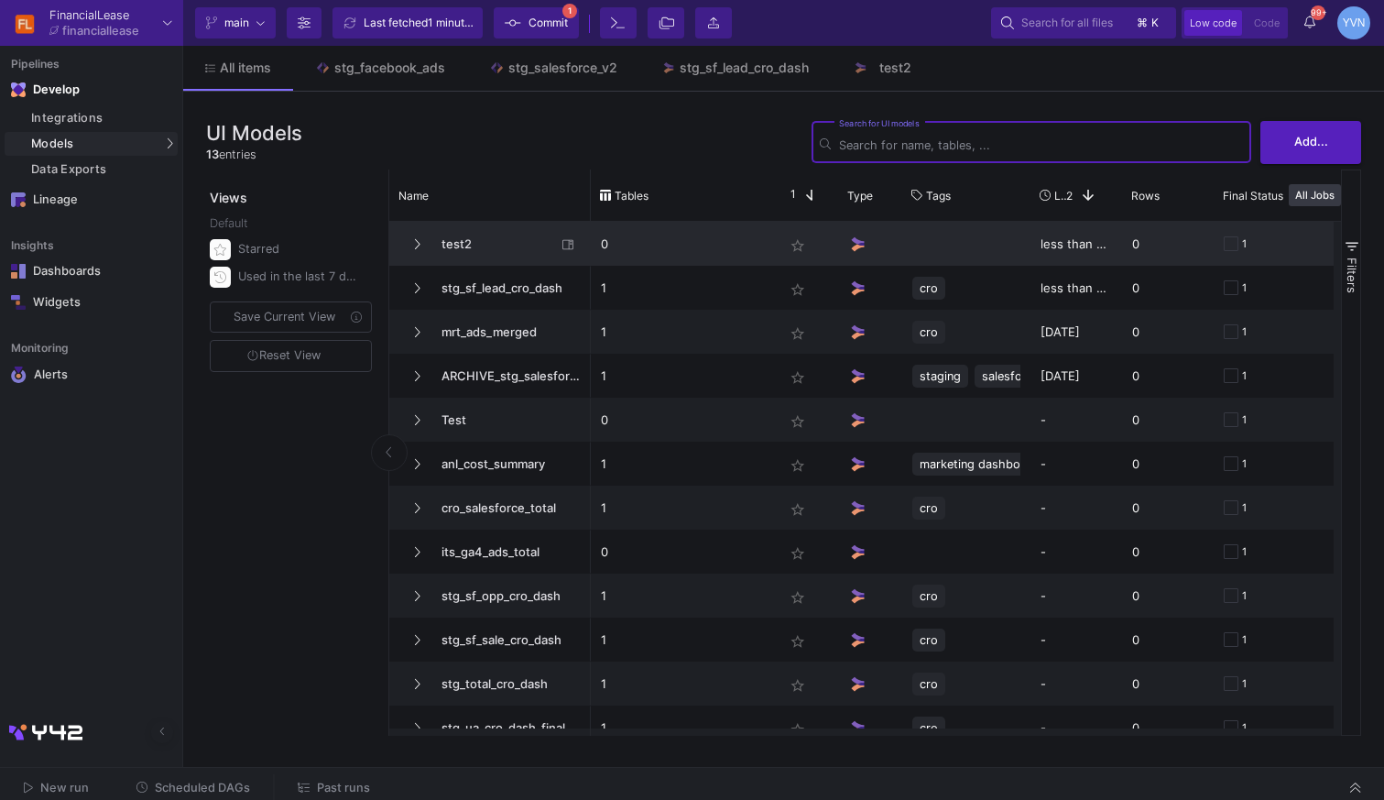
click at [478, 246] on span "test2" at bounding box center [494, 244] width 126 height 43
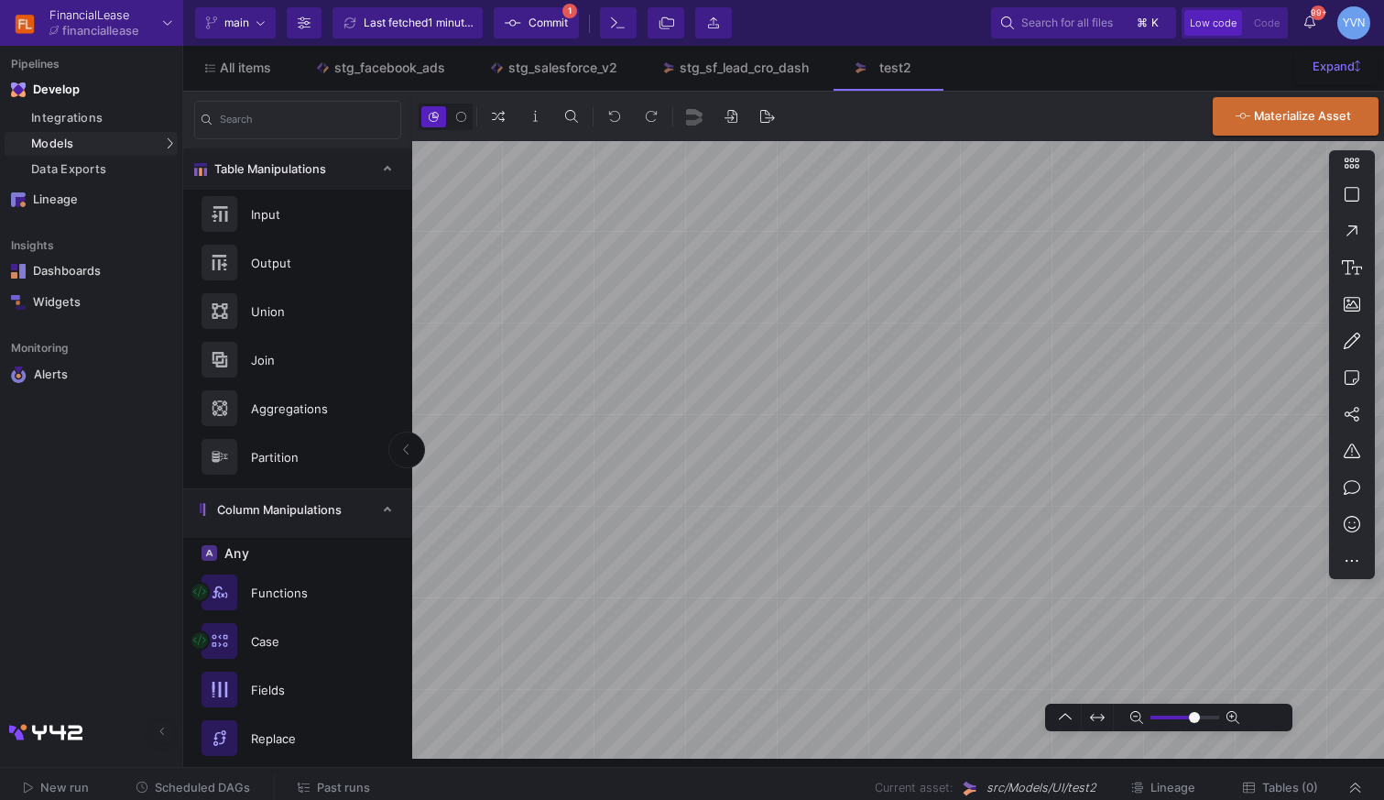
type input "0"
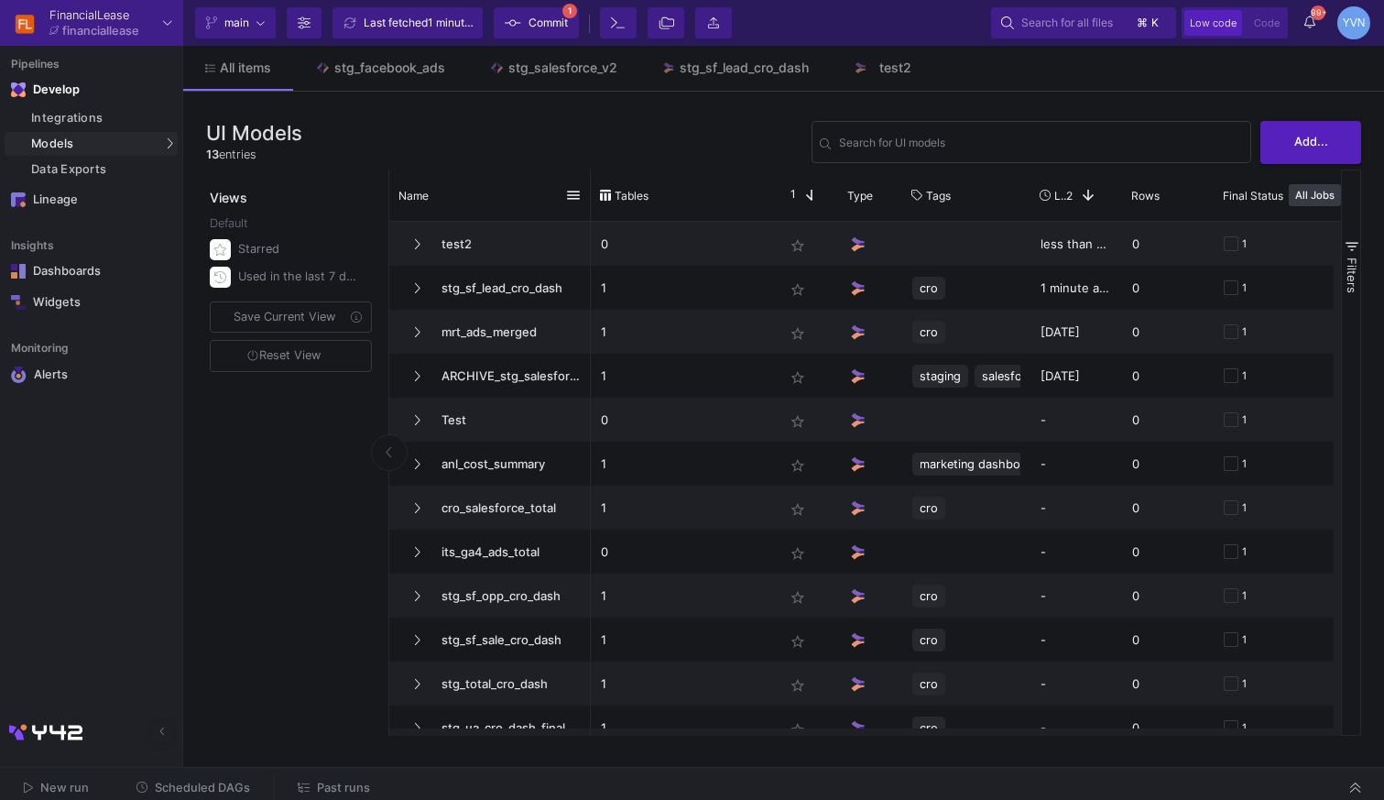
drag, startPoint x: 465, startPoint y: 215, endPoint x: 468, endPoint y: 230, distance: 15.1
click at [465, 215] on div "Name" at bounding box center [482, 195] width 167 height 42
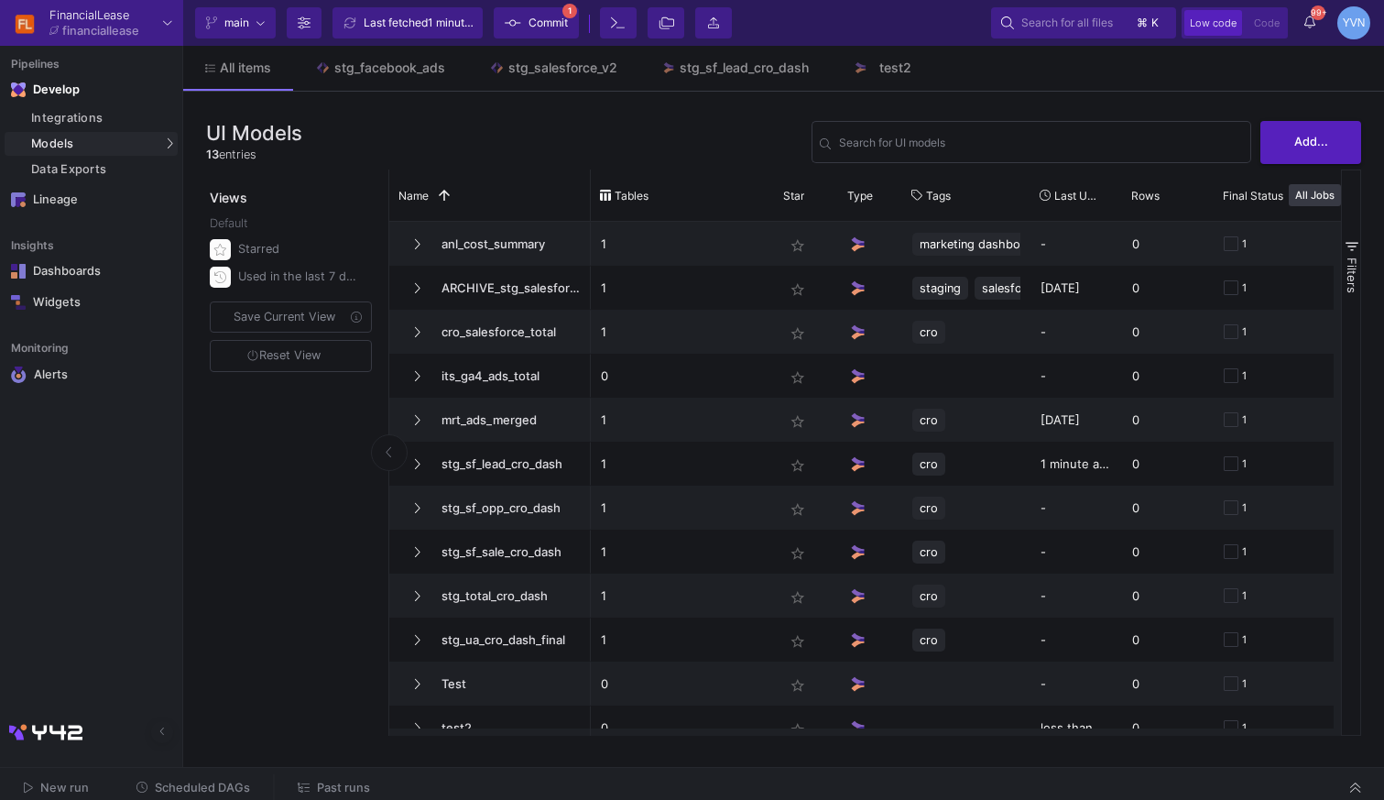
click at [471, 240] on div "test2 stg_sf_lead_cro_dash mrt_ads_merged ARCHIVE_stg_salesforce Test anl_cost_…" at bounding box center [490, 508] width 202 height 572
click at [466, 204] on div "Name 1" at bounding box center [482, 195] width 167 height 42
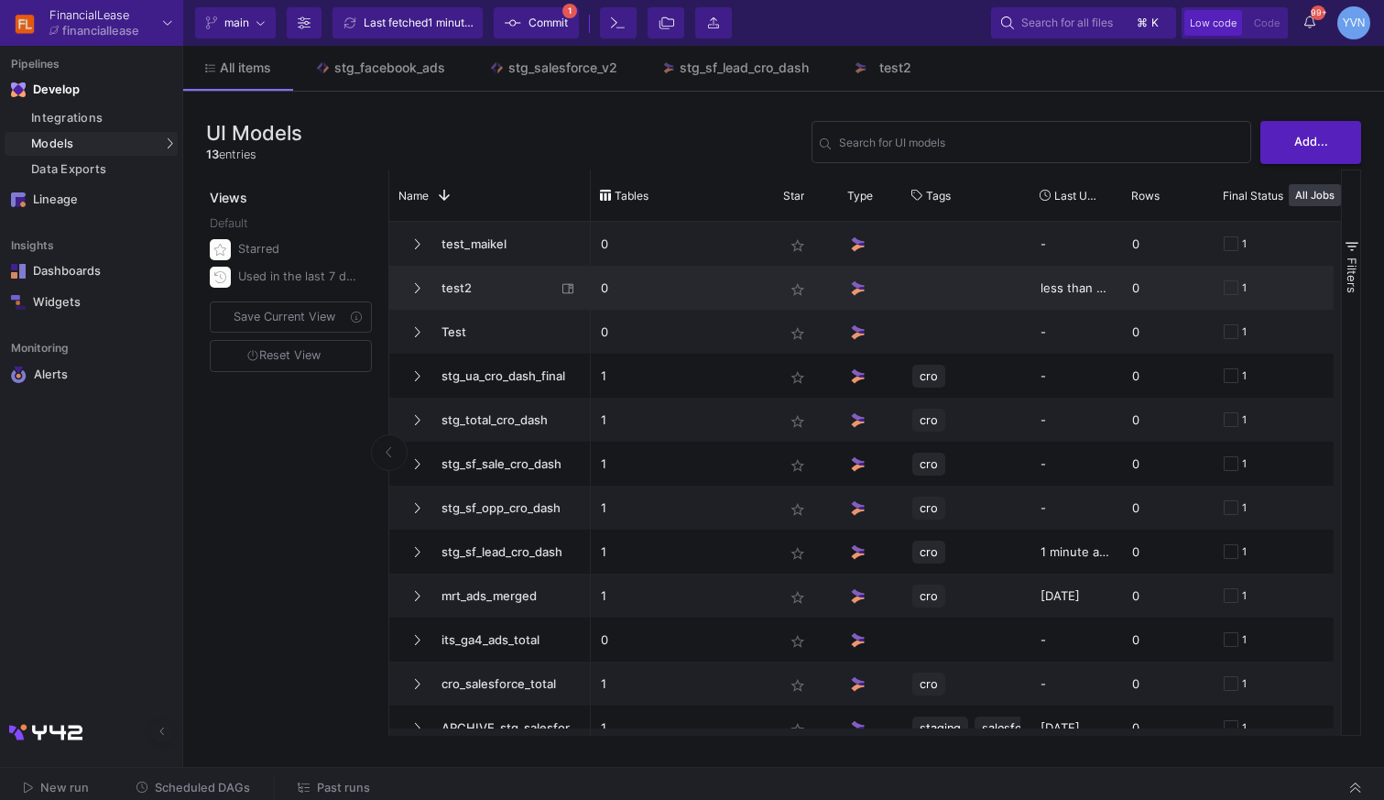
click at [481, 285] on span "test2" at bounding box center [494, 288] width 126 height 43
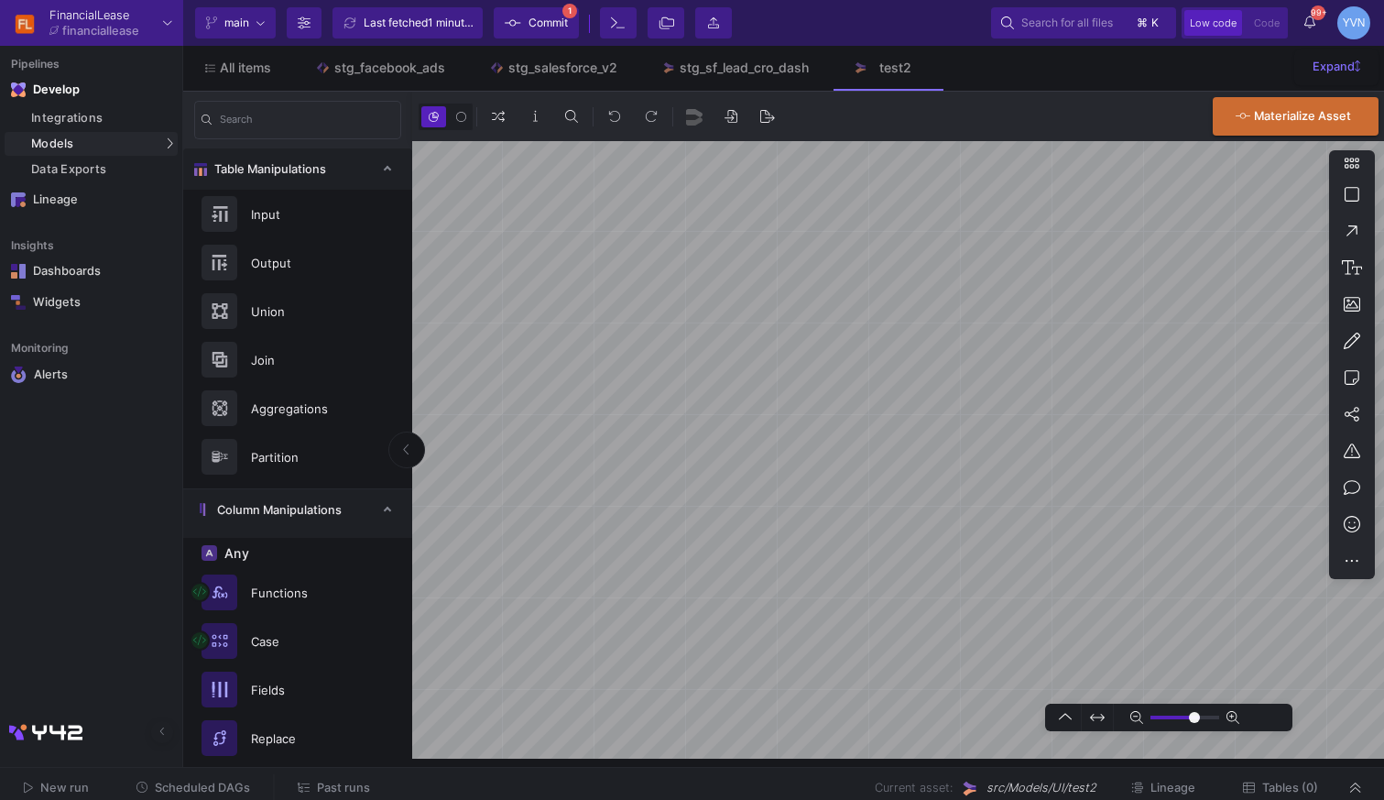
type input "0"
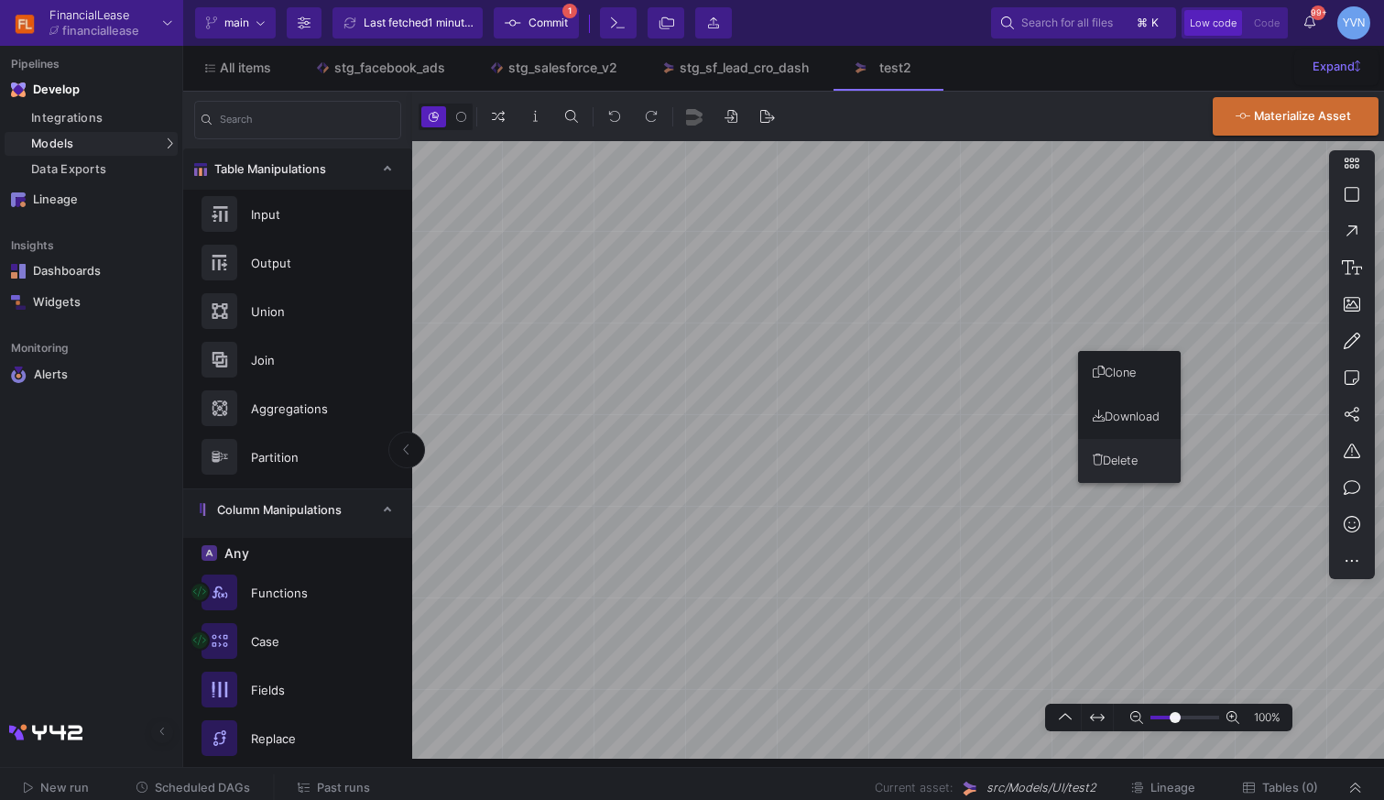
click at [1138, 468] on button "Delete" at bounding box center [1129, 461] width 103 height 44
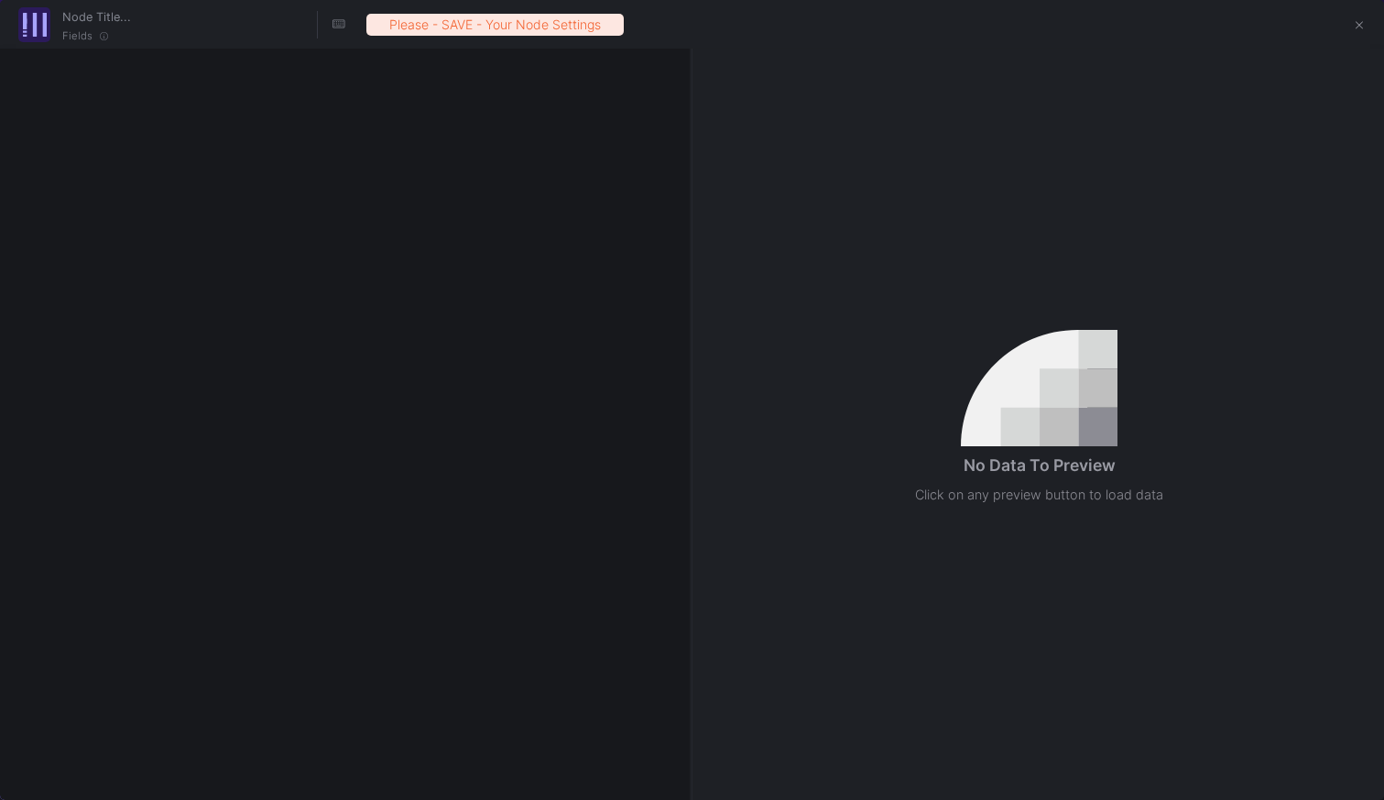
checkbox input "true"
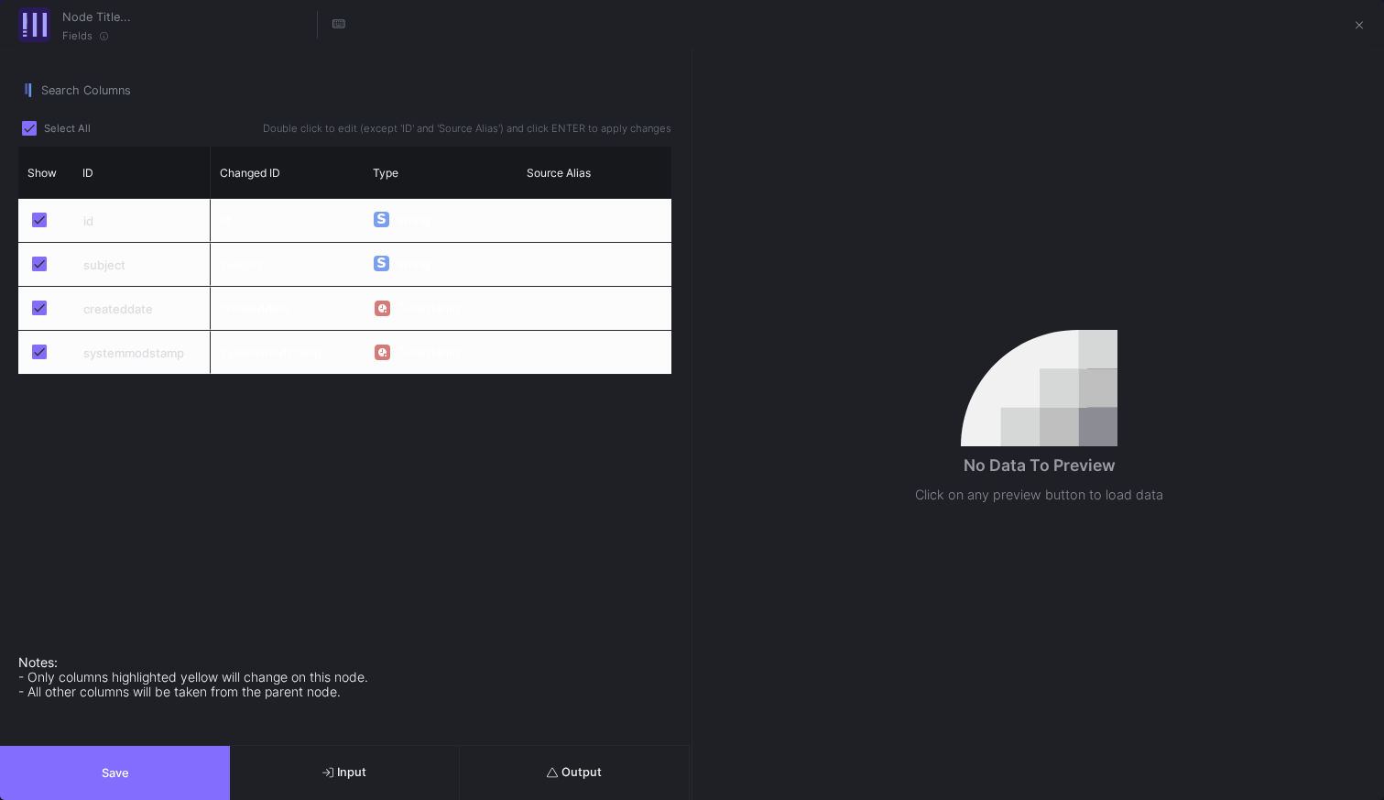
click at [531, 782] on button "Output" at bounding box center [575, 773] width 230 height 54
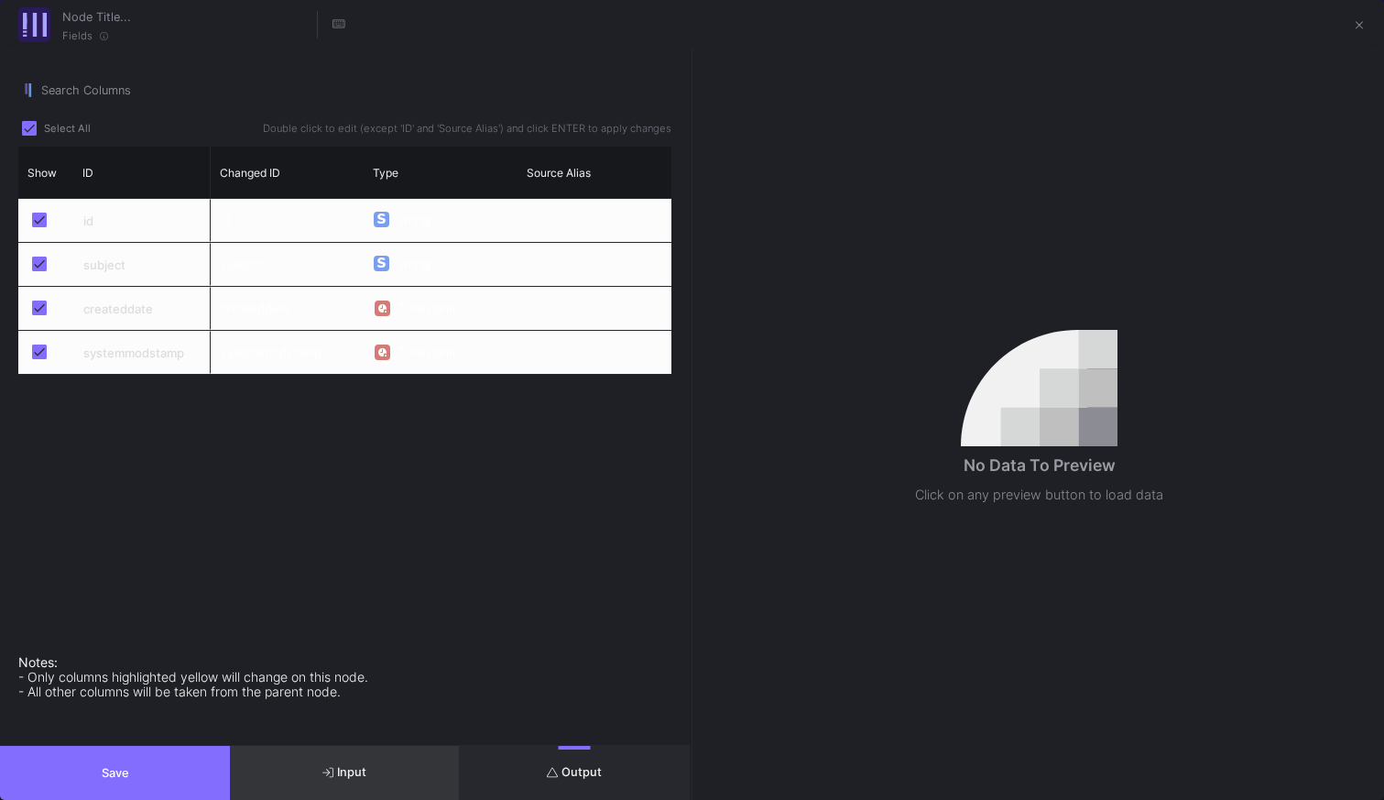
click at [430, 780] on button "Input" at bounding box center [345, 773] width 230 height 54
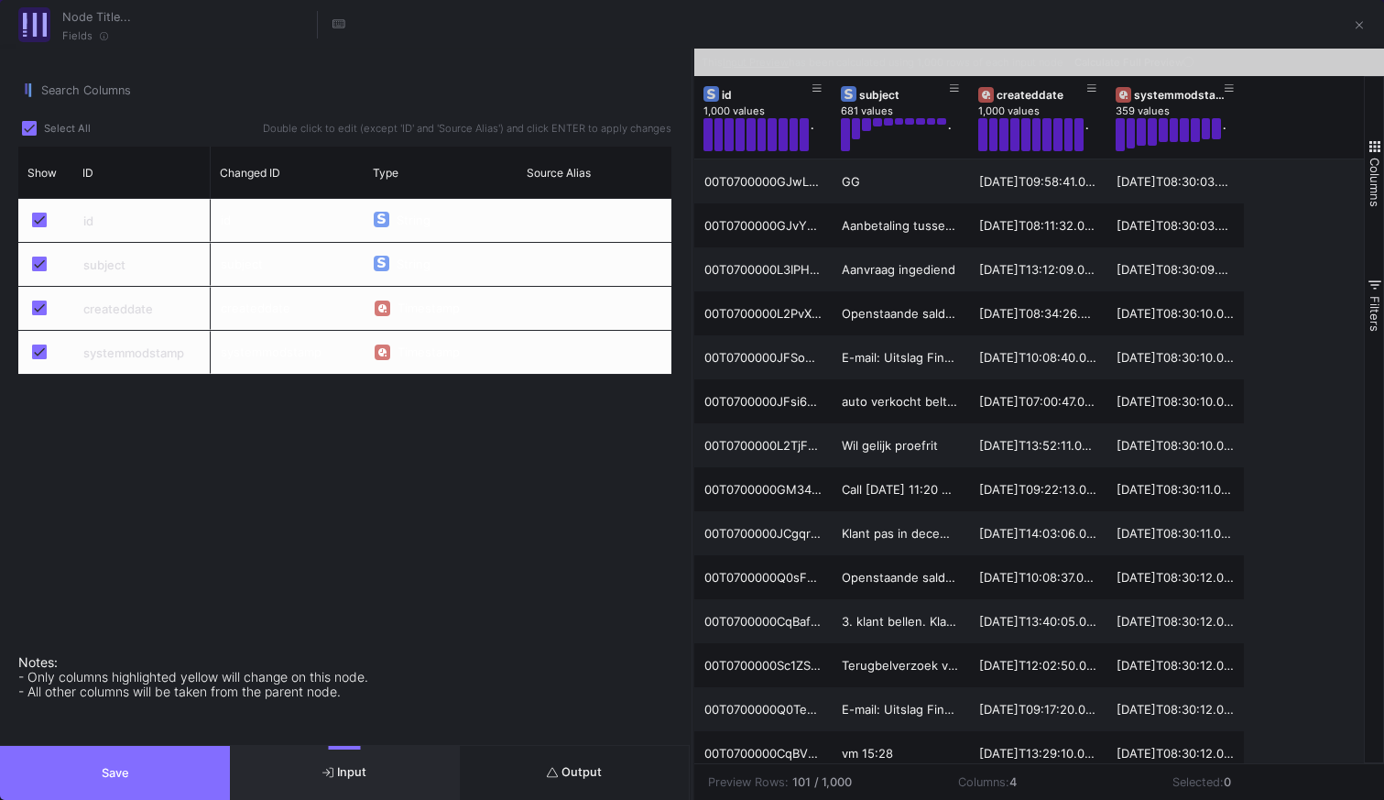
click at [607, 786] on button "Output" at bounding box center [575, 773] width 230 height 54
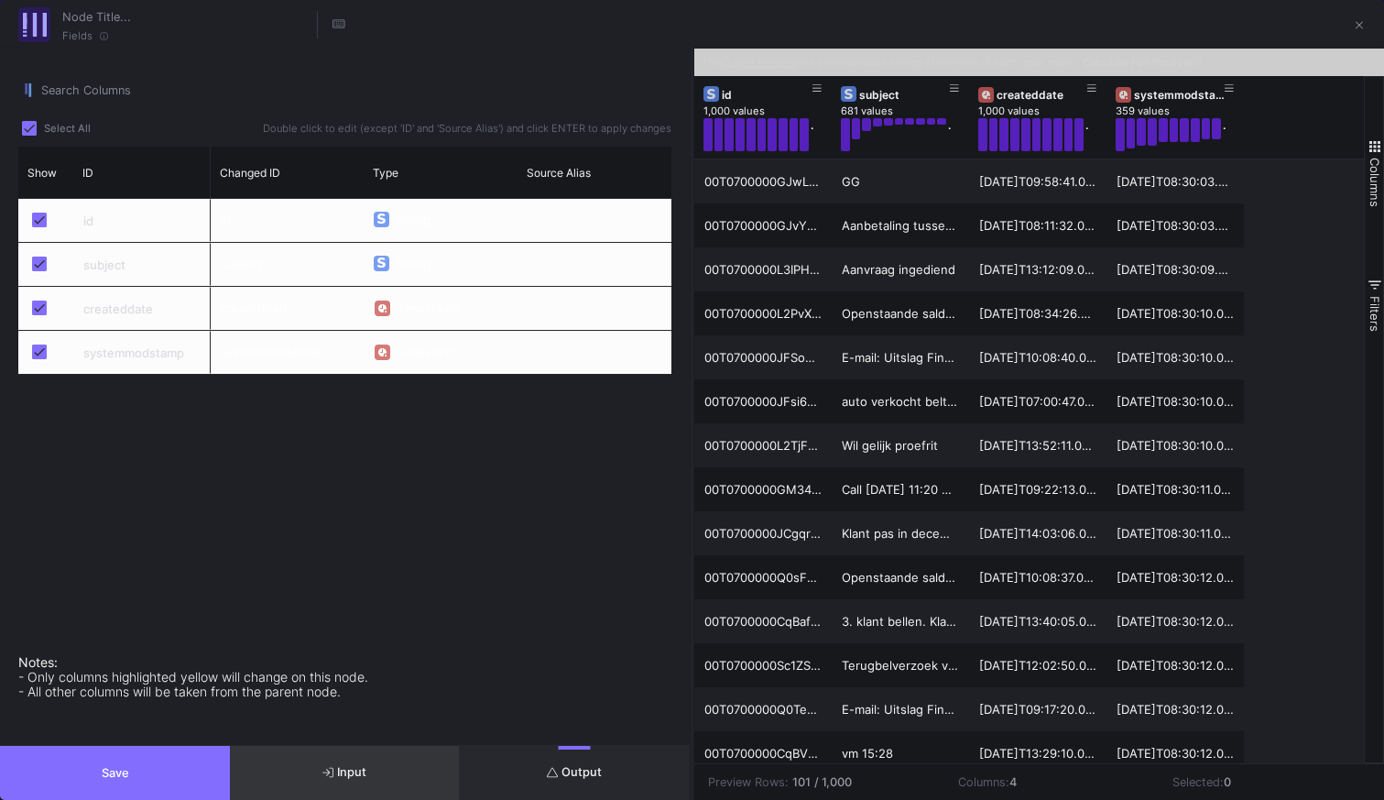
drag, startPoint x: 434, startPoint y: 787, endPoint x: 421, endPoint y: 787, distance: 13.7
click at [434, 787] on button "Input" at bounding box center [345, 773] width 230 height 54
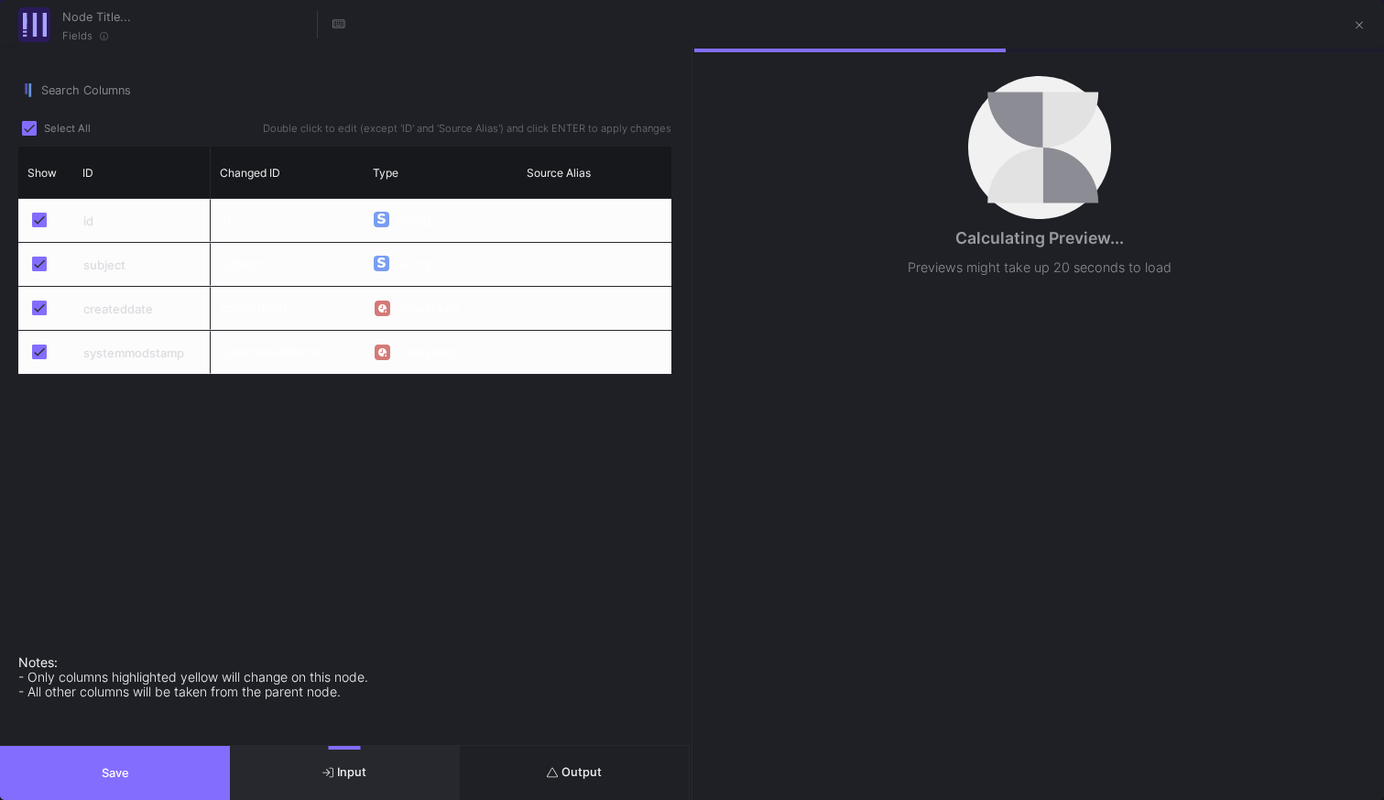
click at [201, 782] on button "Save" at bounding box center [115, 773] width 230 height 54
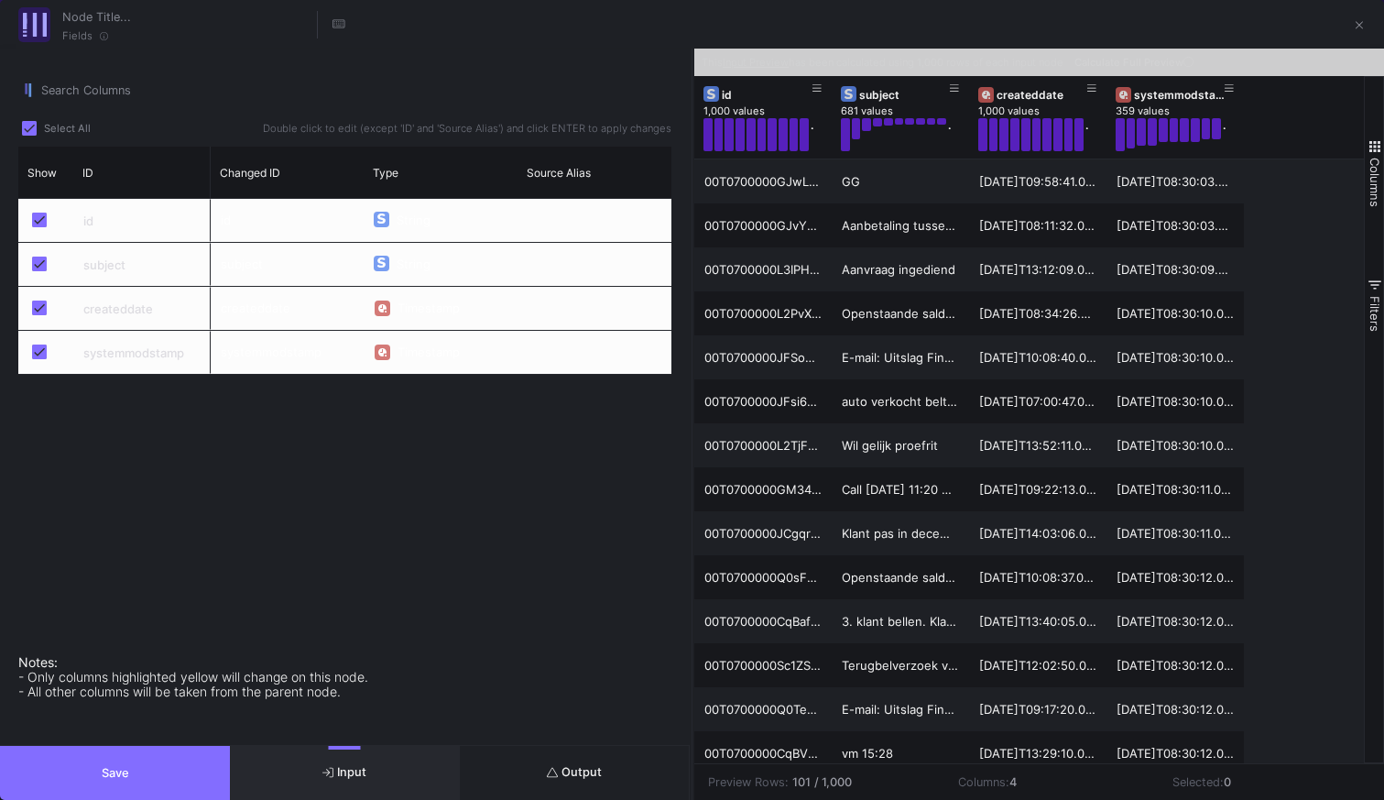
drag, startPoint x: 127, startPoint y: 784, endPoint x: 165, endPoint y: 780, distance: 37.8
click at [128, 784] on button "Save" at bounding box center [115, 773] width 230 height 54
click at [379, 127] on span "Double click to edit (except 'ID' and 'Source Alias') and click ENTER to apply …" at bounding box center [465, 128] width 412 height 15
click at [115, 267] on div "subject" at bounding box center [141, 264] width 137 height 43
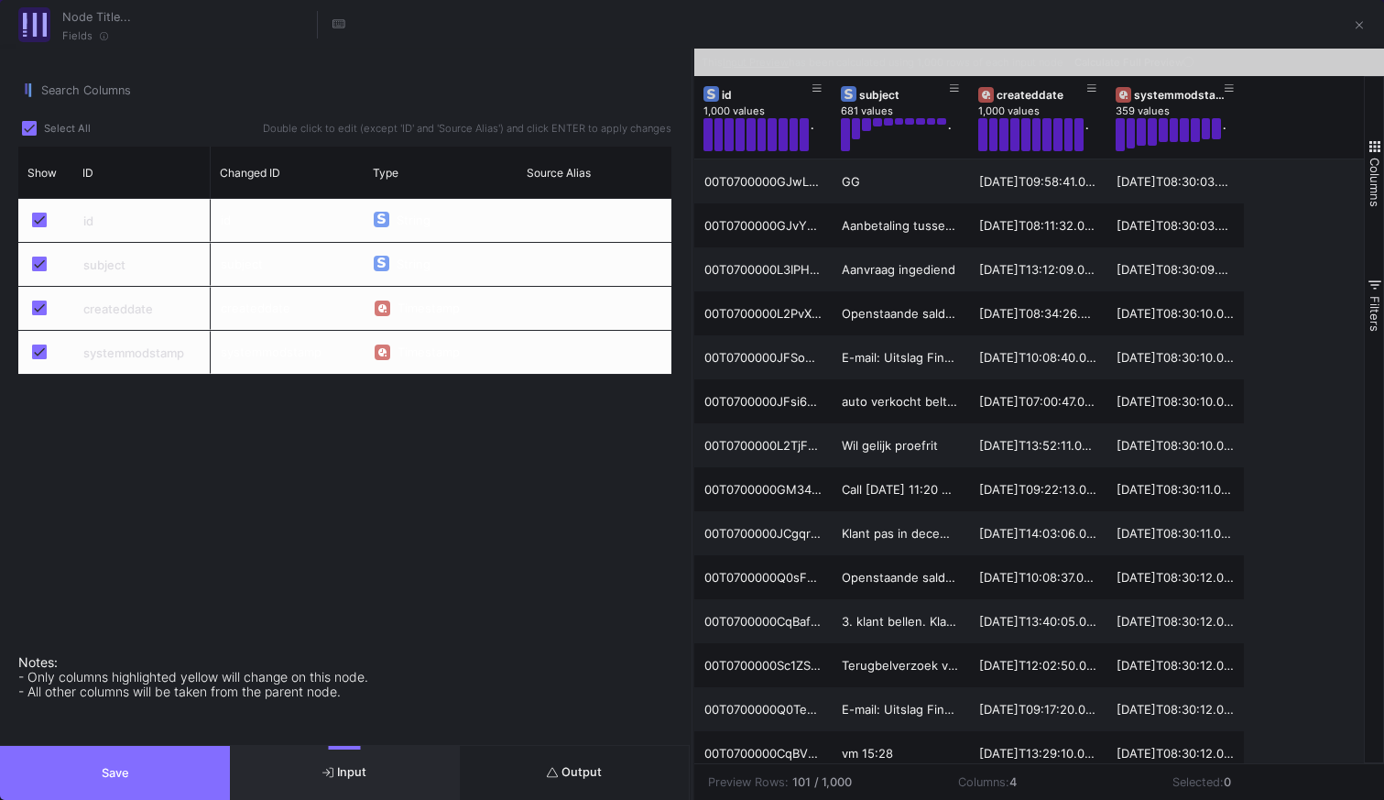
click at [126, 312] on div "createddate" at bounding box center [141, 308] width 137 height 43
drag, startPoint x: 126, startPoint y: 312, endPoint x: 80, endPoint y: 313, distance: 45.8
click at [126, 312] on div "createddate" at bounding box center [141, 308] width 137 height 43
click at [37, 311] on span "Press SPACE to select this row." at bounding box center [39, 308] width 15 height 15
click at [38, 315] on input "Press SPACE to select this row." at bounding box center [38, 315] width 1 height 1
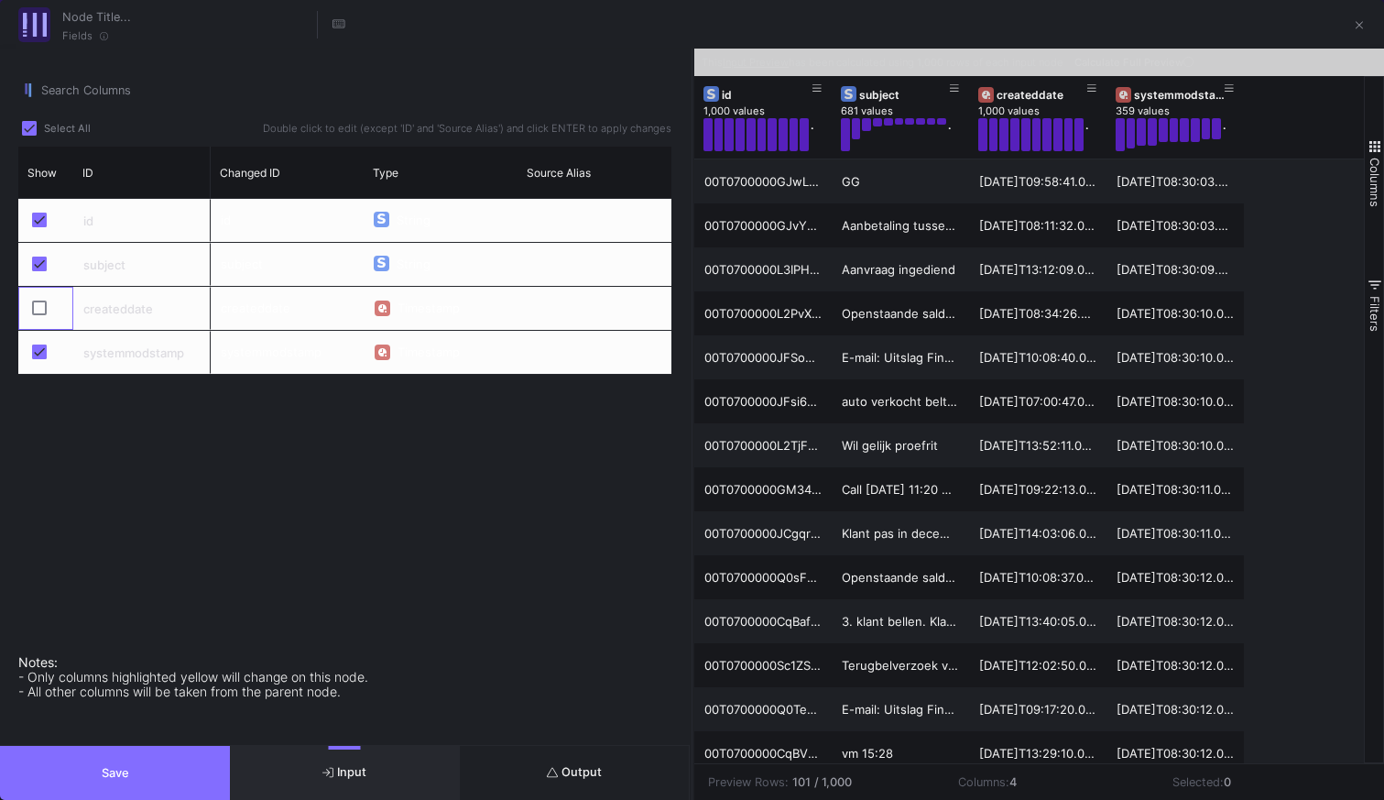
click at [37, 311] on span "Press SPACE to select this row." at bounding box center [39, 308] width 15 height 15
click at [38, 315] on input "Press SPACE to select this row." at bounding box center [38, 315] width 1 height 1
click at [398, 305] on div "Timestamp" at bounding box center [433, 309] width 70 height 44
click at [378, 308] on img "Press SPACE to select this row." at bounding box center [382, 308] width 8 height 8
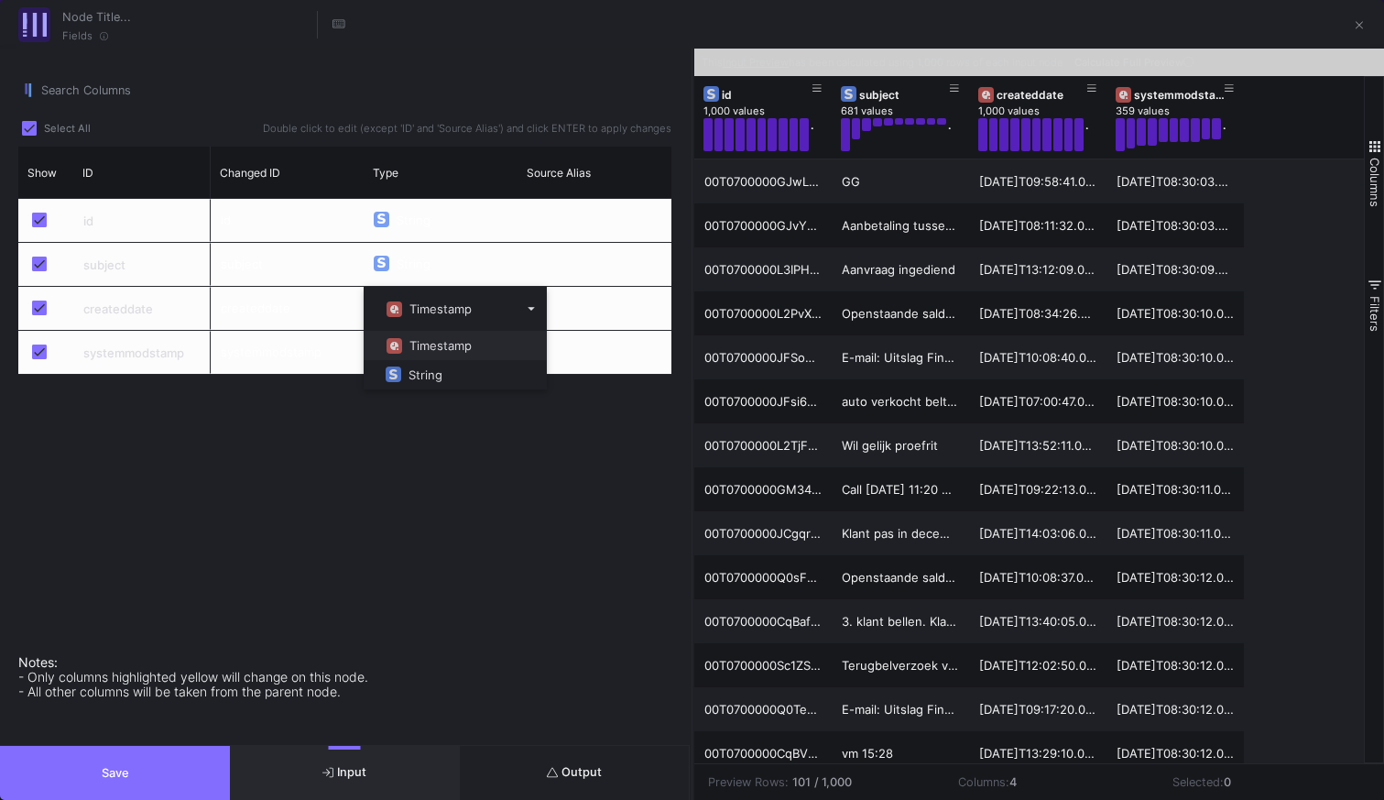
drag, startPoint x: 578, startPoint y: 432, endPoint x: 607, endPoint y: 430, distance: 29.4
click at [580, 432] on div "id String subject String createddate Timestamp systemmodstamp Timestamp" at bounding box center [441, 416] width 461 height 434
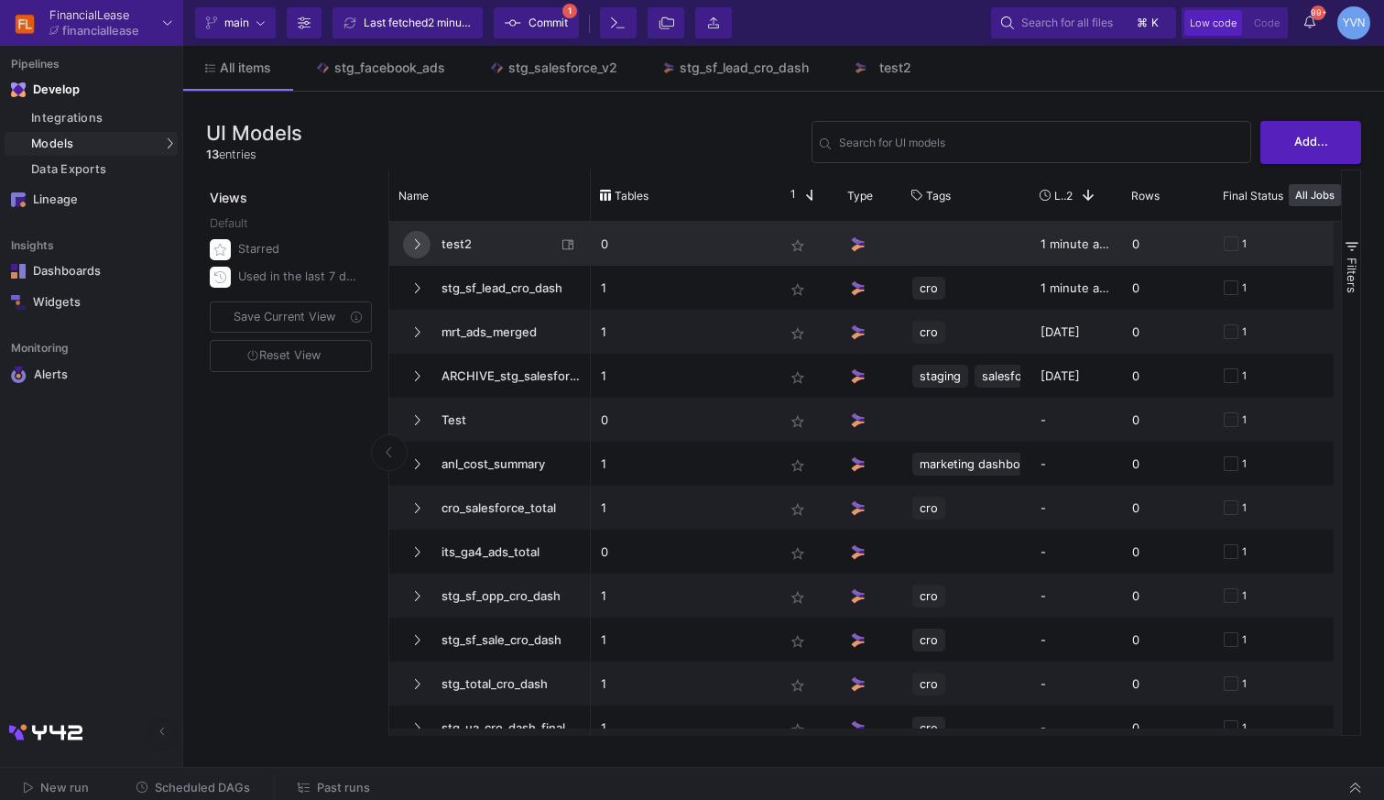
drag, startPoint x: 415, startPoint y: 245, endPoint x: 425, endPoint y: 246, distance: 10.2
click at [419, 246] on icon at bounding box center [416, 244] width 7 height 12
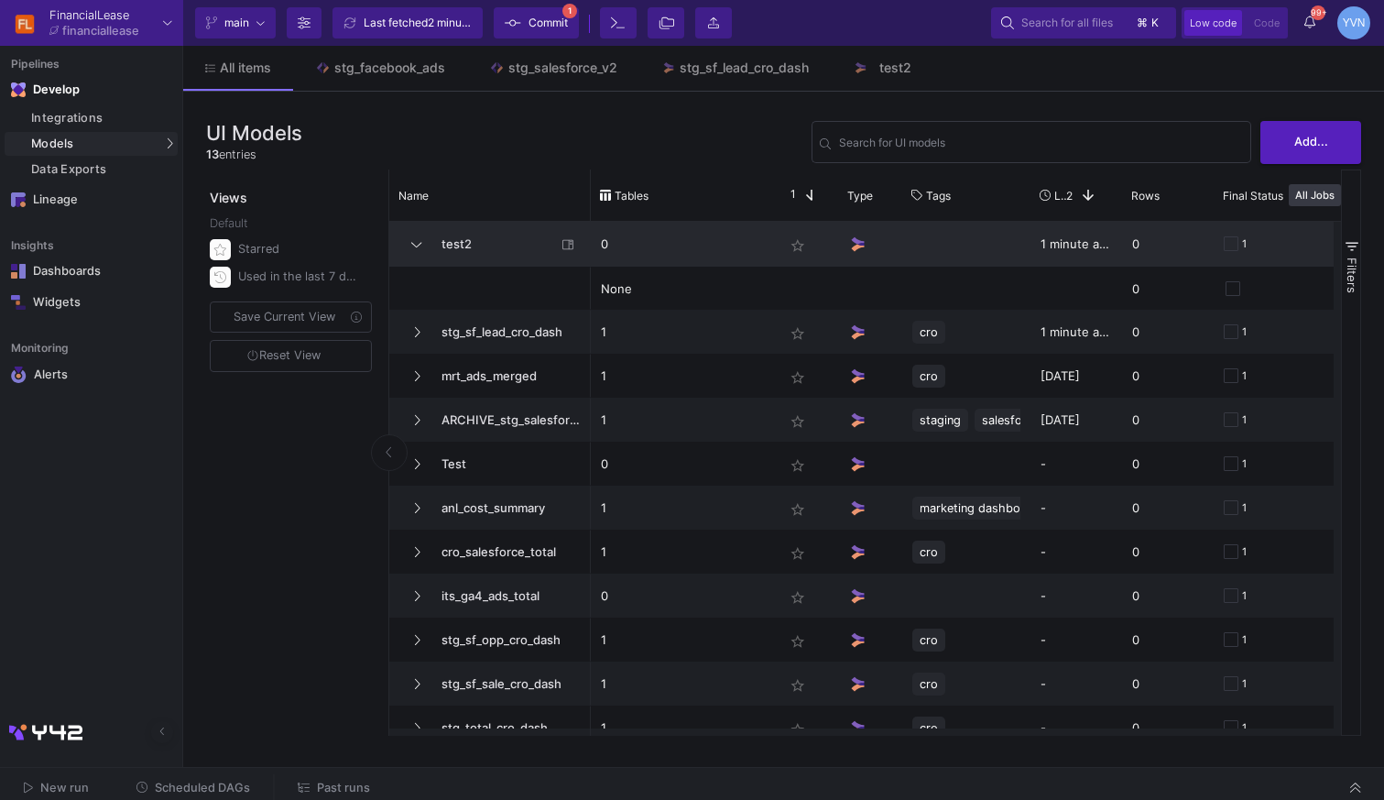
click at [490, 250] on span "test2" at bounding box center [494, 244] width 126 height 43
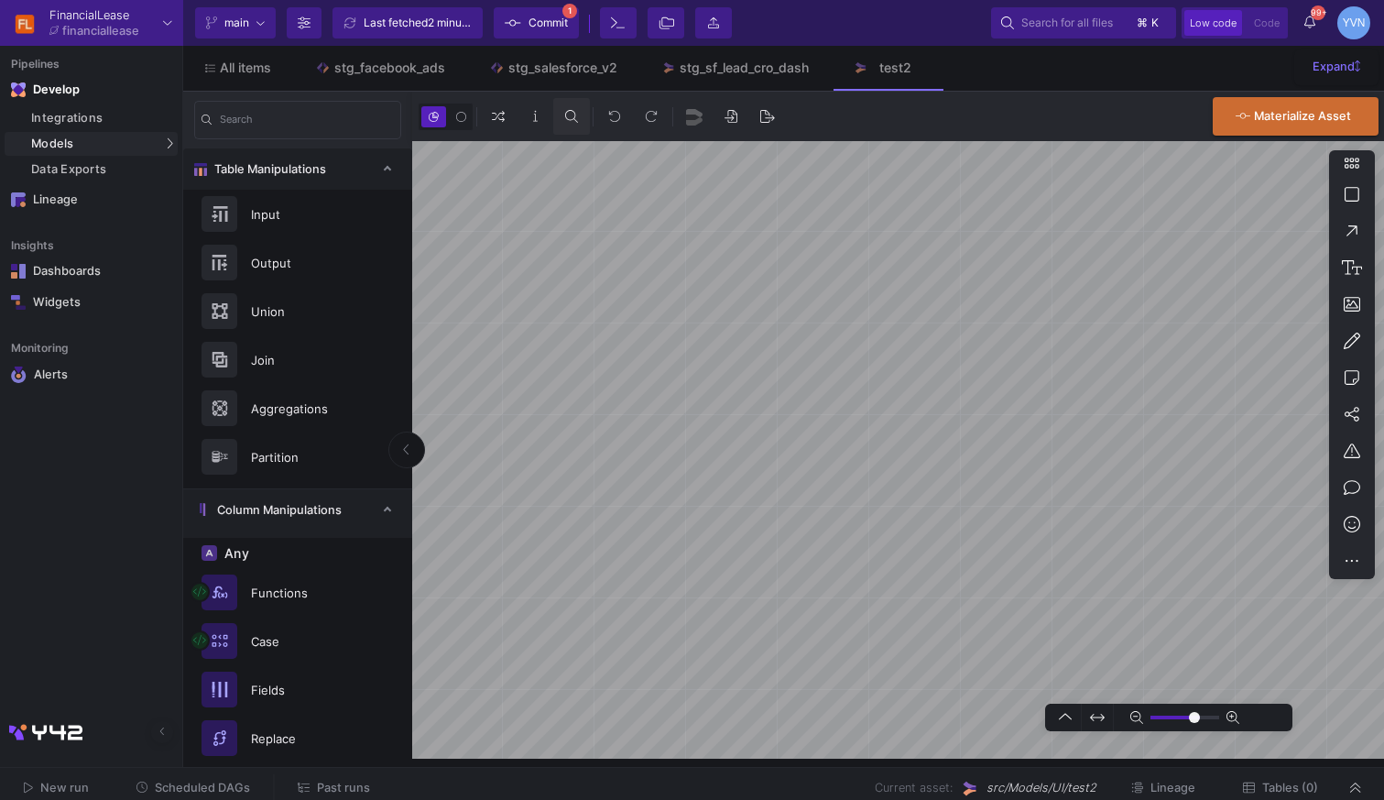
type input "0"
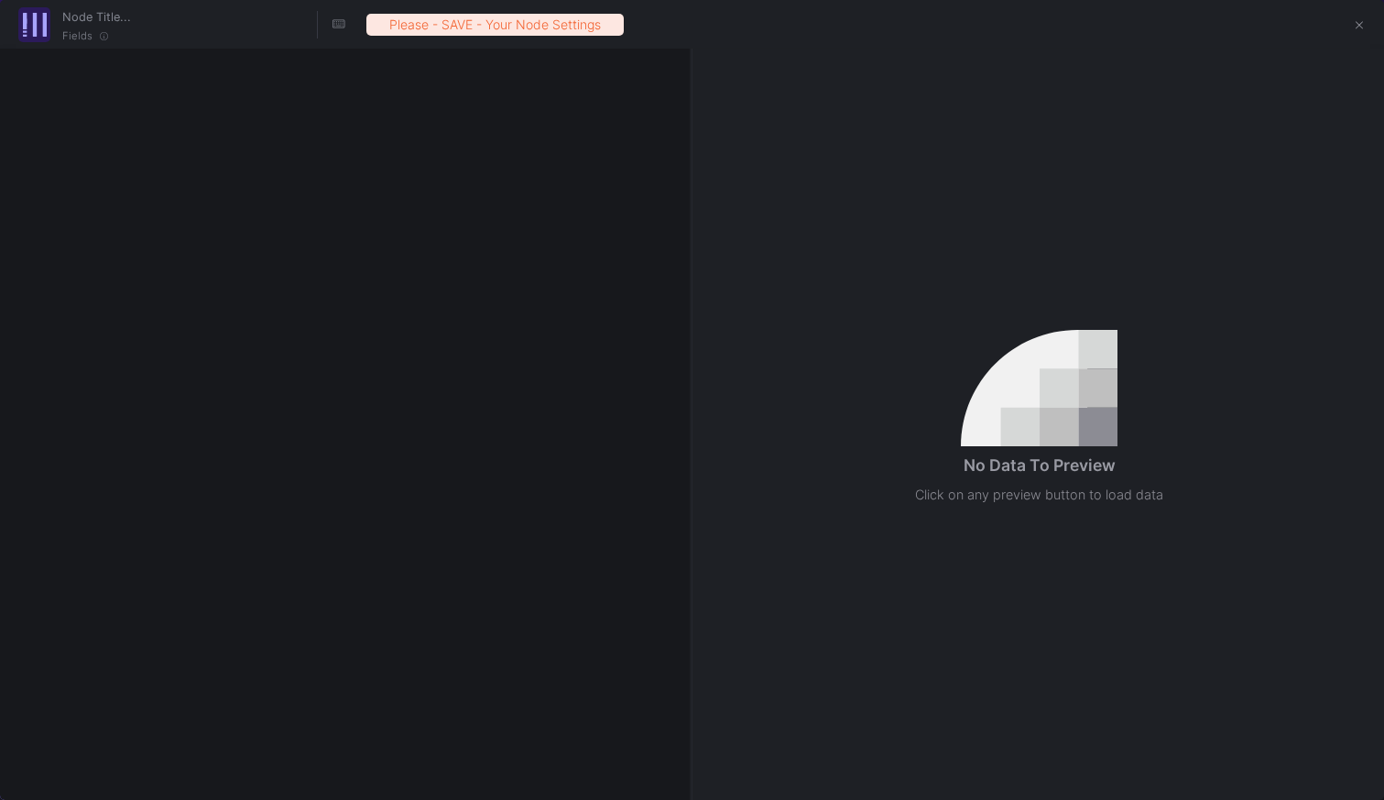
checkbox input "true"
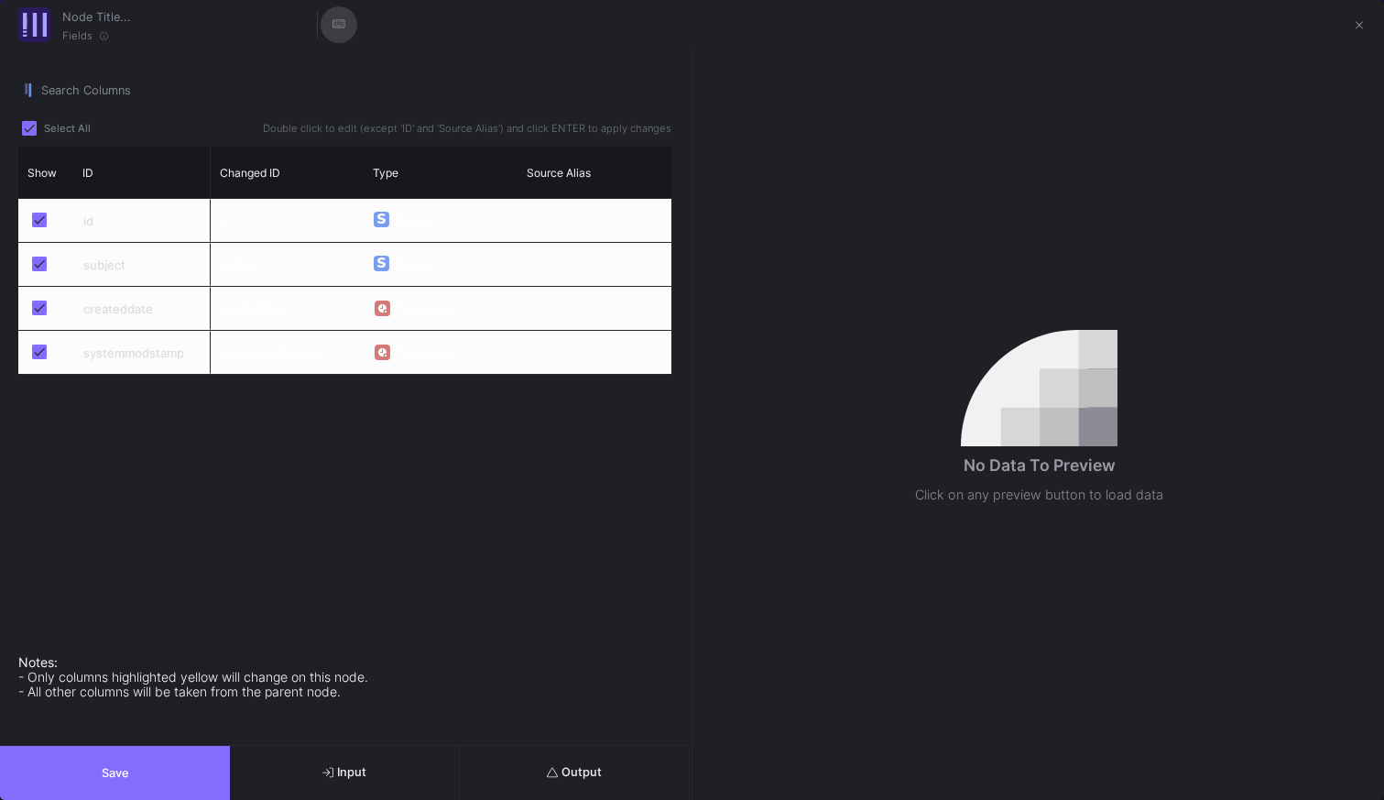
click at [339, 20] on icon "Hotkeys List" at bounding box center [339, 24] width 13 height 12
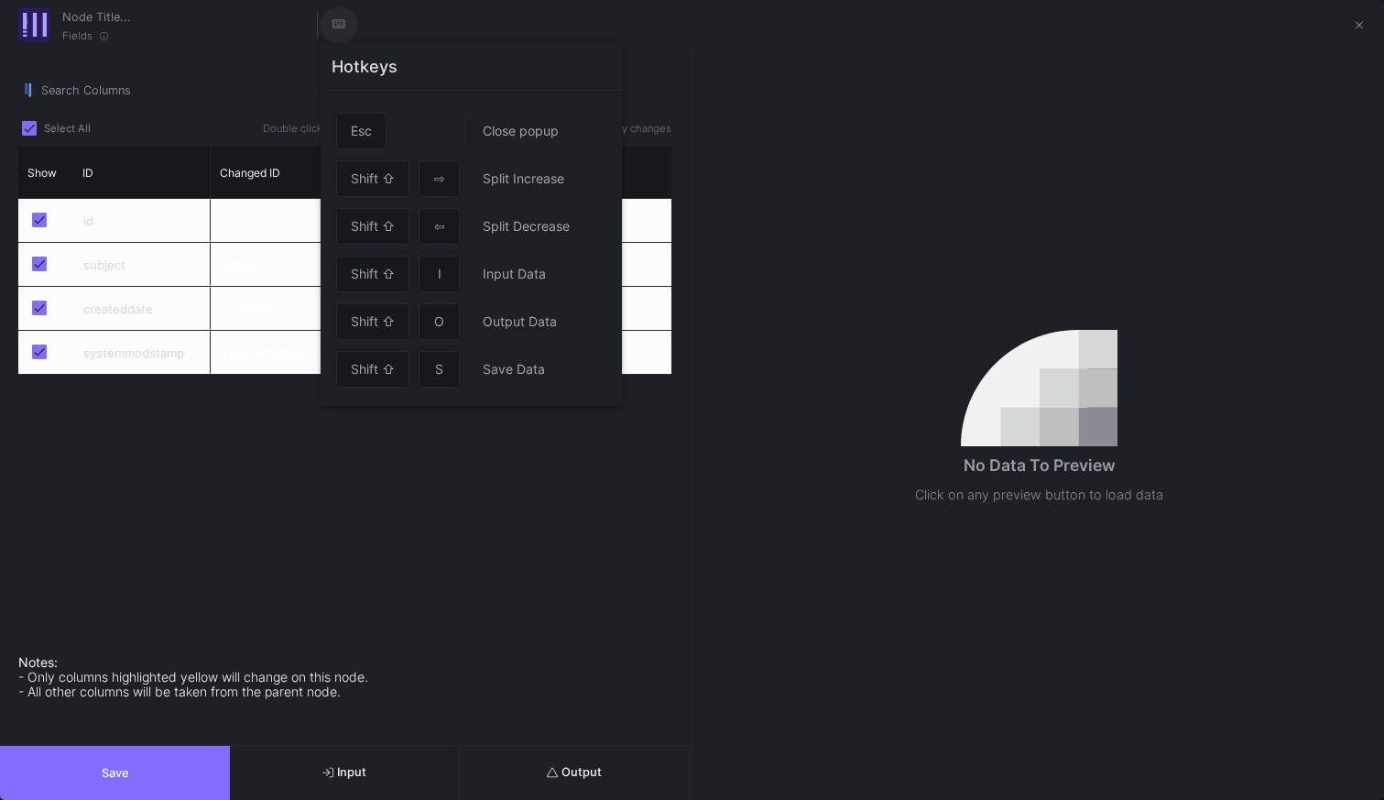
click at [339, 20] on div at bounding box center [692, 400] width 1384 height 800
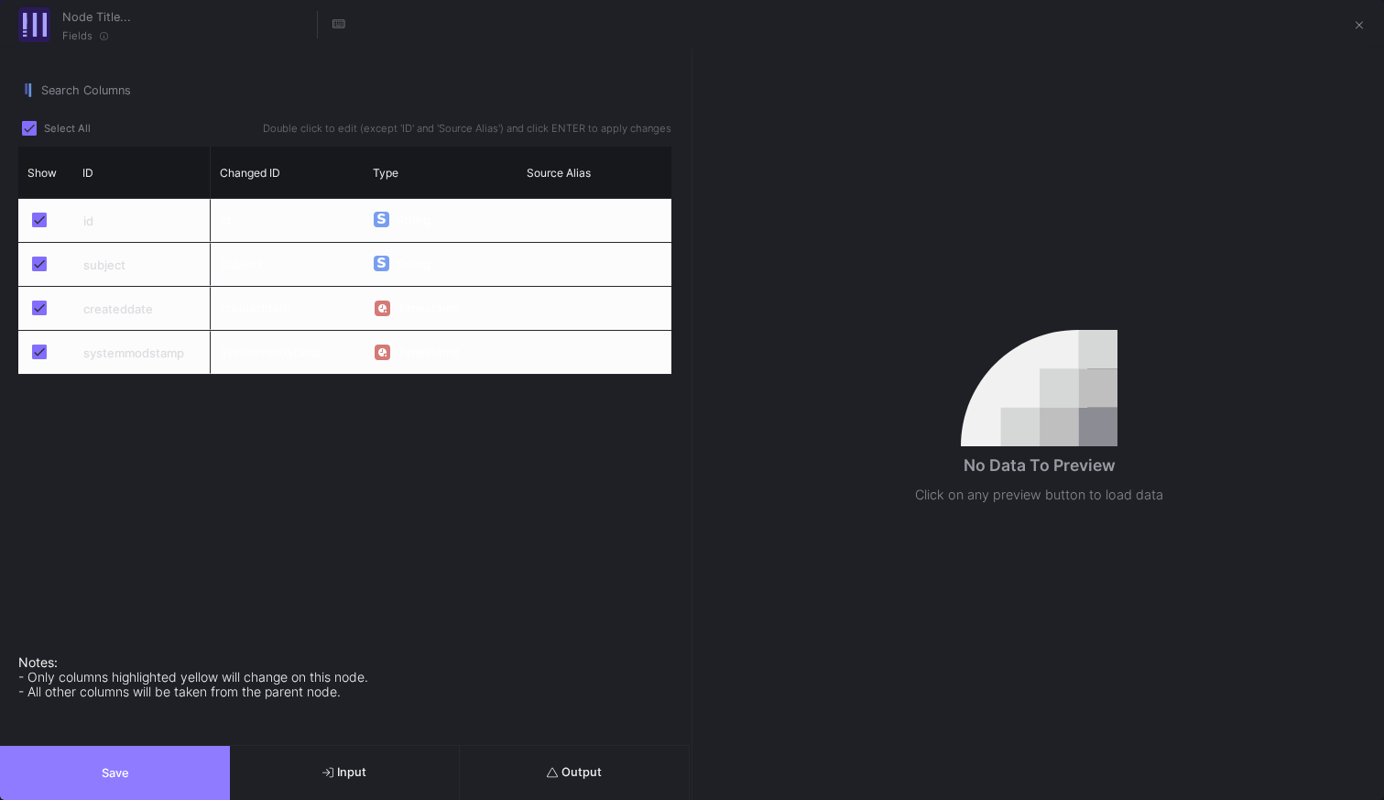
click at [183, 779] on button "Save" at bounding box center [115, 773] width 230 height 54
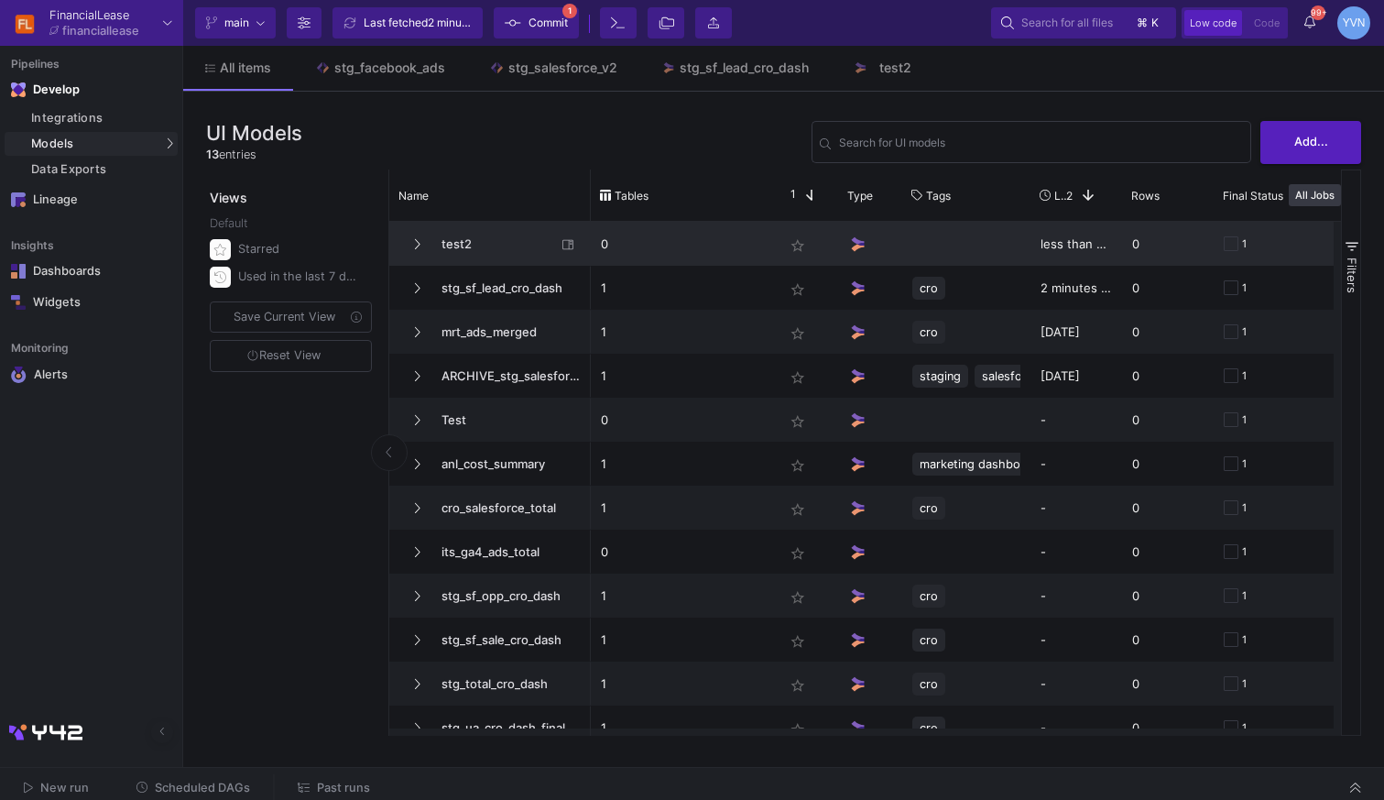
click at [488, 246] on span "test2" at bounding box center [494, 244] width 126 height 43
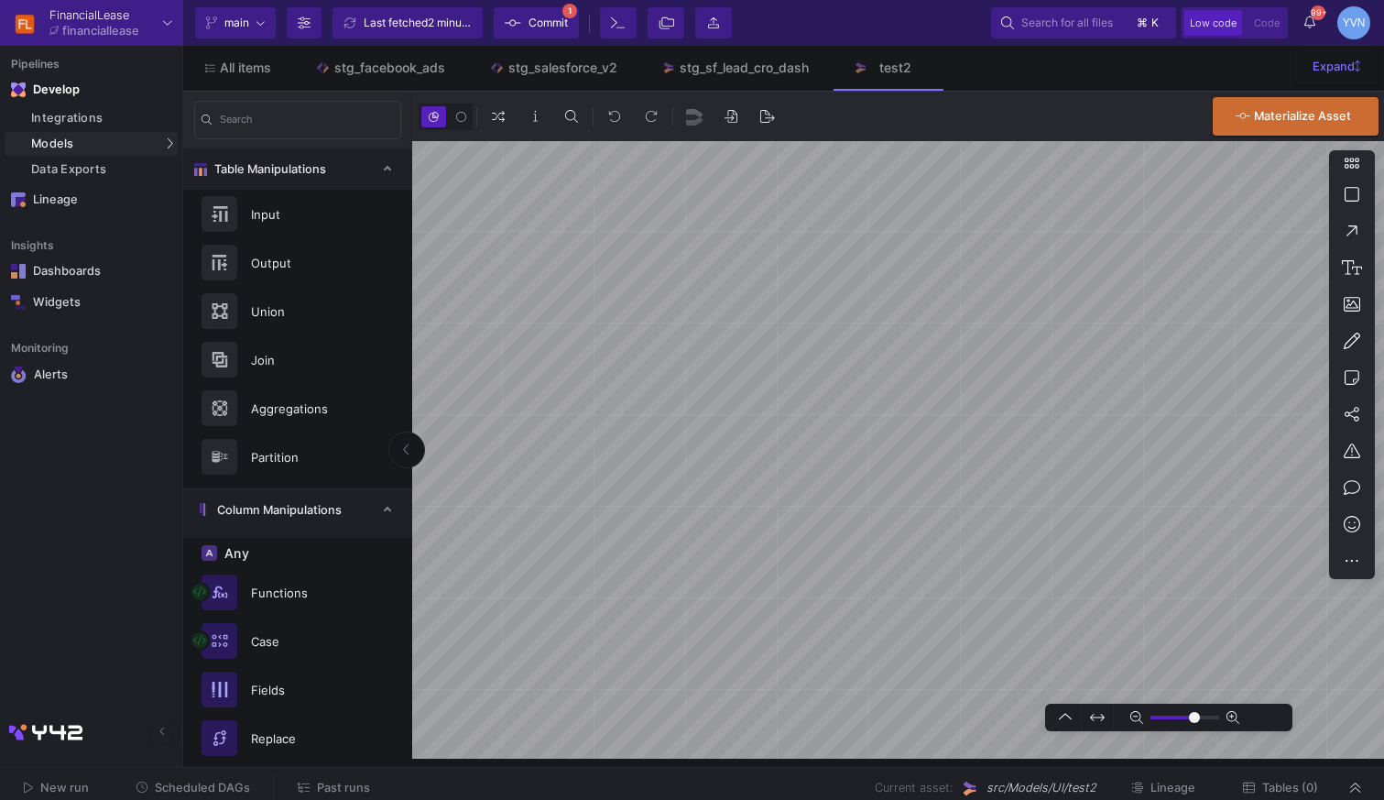
type input "0"
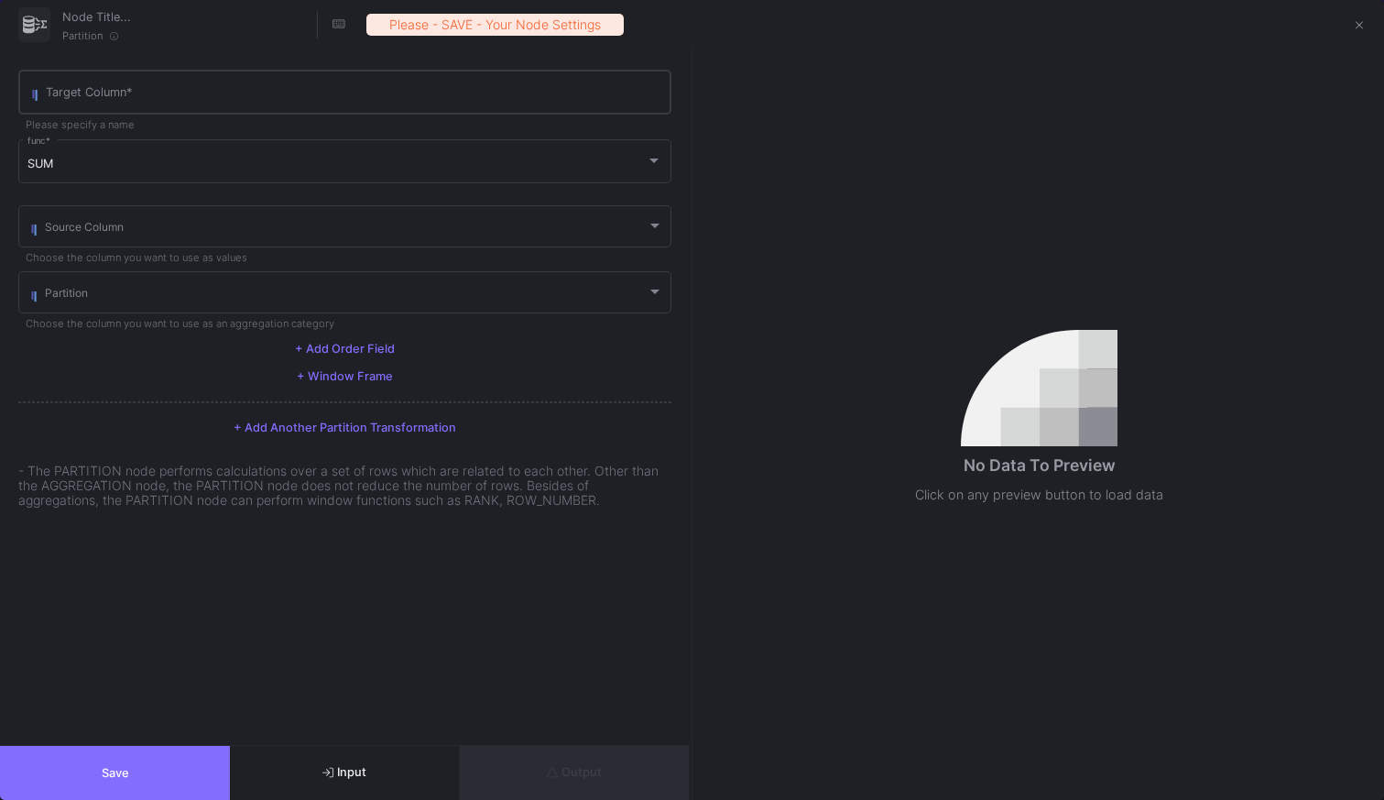
click at [154, 96] on input "Target Column *" at bounding box center [355, 95] width 618 height 15
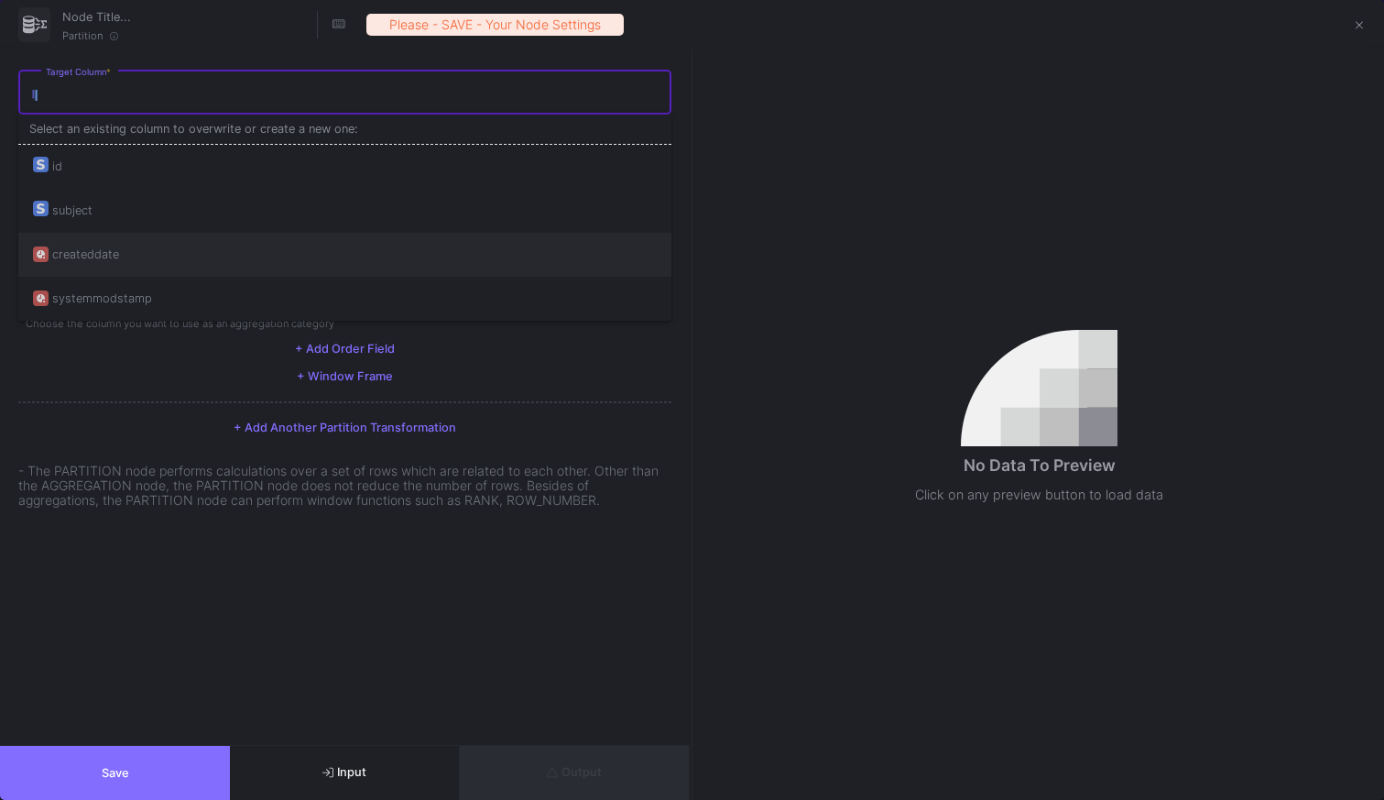
click at [117, 253] on div "createddate" at bounding box center [85, 255] width 67 height 44
type input "createddate"
click at [135, 159] on div "SUM" at bounding box center [336, 164] width 619 height 15
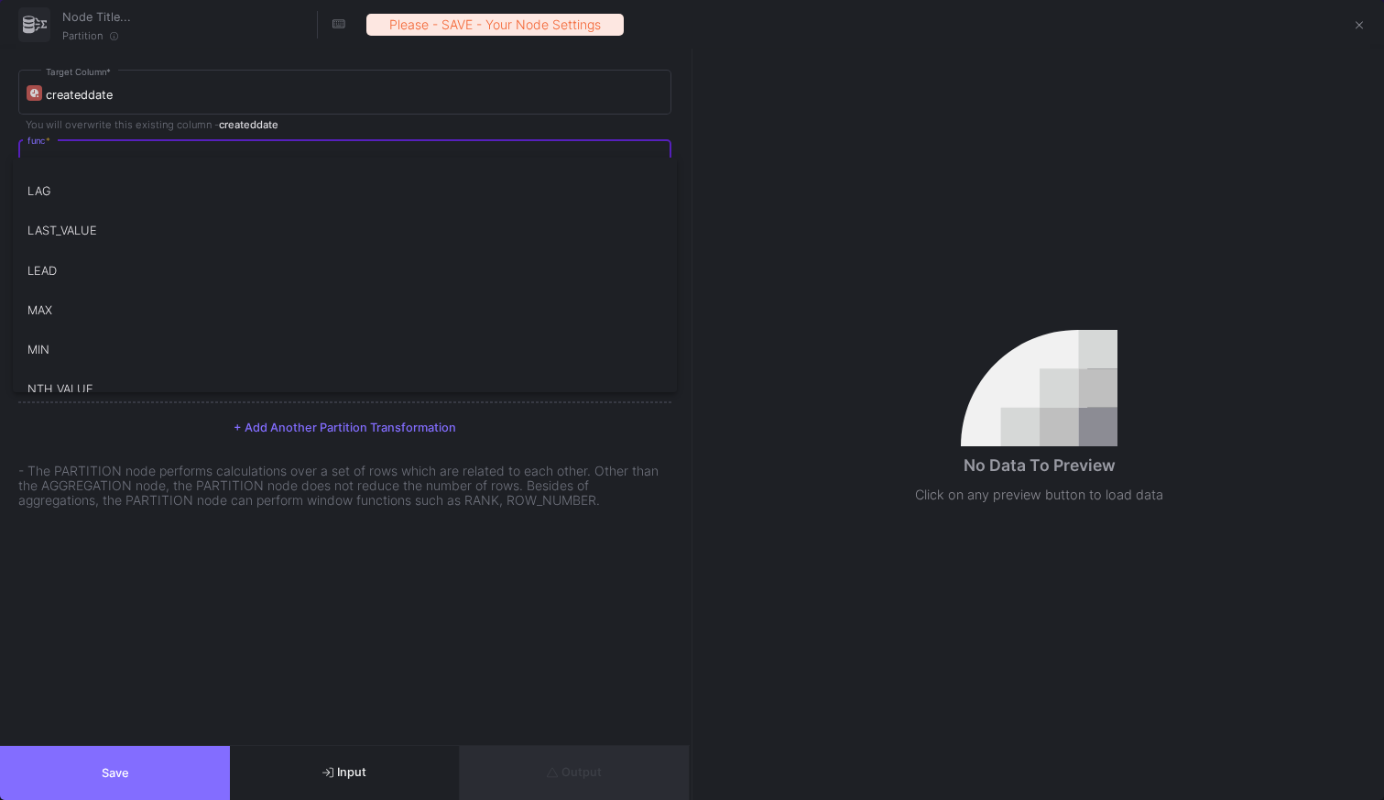
scroll to position [246, 0]
click at [245, 710] on div at bounding box center [692, 400] width 1384 height 800
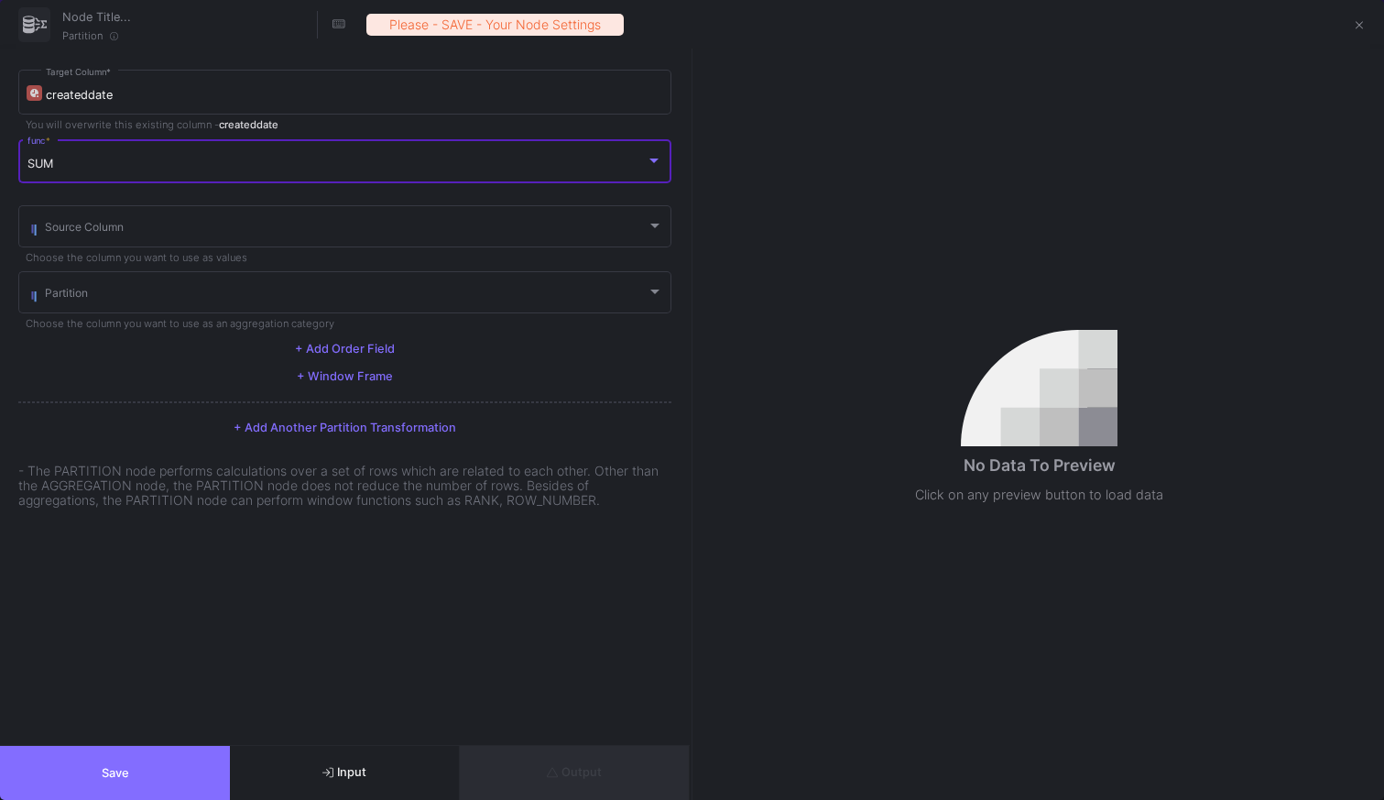
click at [145, 163] on div "SUM" at bounding box center [336, 164] width 619 height 15
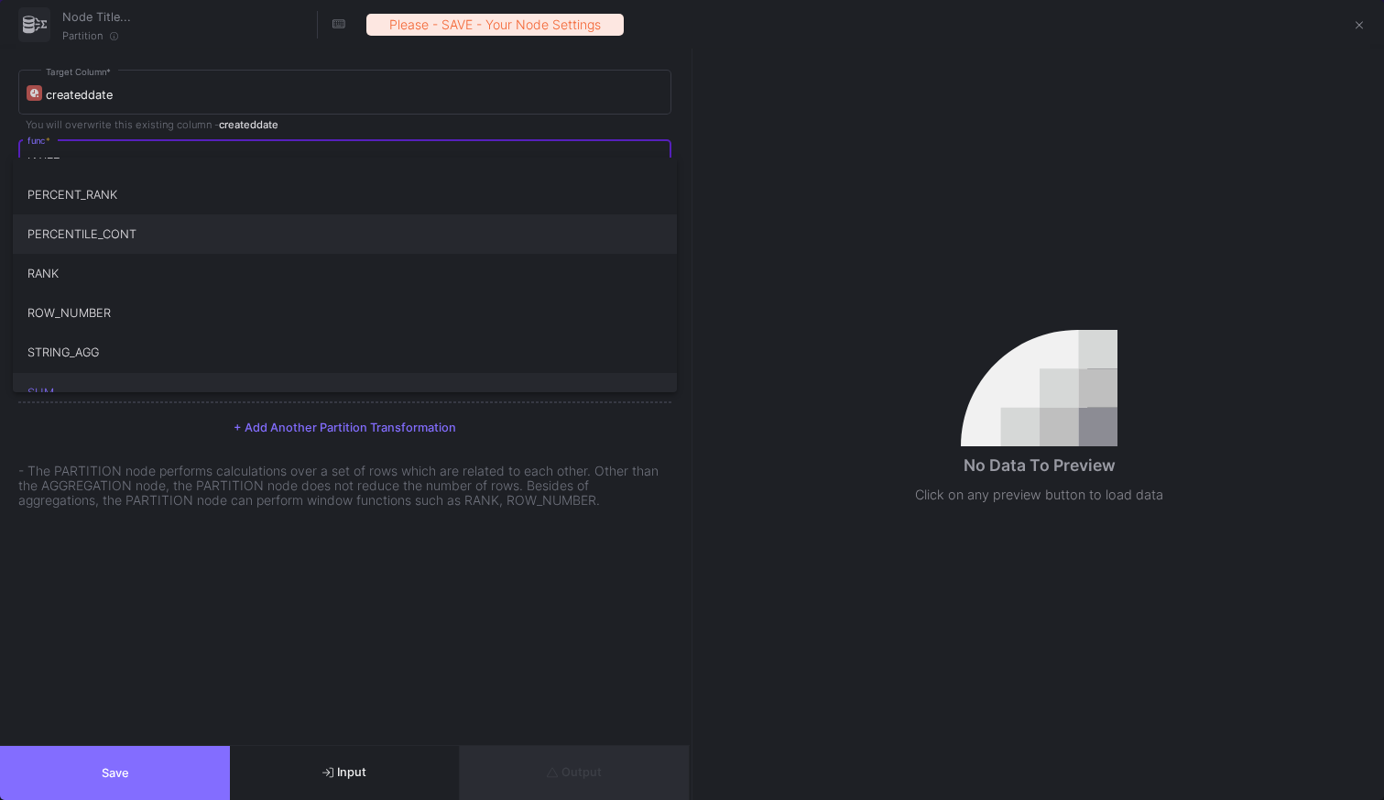
scroll to position [518, 0]
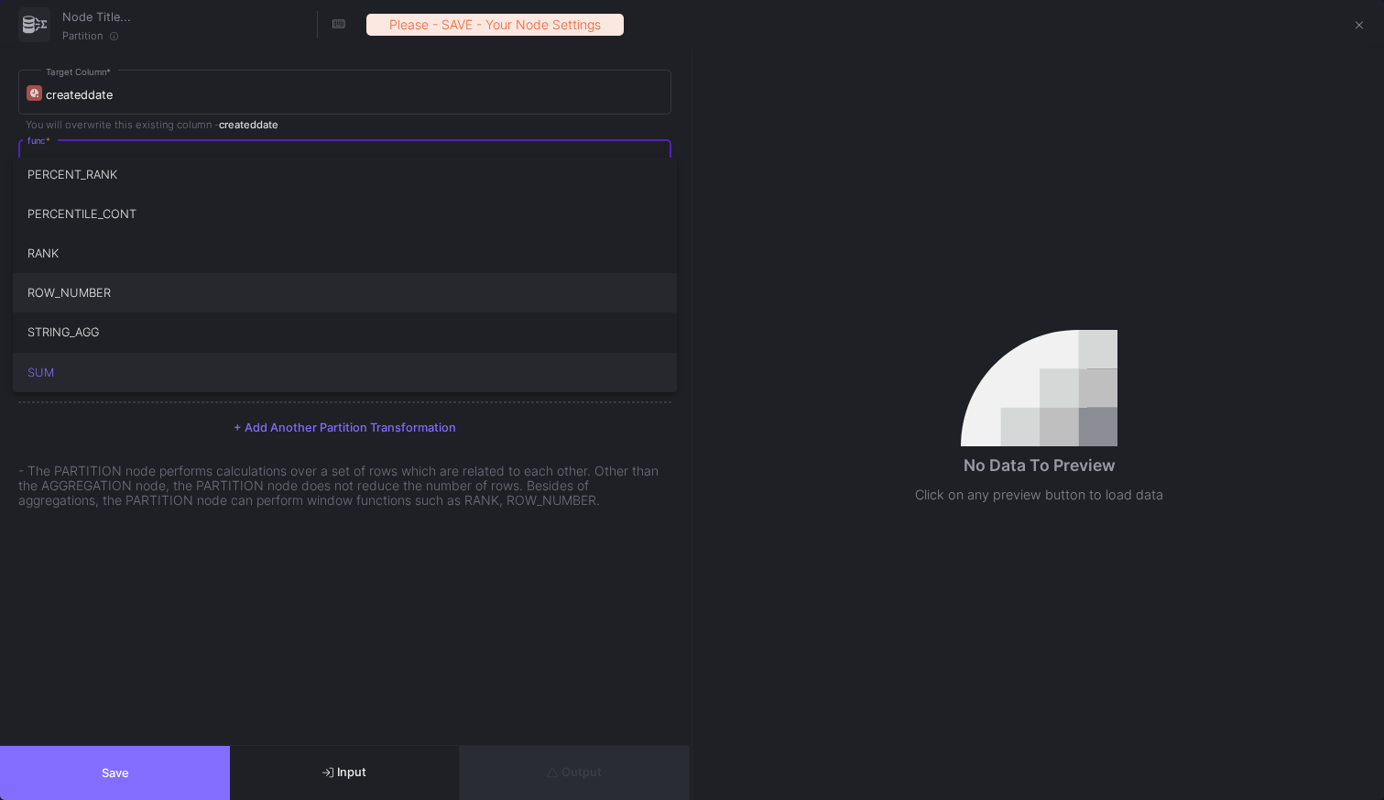
click at [143, 292] on span "ROW_NUMBER" at bounding box center [345, 292] width 636 height 39
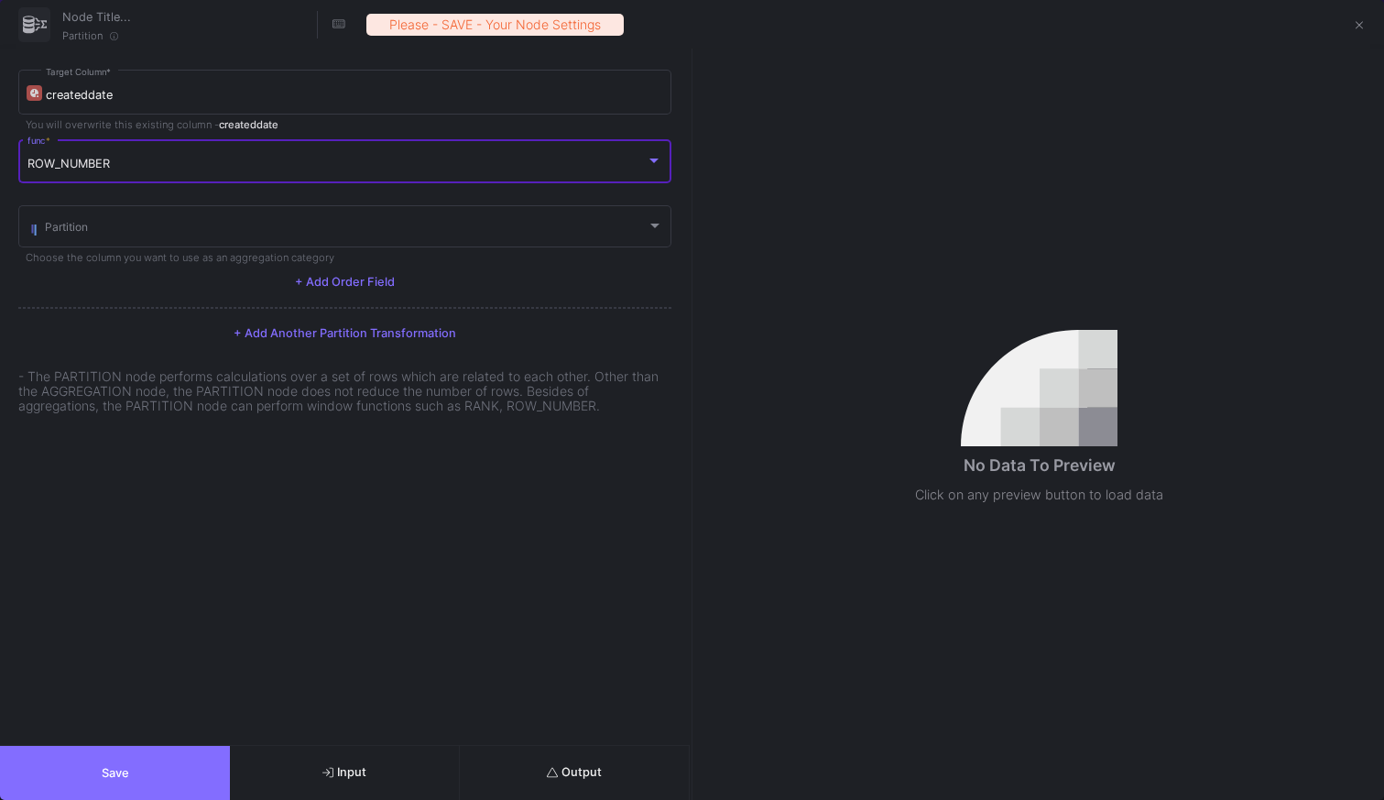
click at [115, 200] on mat-form-field "ROW_NUMBER func *" at bounding box center [344, 170] width 653 height 66
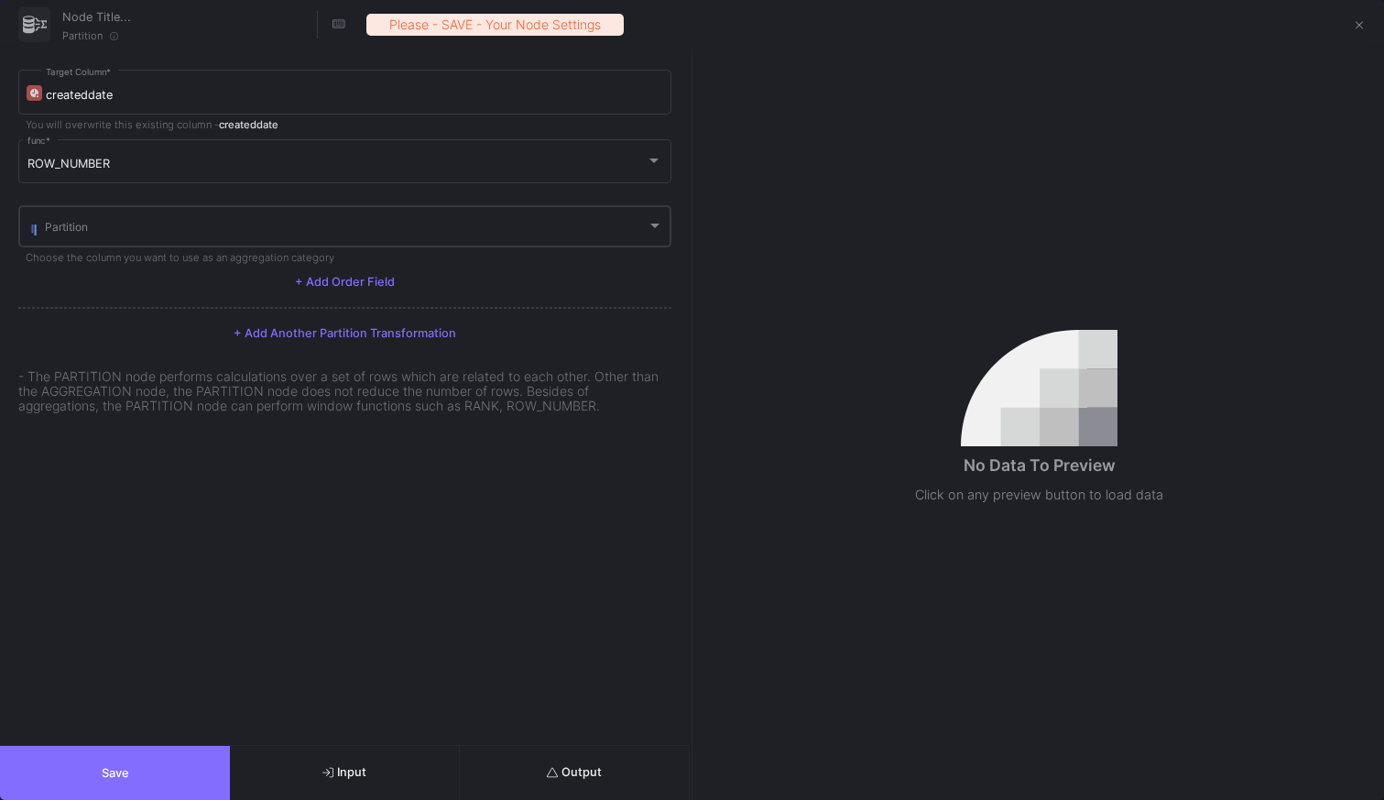
click at [143, 221] on div "Partition" at bounding box center [354, 224] width 618 height 45
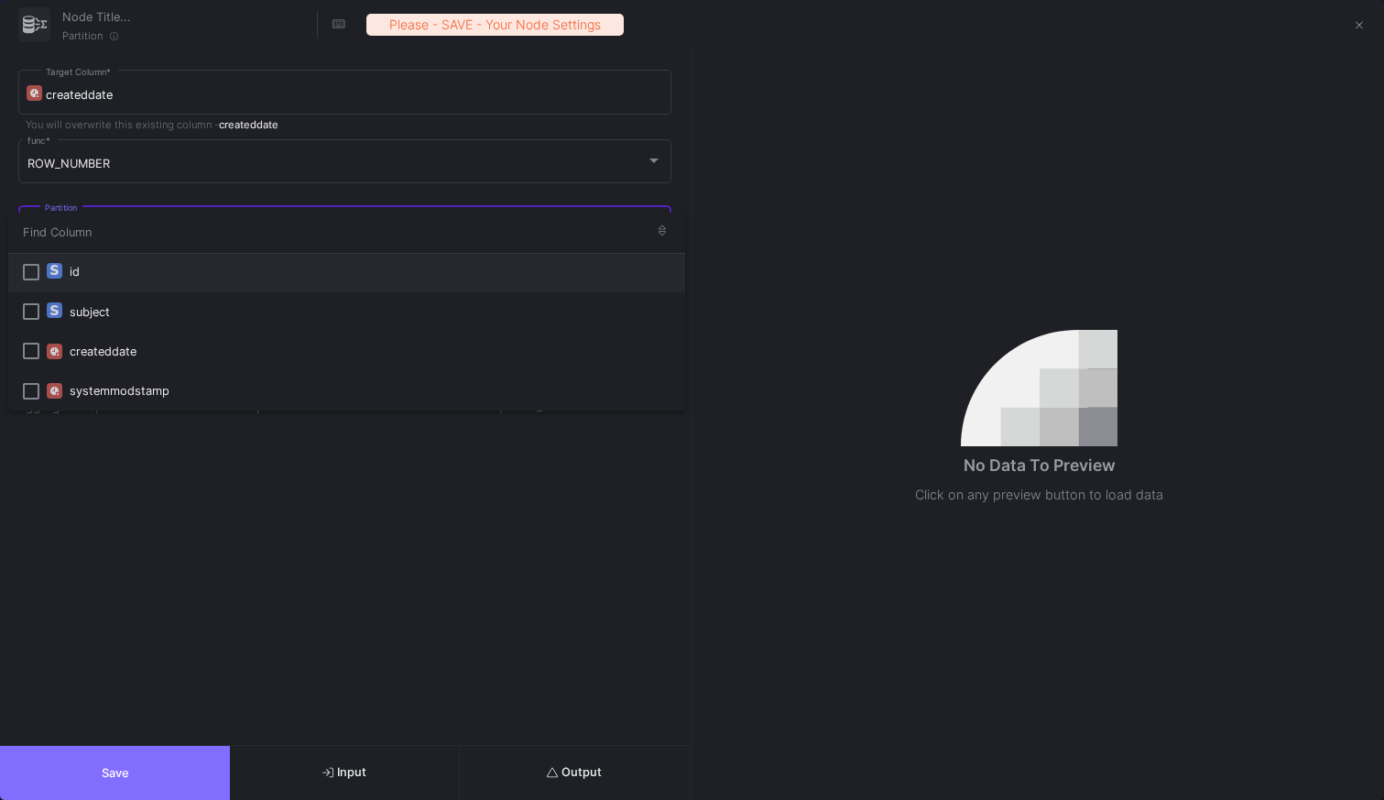
drag, startPoint x: 152, startPoint y: 222, endPoint x: 195, endPoint y: 222, distance: 43.1
click at [151, 222] on input "dropdown search" at bounding box center [326, 232] width 636 height 41
click at [373, 537] on div at bounding box center [692, 400] width 1384 height 800
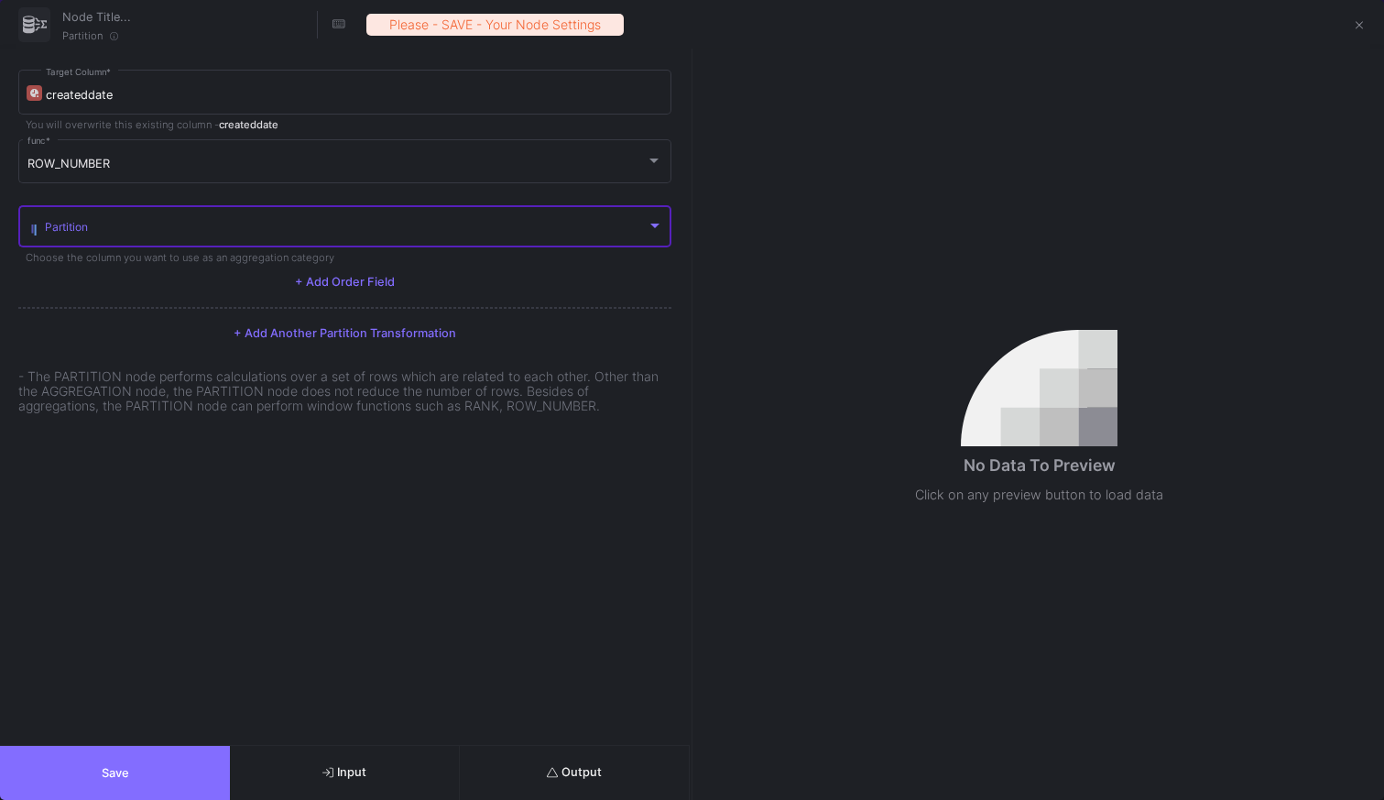
click at [602, 231] on span at bounding box center [346, 230] width 602 height 14
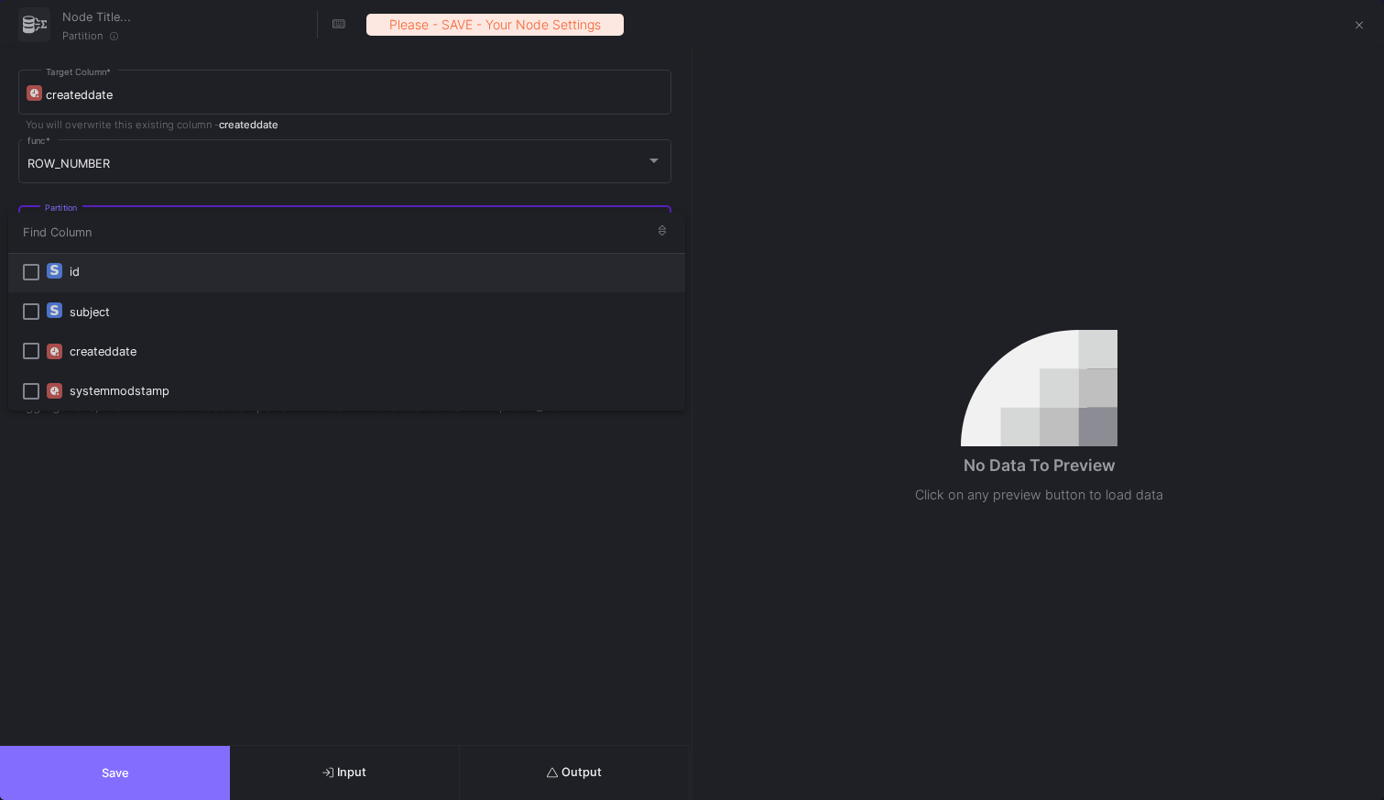
click at [600, 224] on input "dropdown search" at bounding box center [326, 232] width 636 height 41
click at [628, 562] on div at bounding box center [692, 400] width 1384 height 800
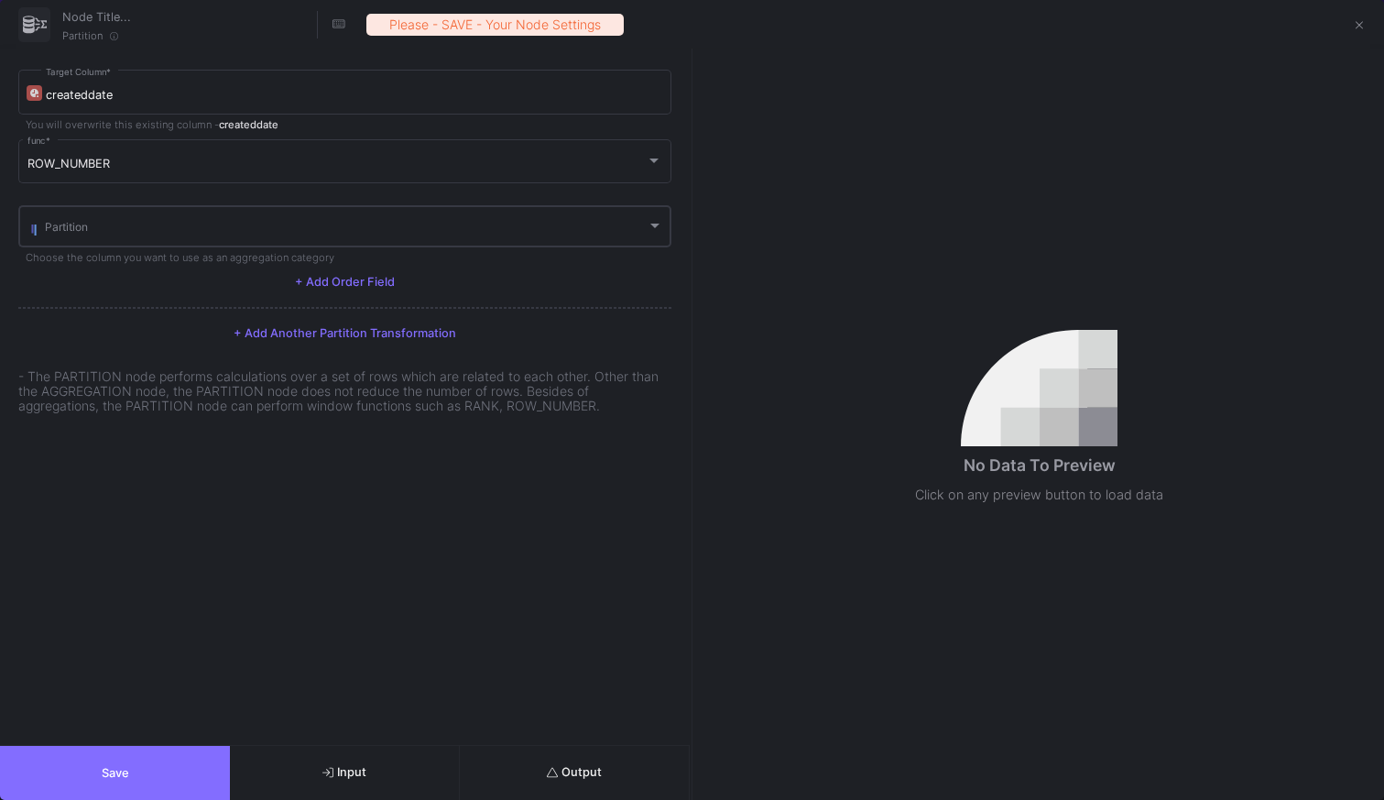
click at [414, 225] on span at bounding box center [346, 230] width 602 height 14
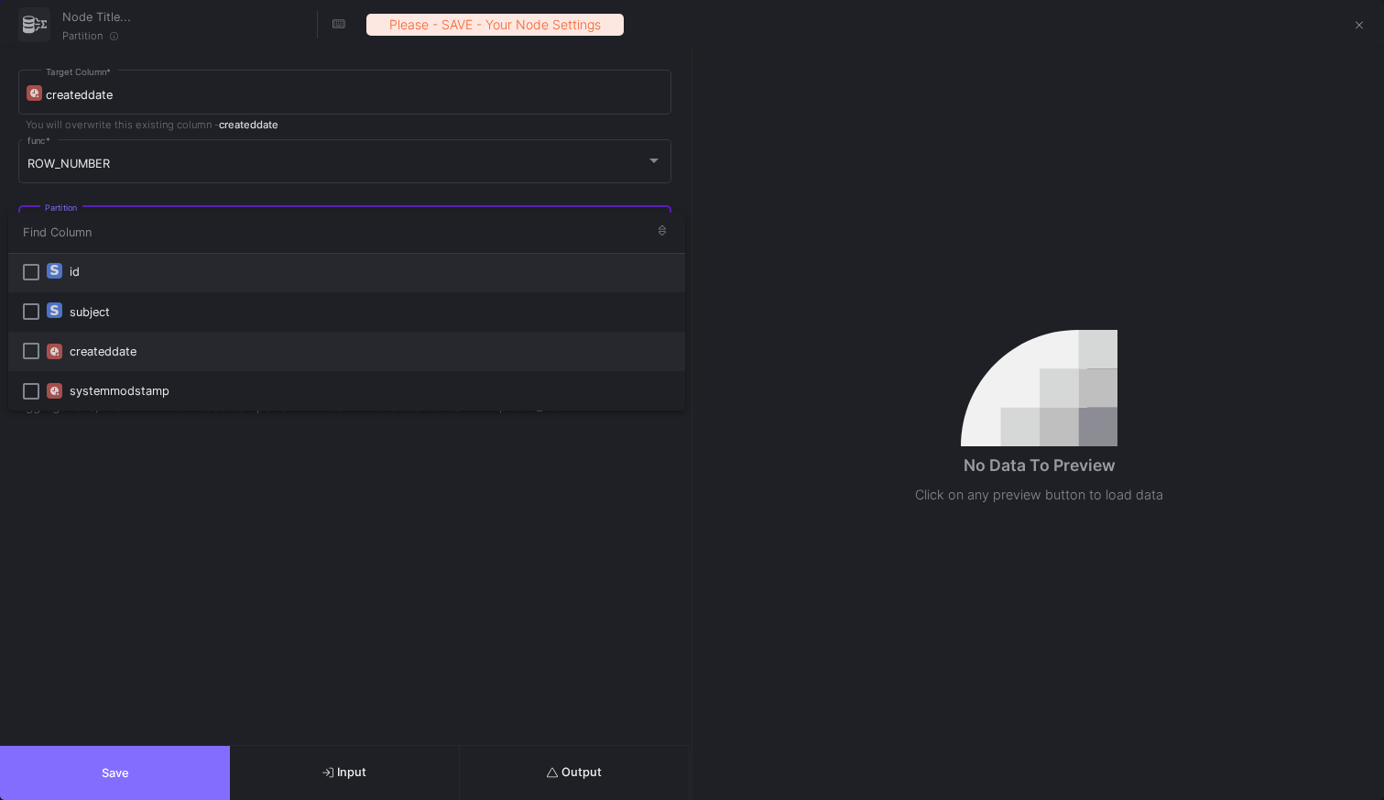
click at [32, 352] on mat-pseudo-checkbox at bounding box center [31, 351] width 16 height 16
click at [300, 496] on div at bounding box center [692, 400] width 1384 height 800
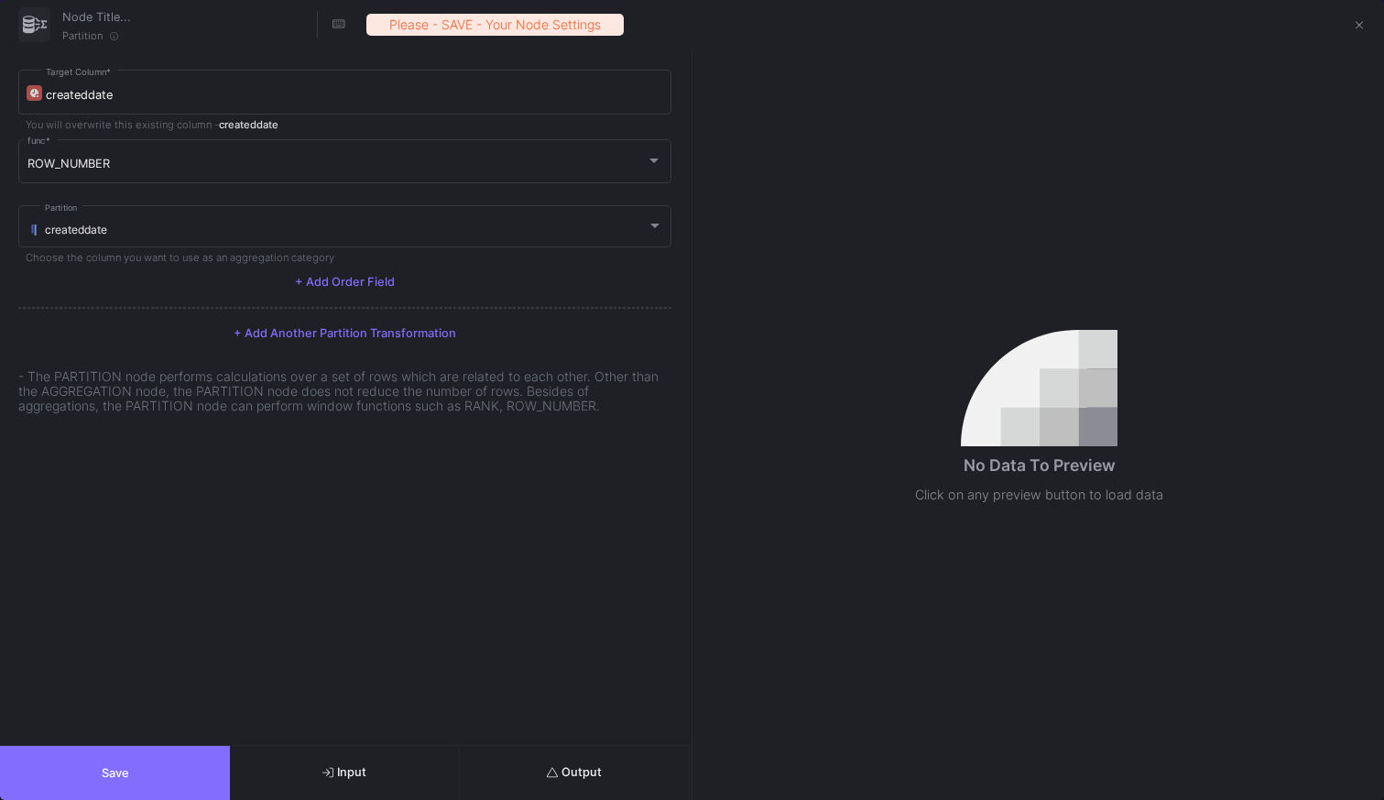
click at [383, 283] on span "+ Add Order Field" at bounding box center [345, 282] width 100 height 14
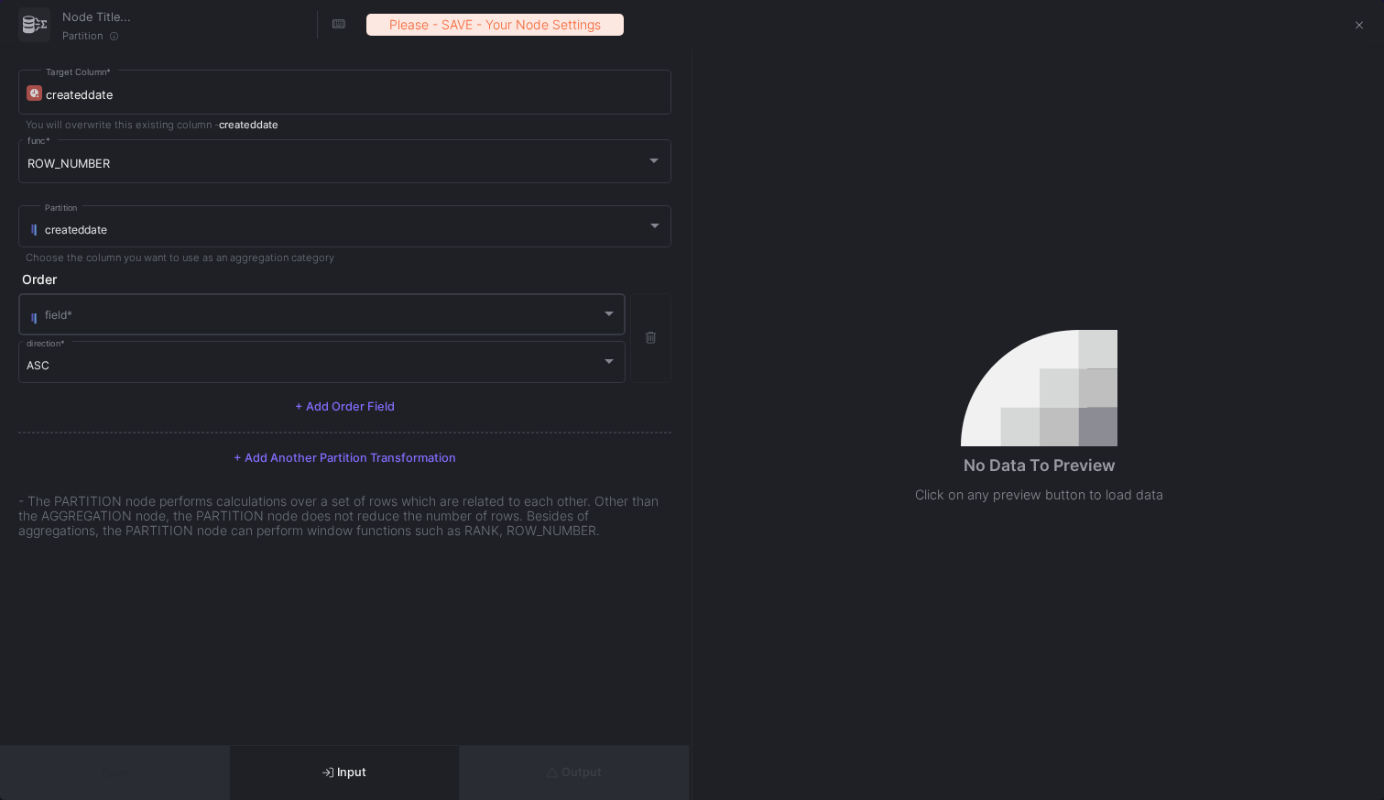
click at [366, 313] on span at bounding box center [323, 318] width 556 height 14
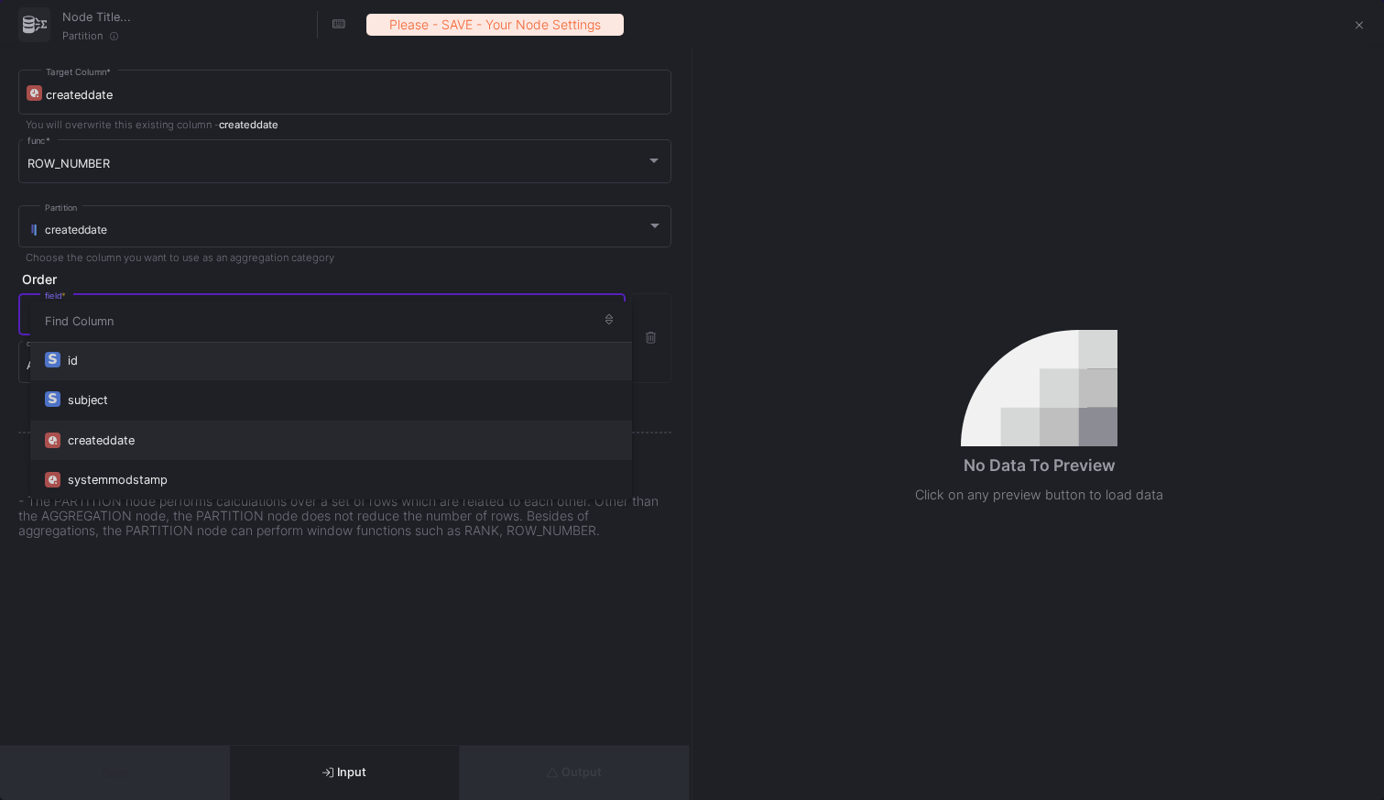
drag, startPoint x: 170, startPoint y: 442, endPoint x: 164, endPoint y: 416, distance: 26.2
click at [170, 441] on div "createddate" at bounding box center [343, 440] width 550 height 39
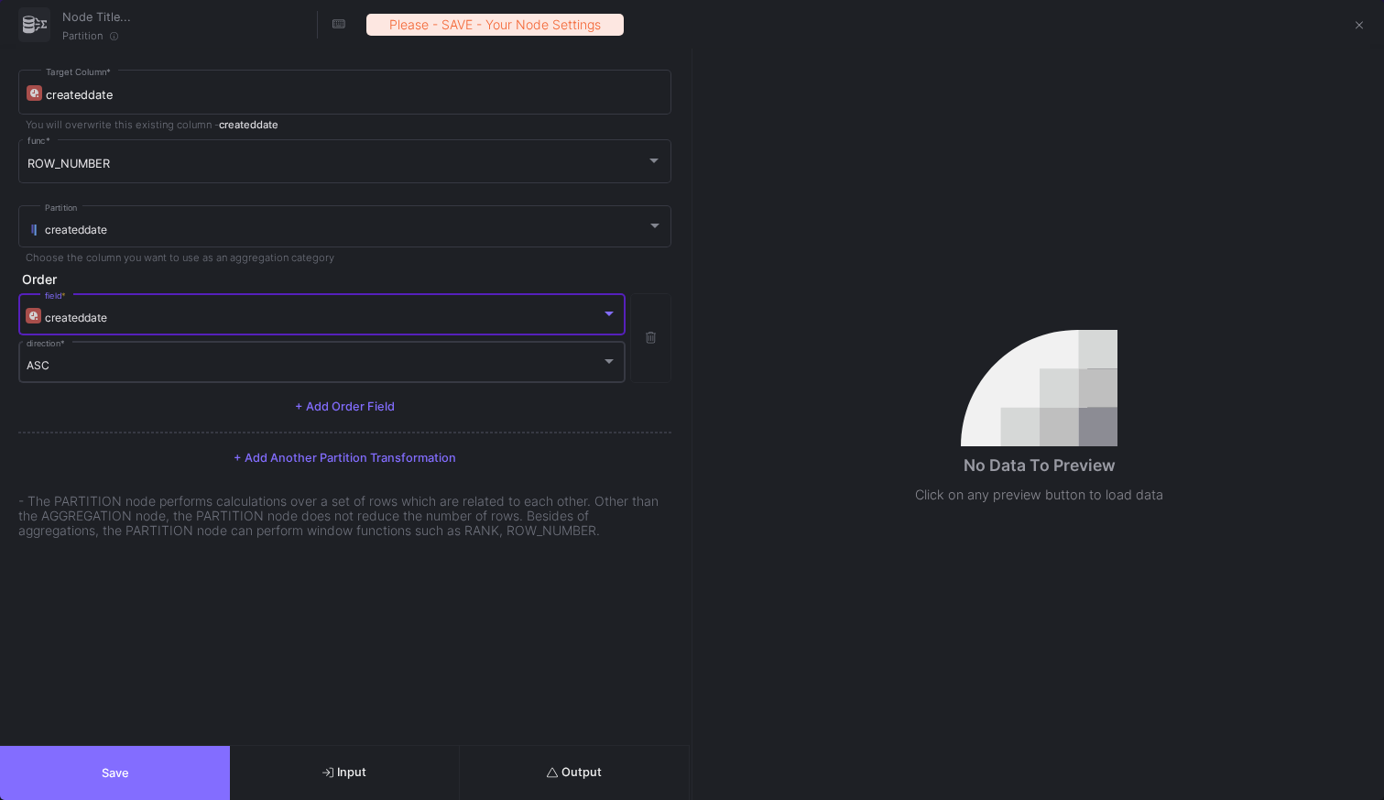
click at [129, 363] on div "ASC" at bounding box center [314, 365] width 574 height 14
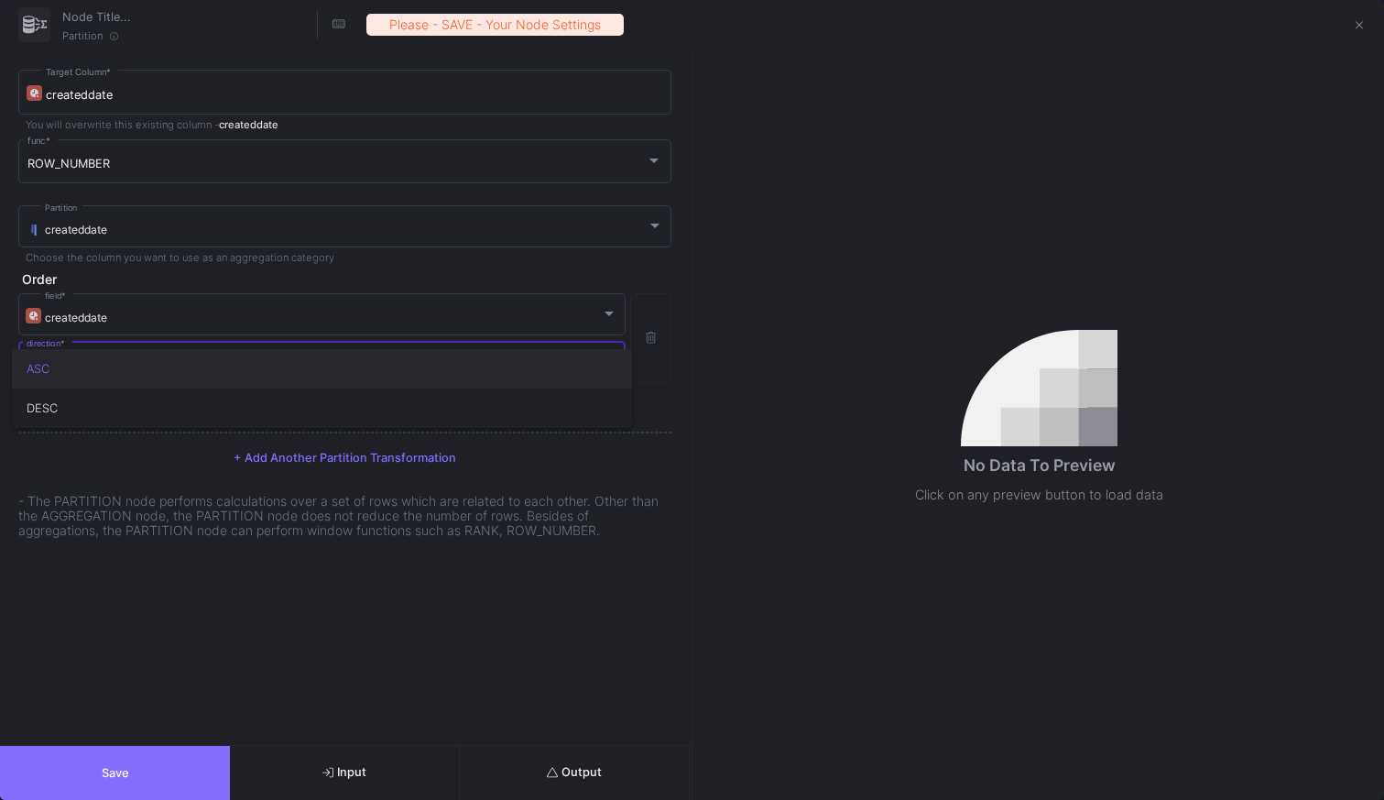
drag, startPoint x: 105, startPoint y: 367, endPoint x: 134, endPoint y: 368, distance: 28.4
click at [108, 367] on span "ASC" at bounding box center [322, 368] width 591 height 39
click at [241, 655] on form "createddate Target Column * You will overwrite this existing column - createdda…" at bounding box center [345, 397] width 690 height 696
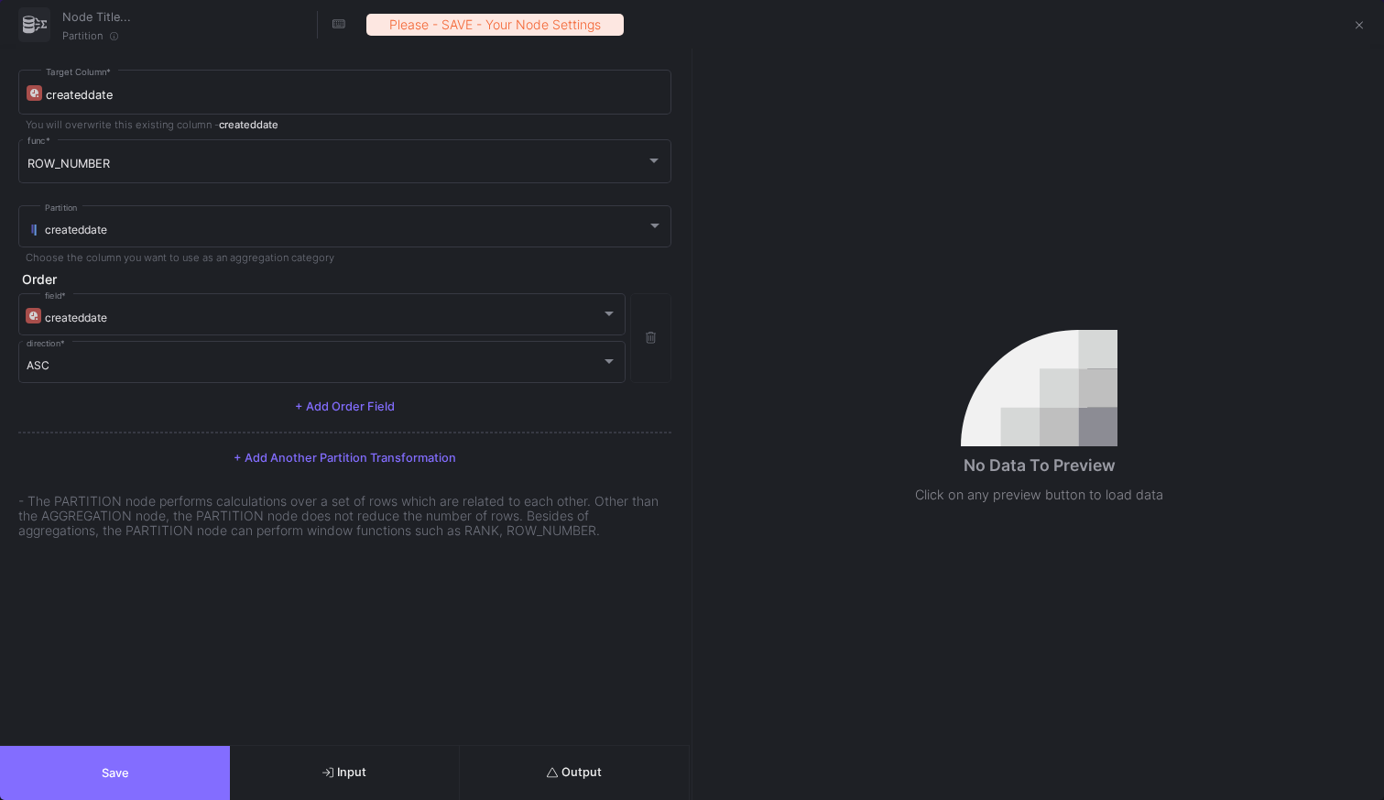
click at [154, 782] on button "Save" at bounding box center [115, 773] width 230 height 54
click at [1356, 27] on icon at bounding box center [1360, 25] width 8 height 13
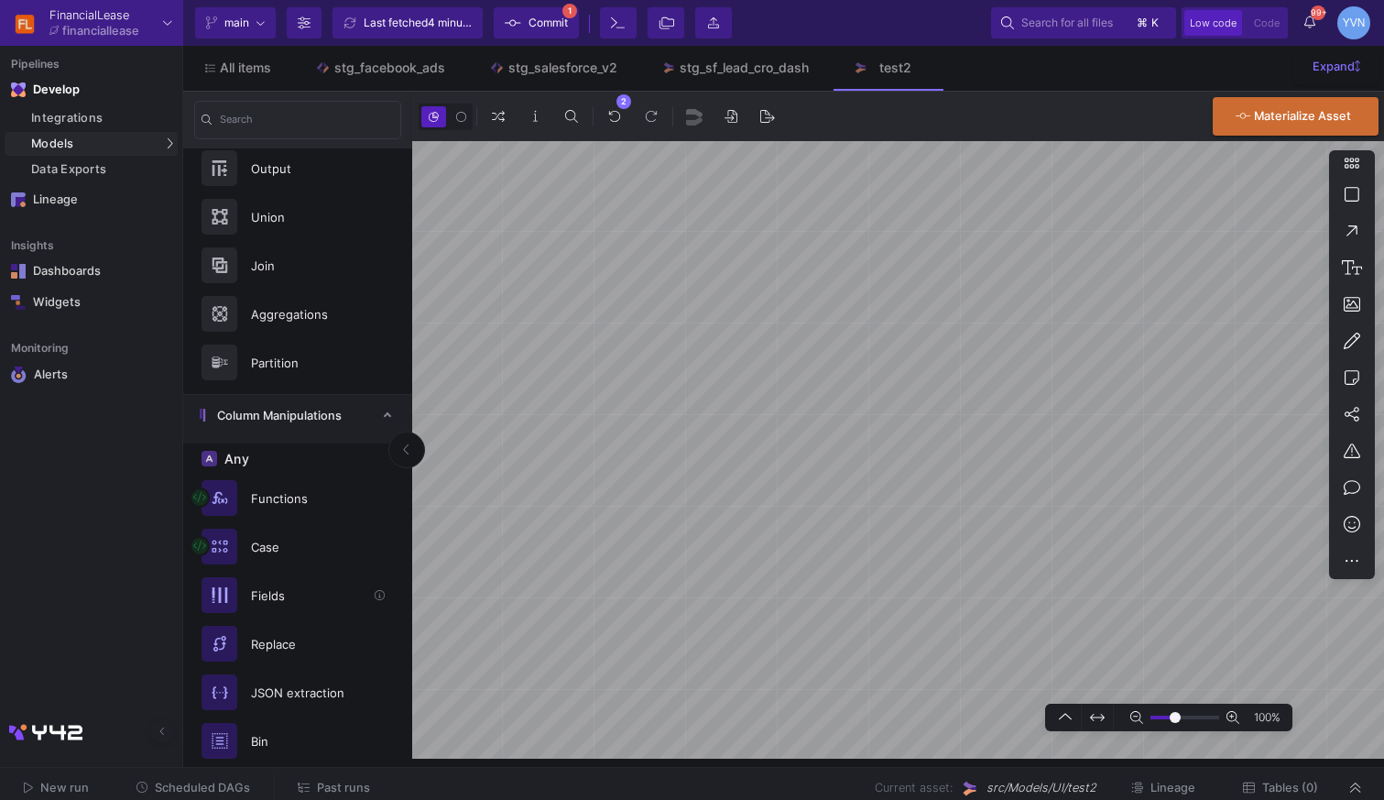
scroll to position [125, 0]
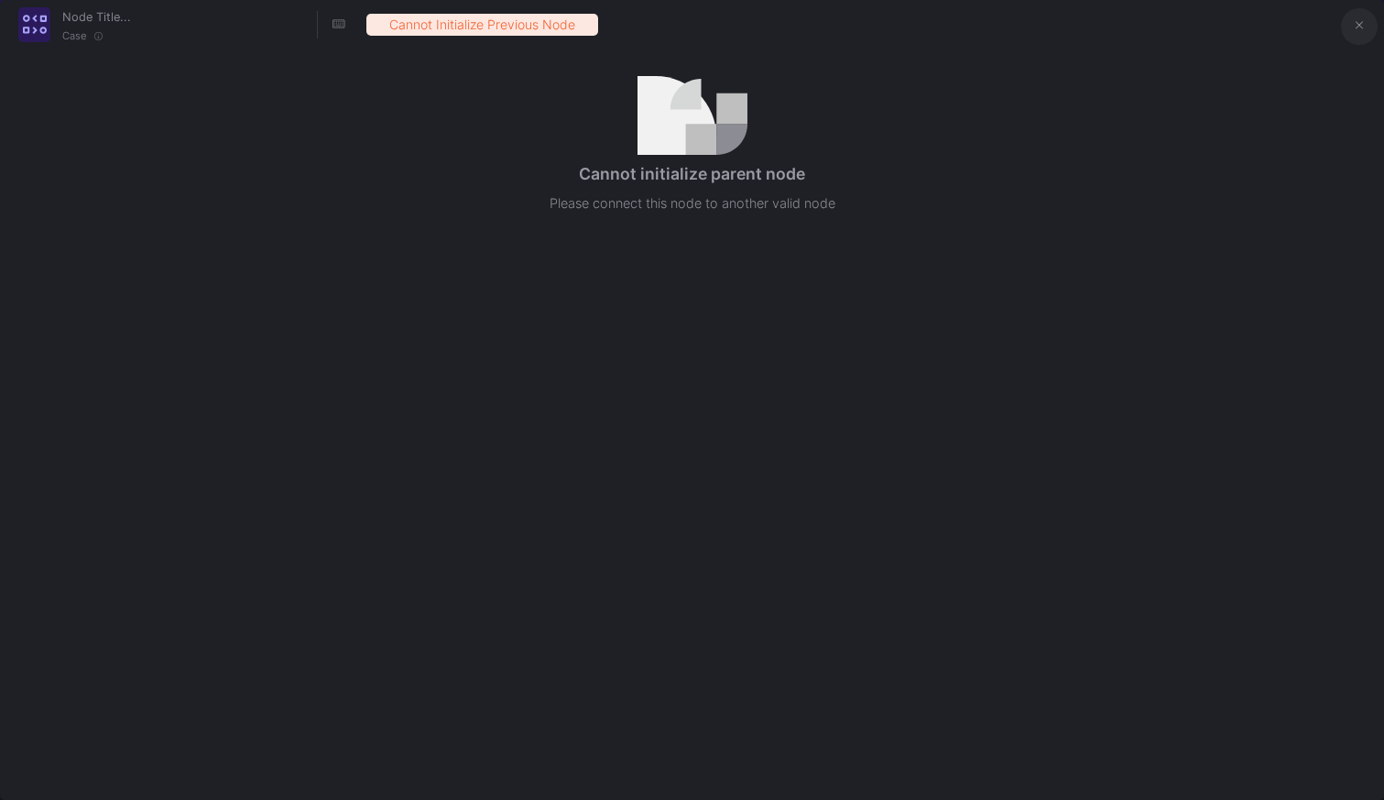
click at [1362, 34] on span at bounding box center [1360, 25] width 8 height 19
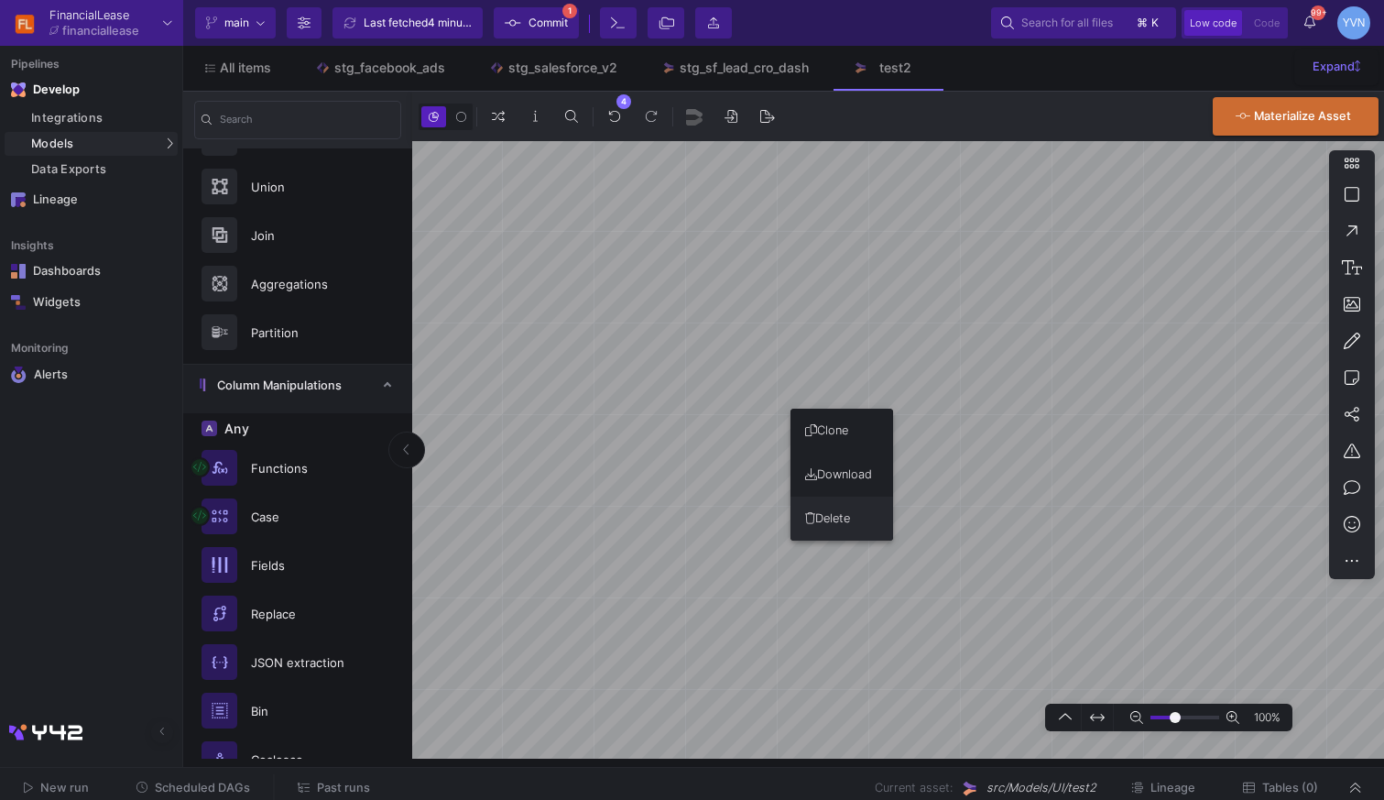
click at [842, 520] on button "Delete" at bounding box center [842, 519] width 103 height 44
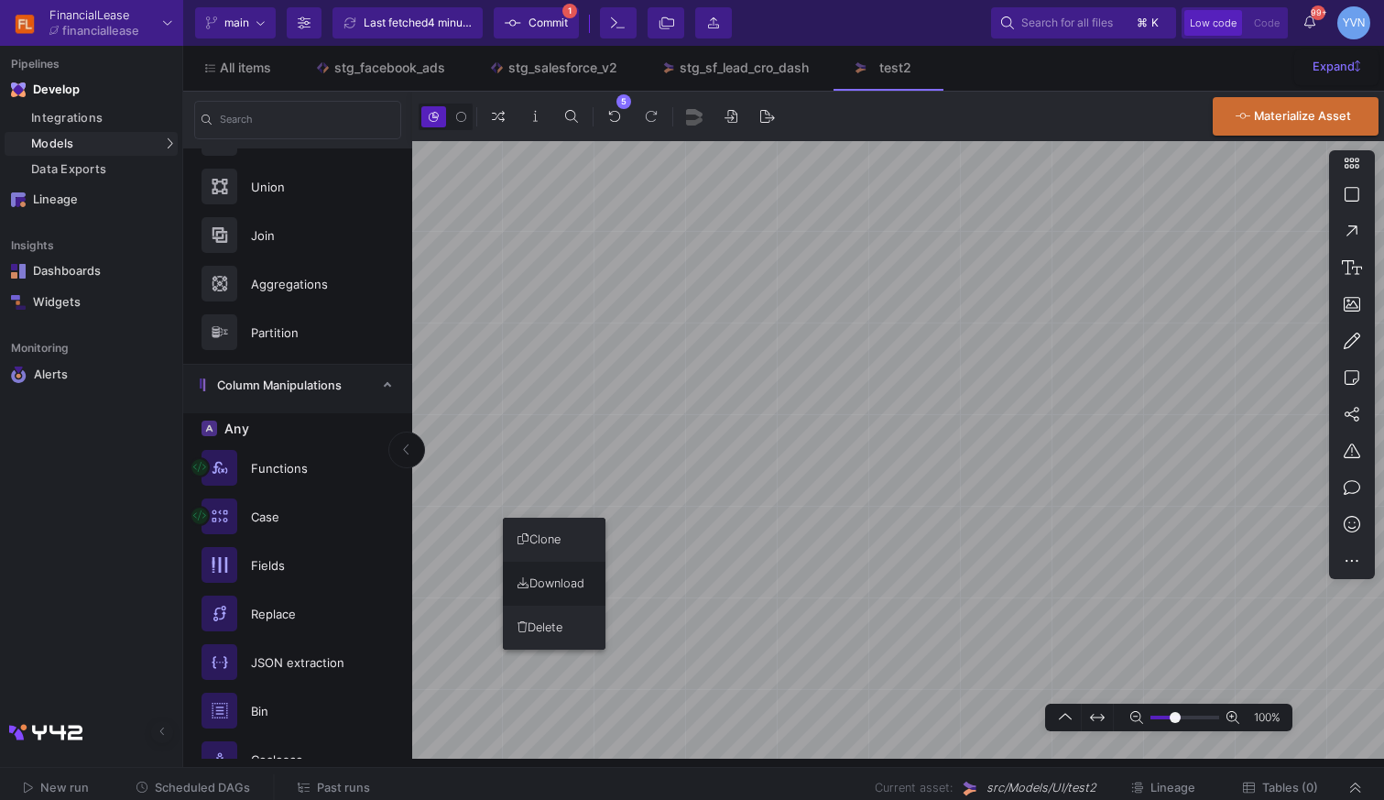
drag, startPoint x: 552, startPoint y: 623, endPoint x: 562, endPoint y: 620, distance: 9.6
click at [562, 620] on button "Delete" at bounding box center [554, 628] width 103 height 44
